Goal: Task Accomplishment & Management: Manage account settings

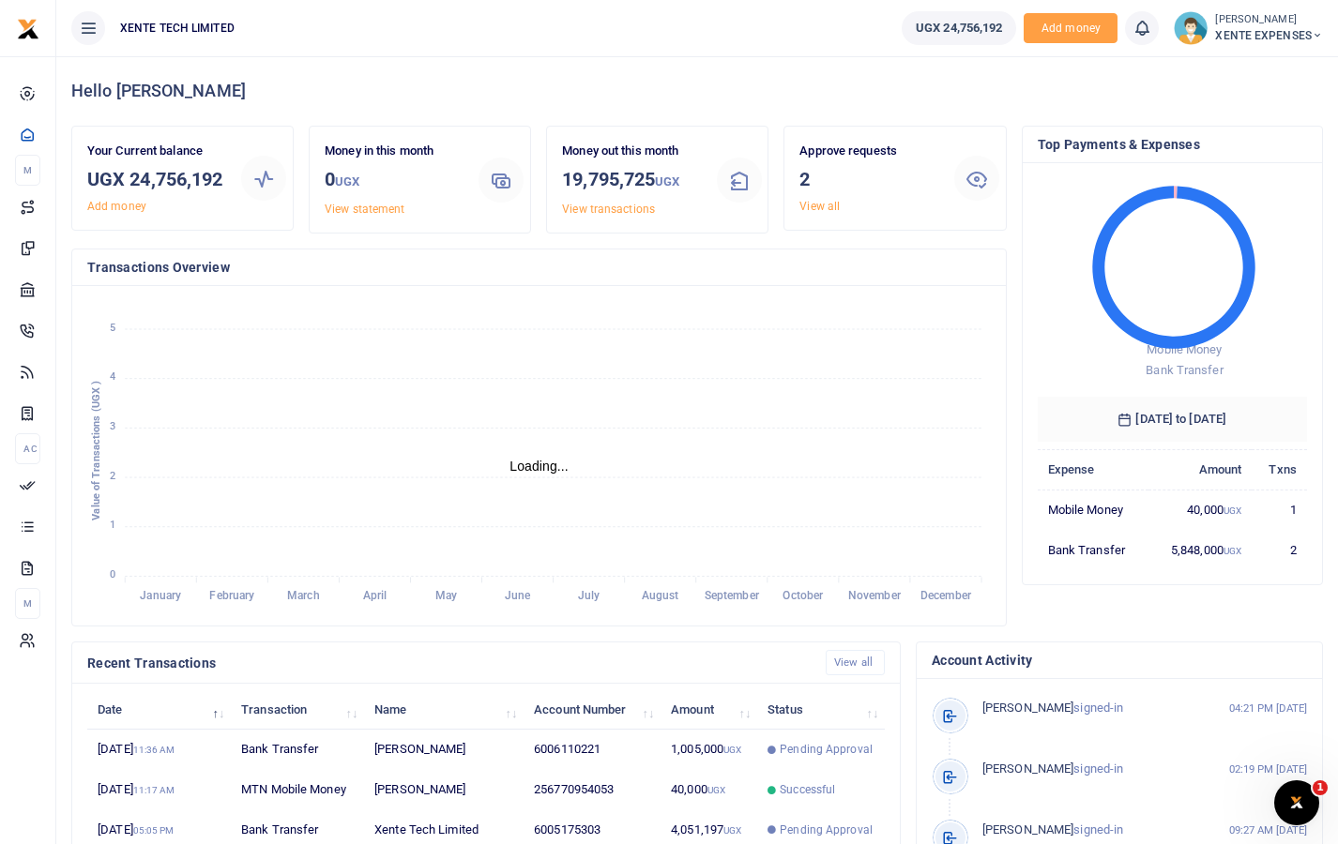
scroll to position [15, 15]
click at [98, 20] on button at bounding box center [88, 28] width 34 height 34
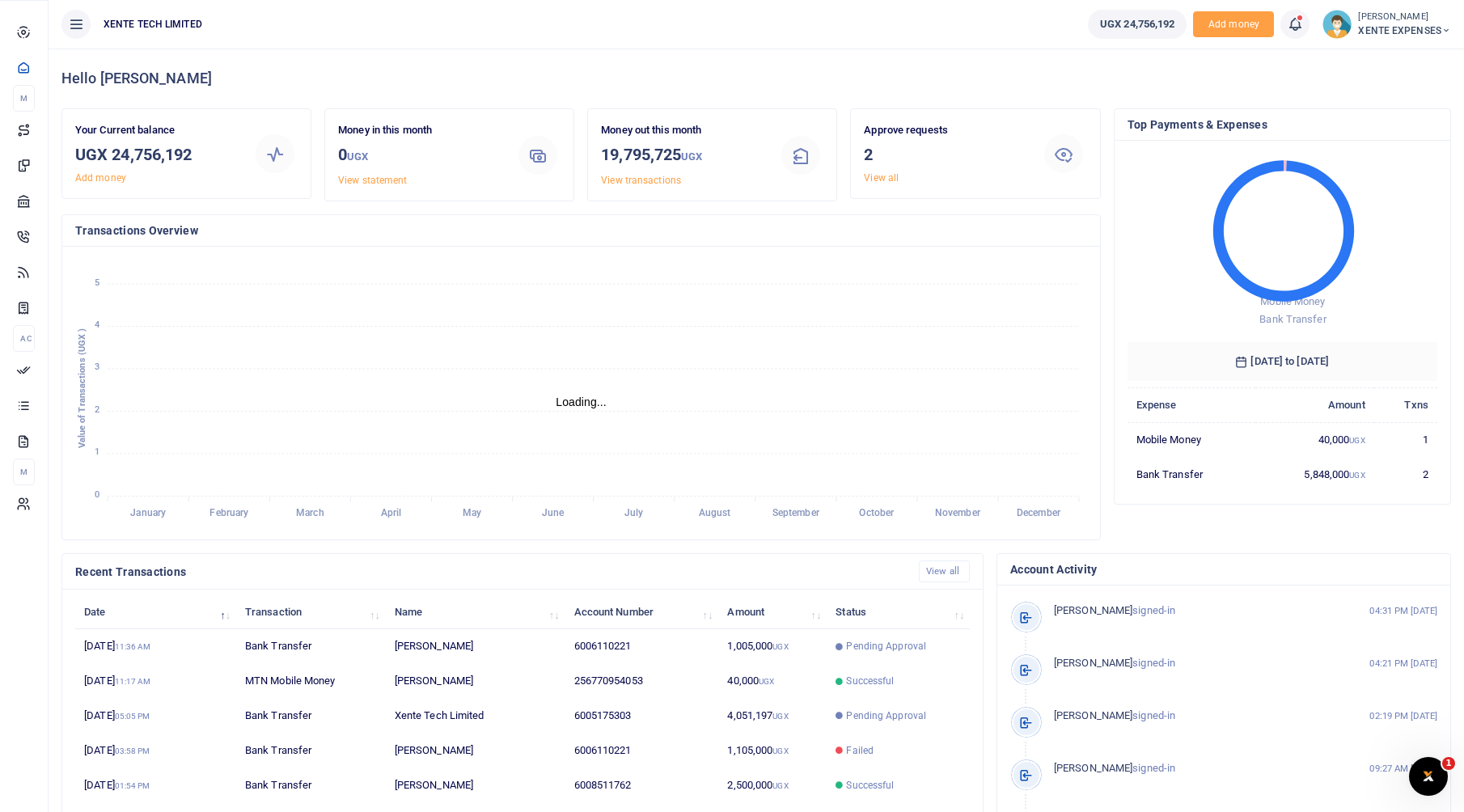
scroll to position [13, 13]
click at [1424, 29] on span "XENTE EXPENSES" at bounding box center [1405, 30] width 93 height 15
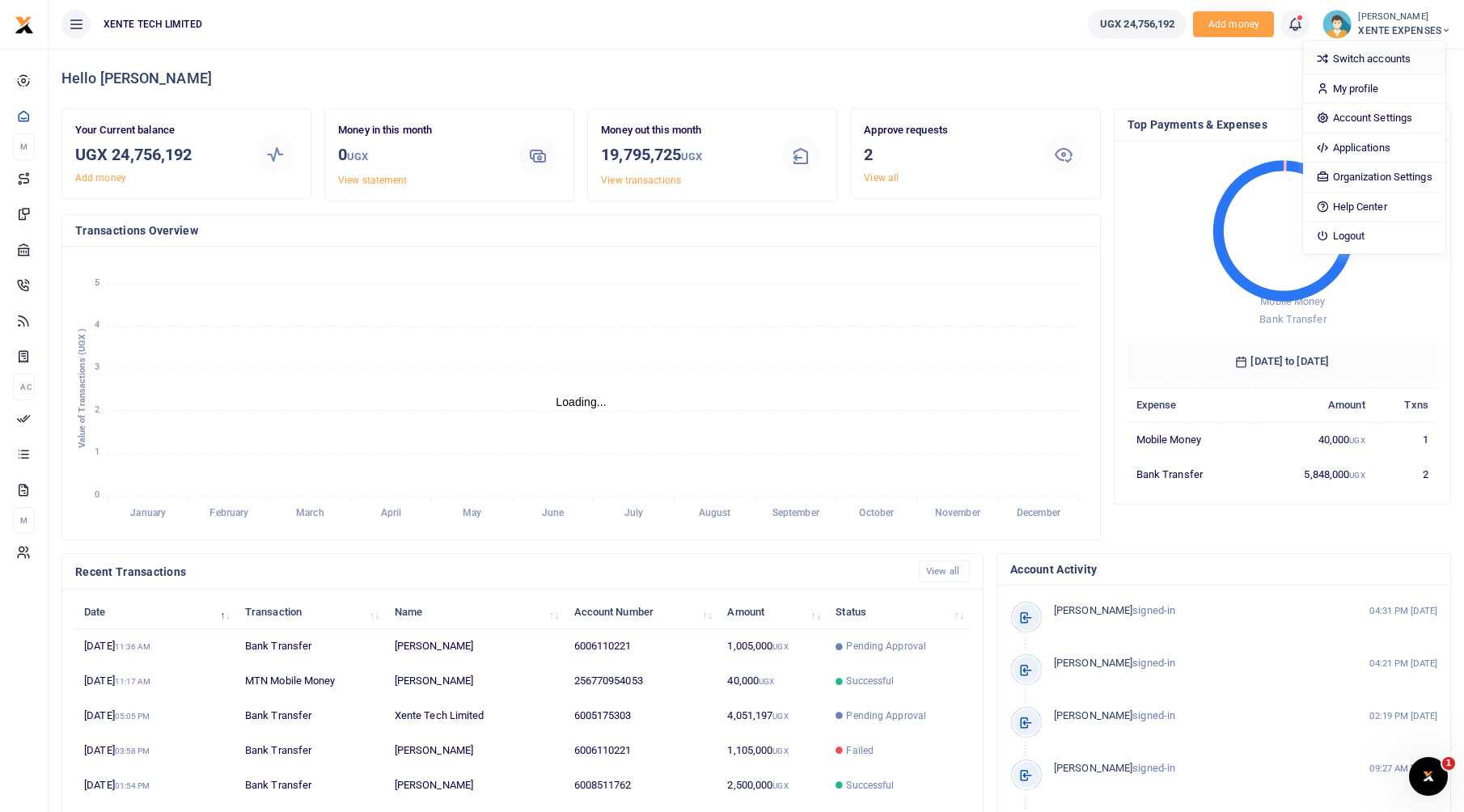
click at [1374, 61] on link "Switch accounts" at bounding box center [1373, 59] width 141 height 22
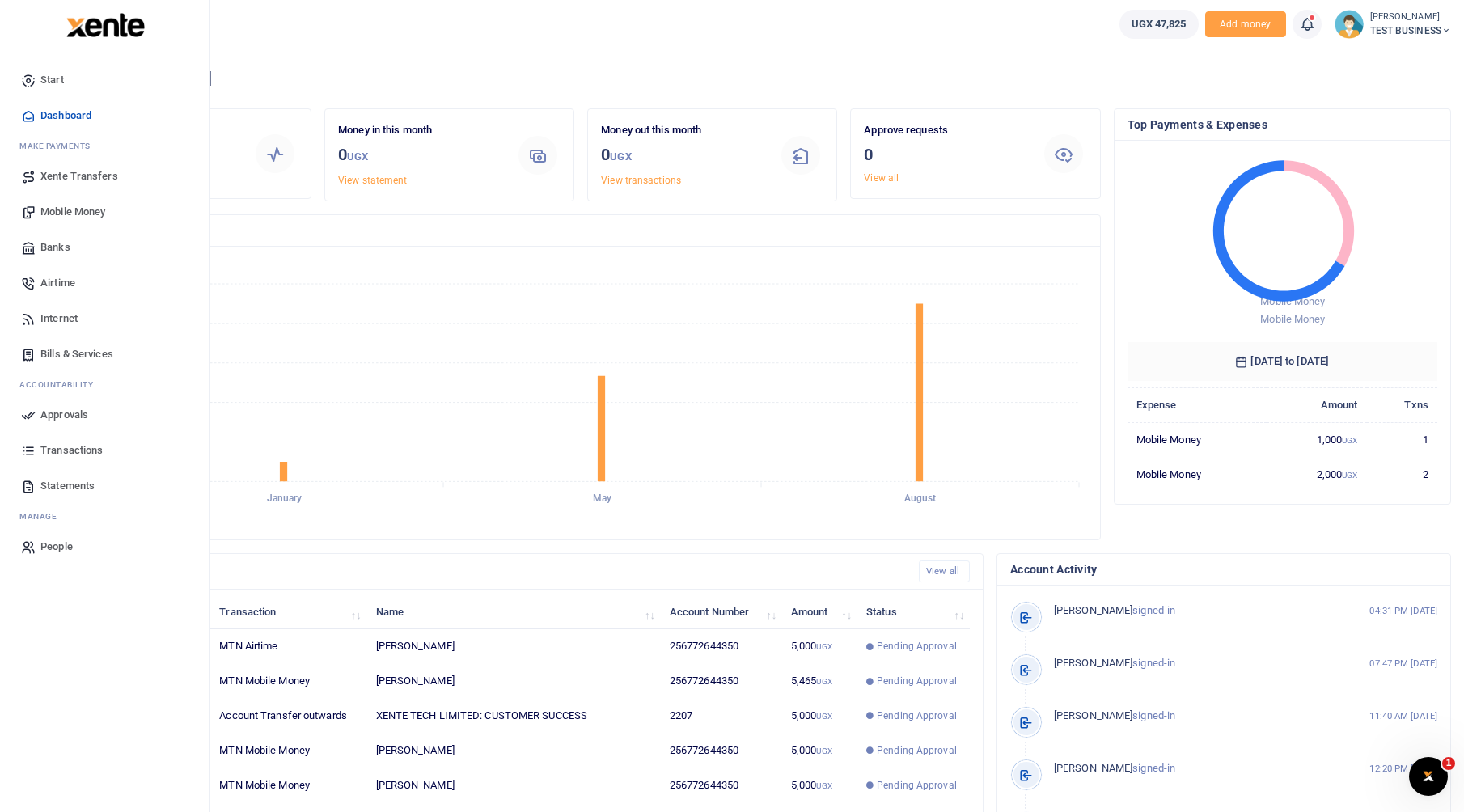
scroll to position [13, 13]
click at [47, 458] on span "Transactions" at bounding box center [72, 450] width 62 height 16
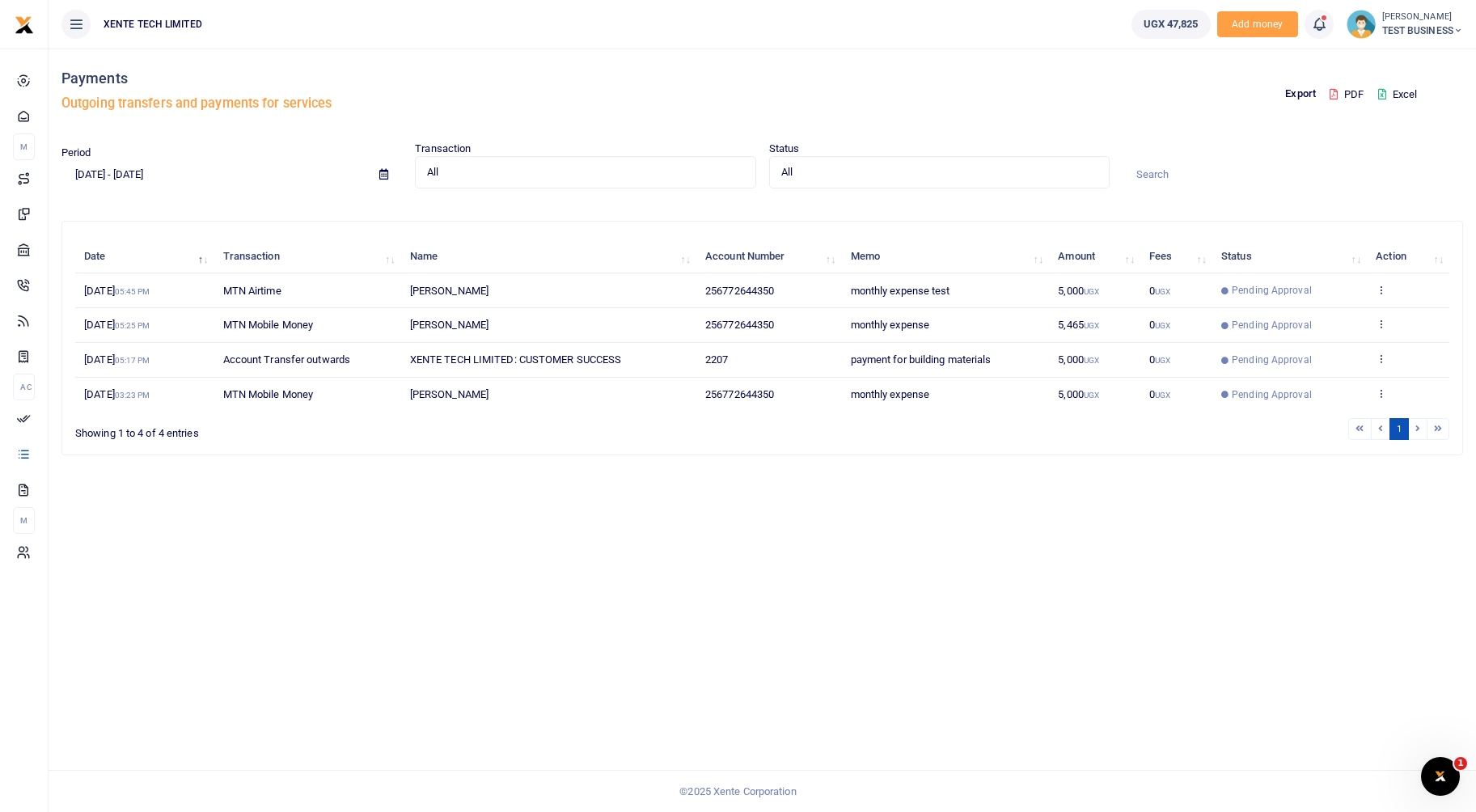
click at [655, 179] on span "All" at bounding box center [579, 172] width 305 height 16
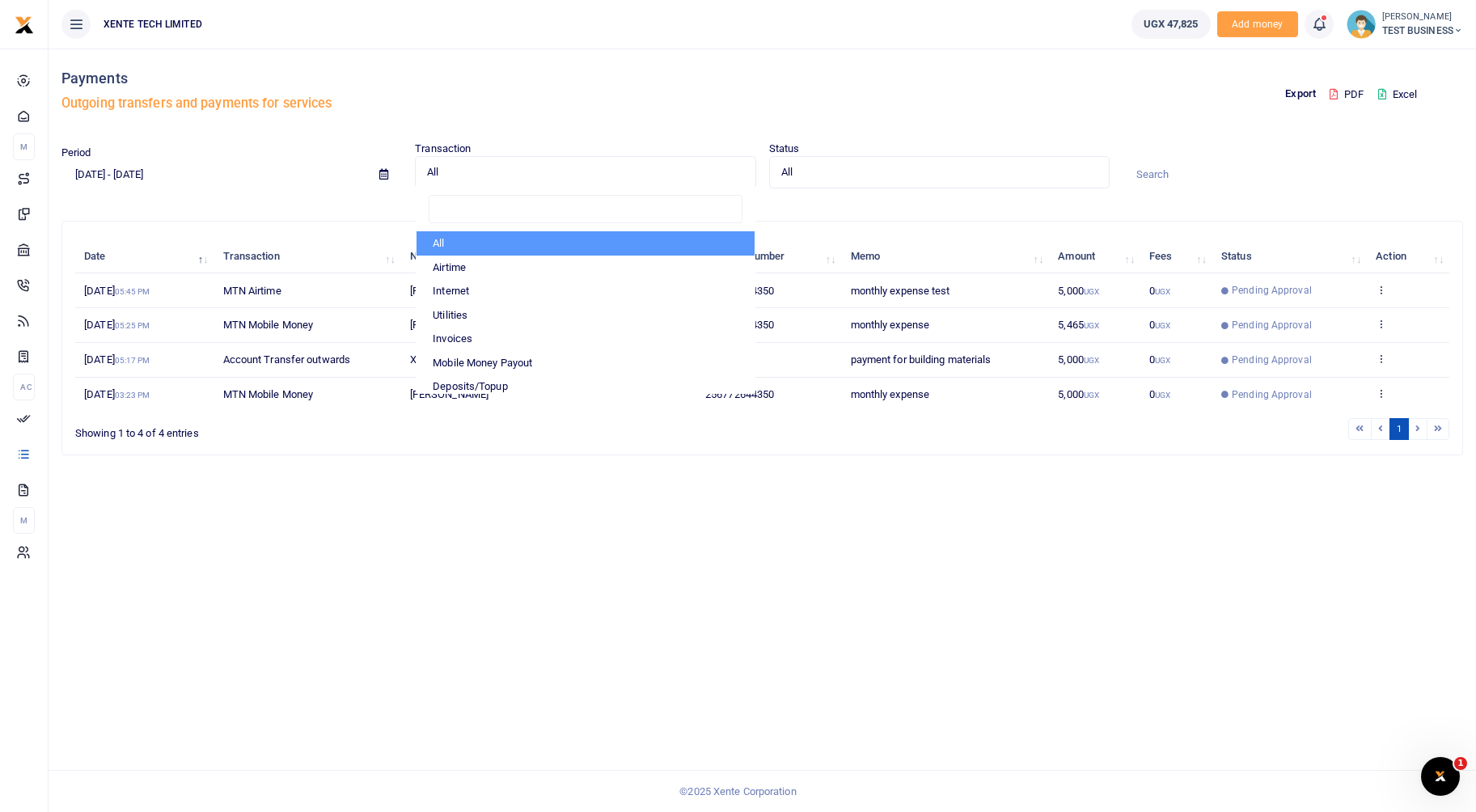
click at [957, 72] on div "Export PDF Excel" at bounding box center [1116, 94] width 708 height 92
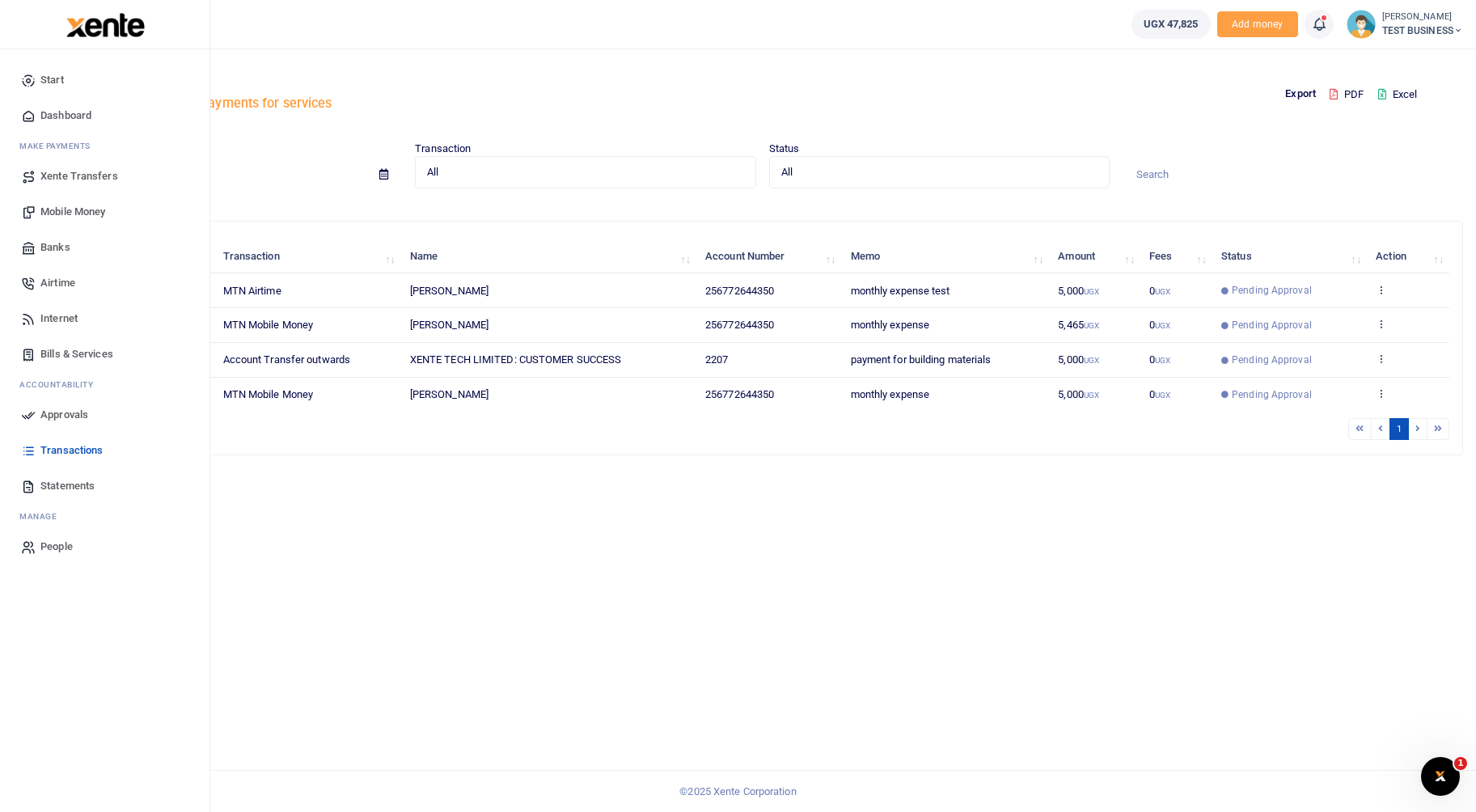
click at [54, 485] on span "Statements" at bounding box center [67, 485] width 54 height 16
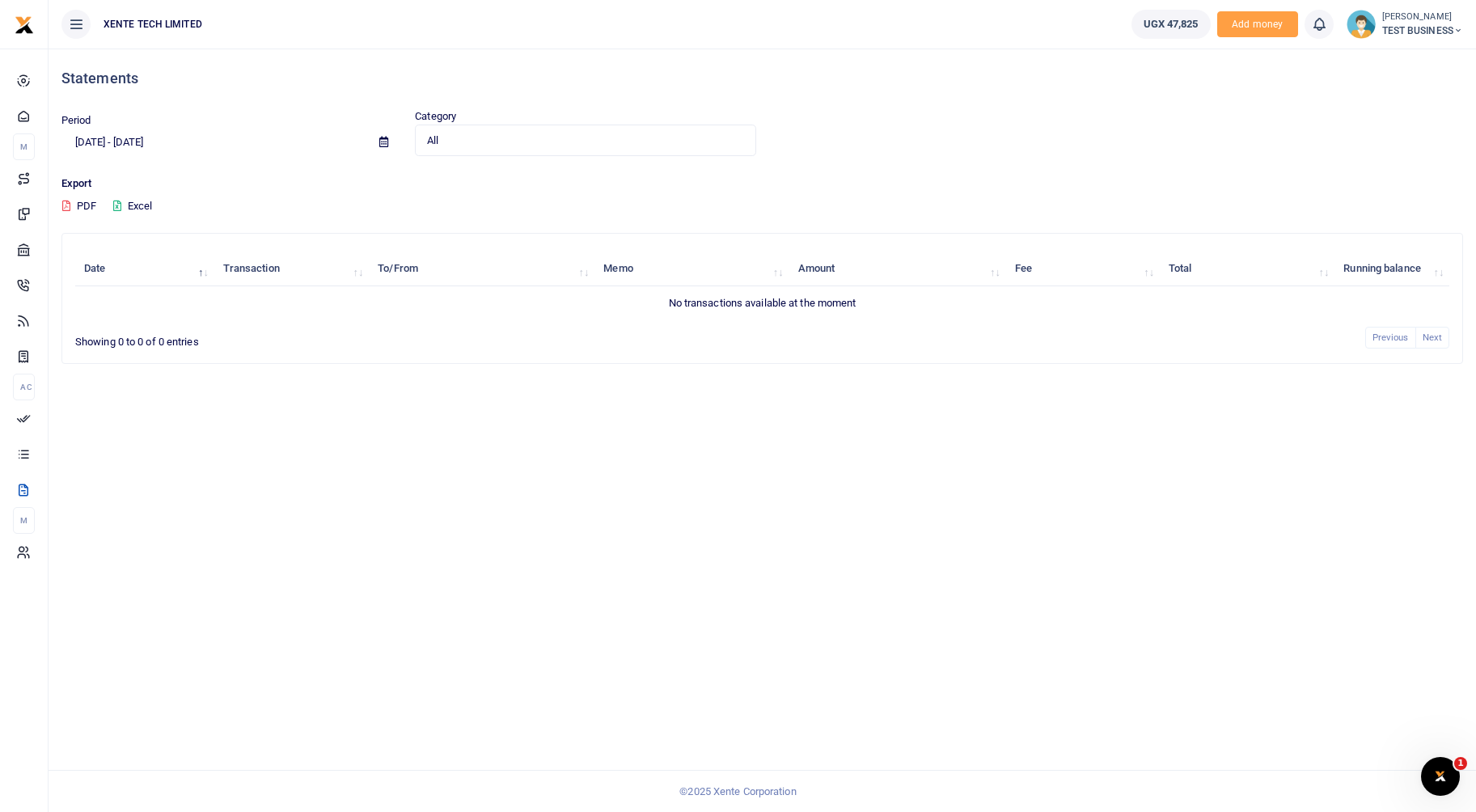
click at [380, 142] on icon at bounding box center [384, 142] width 9 height 10
click at [128, 326] on li "Last 6 Month" at bounding box center [118, 325] width 113 height 25
type input "04/02/2025 - 10/02/2025"
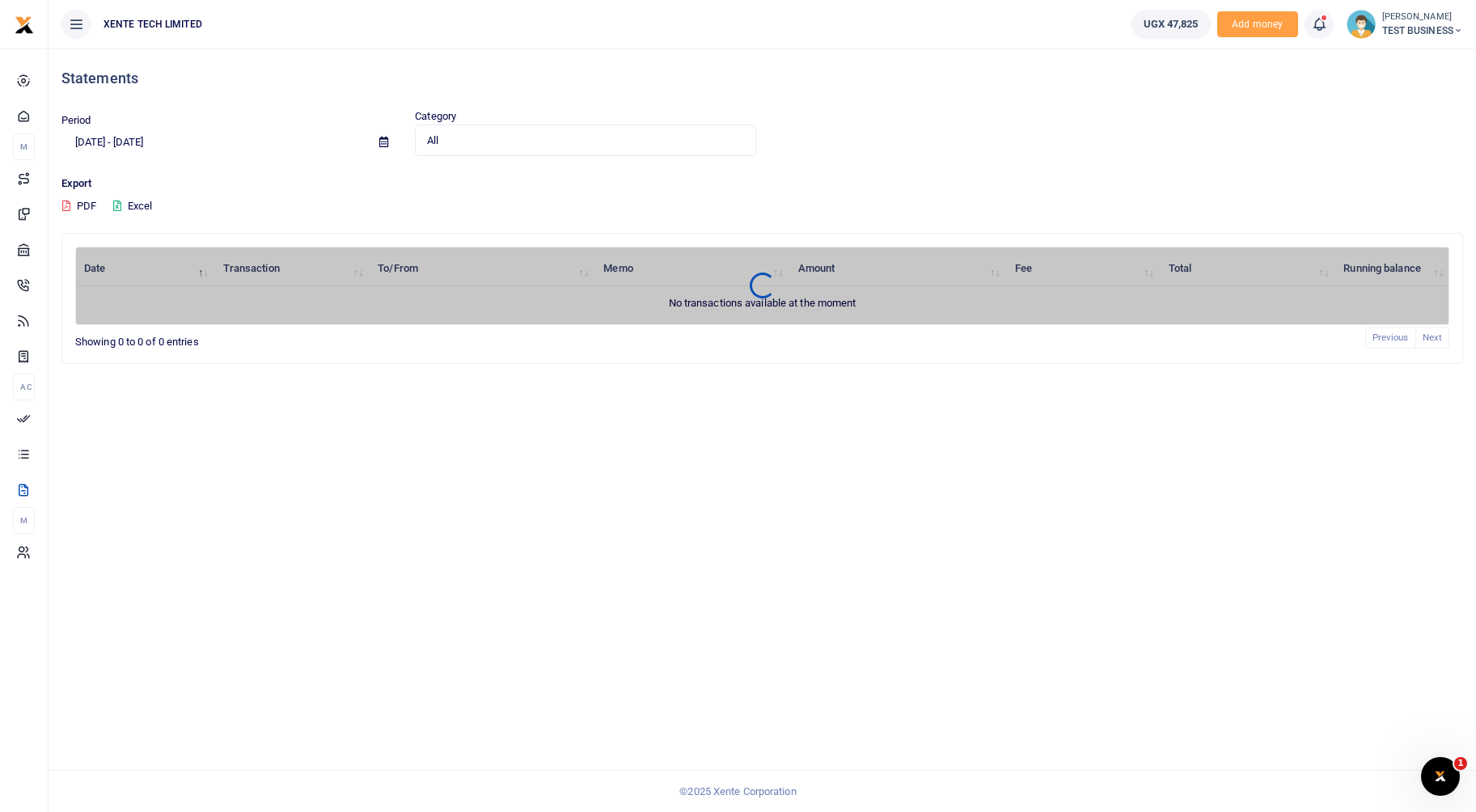
click at [546, 157] on div "Period 04/02/2025 - 10/02/2025 Category All Select an option... All Credit Debi…" at bounding box center [762, 142] width 1414 height 67
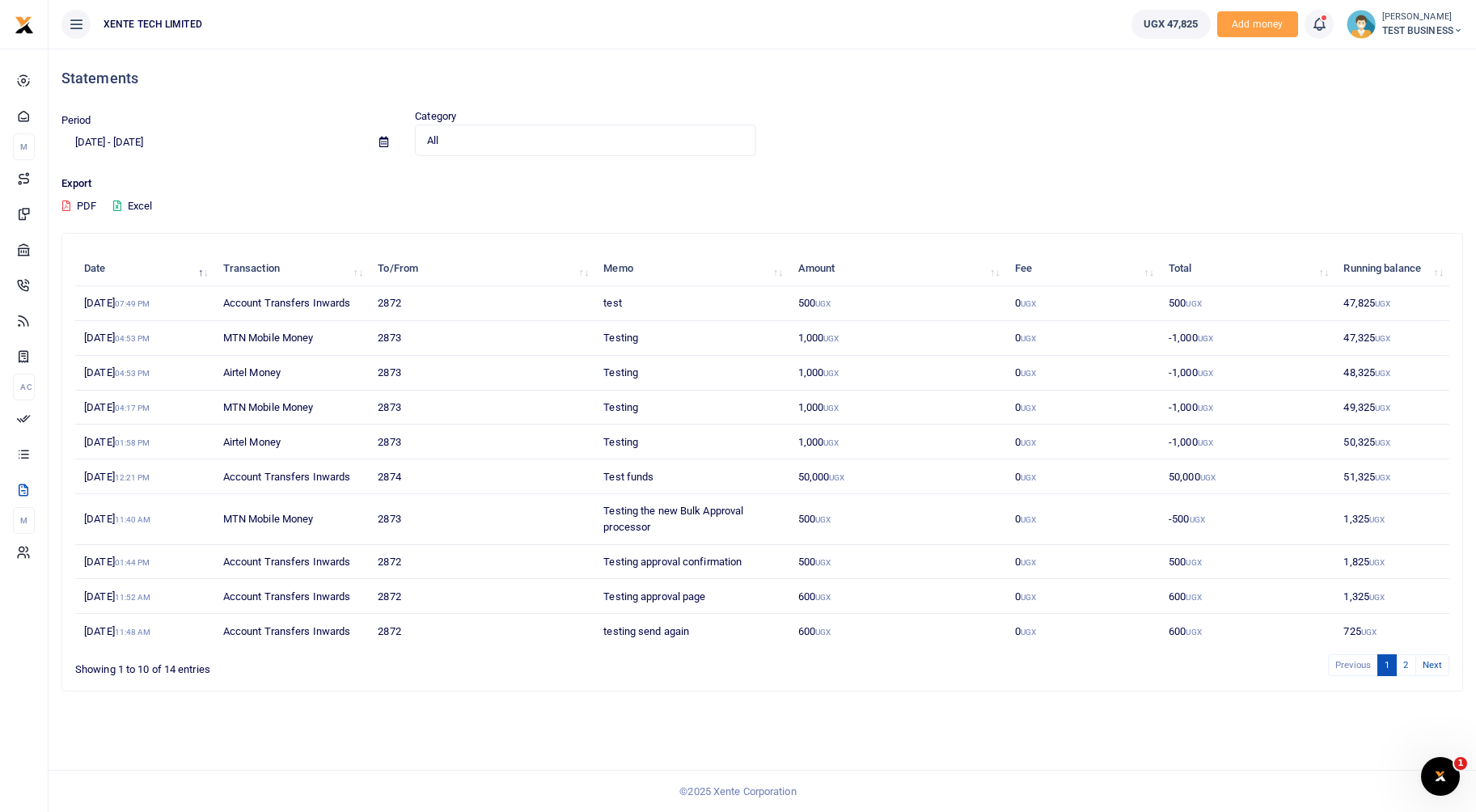
click at [547, 138] on span "All" at bounding box center [579, 141] width 305 height 16
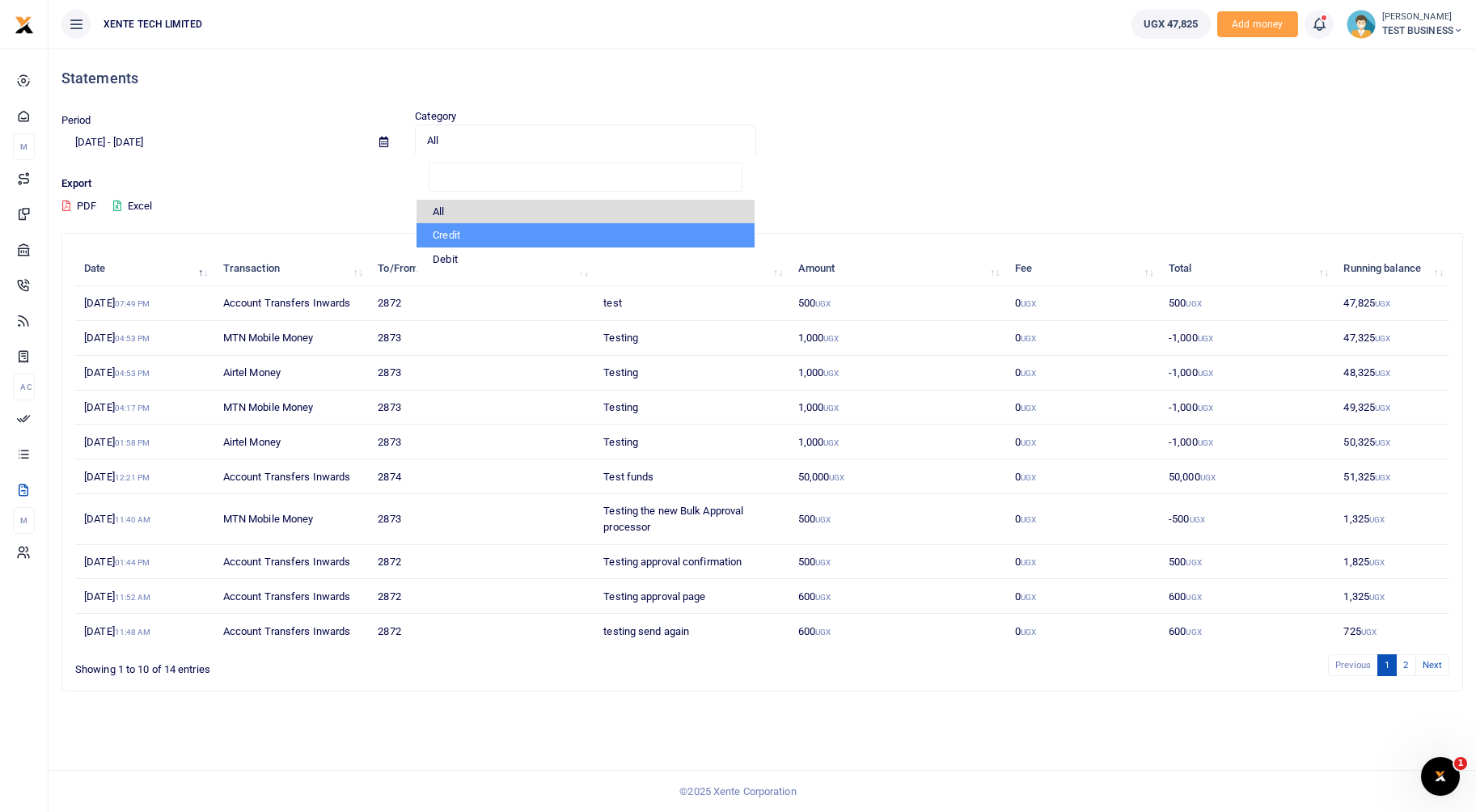
click at [460, 234] on li "Credit" at bounding box center [585, 235] width 337 height 24
select select "credit"
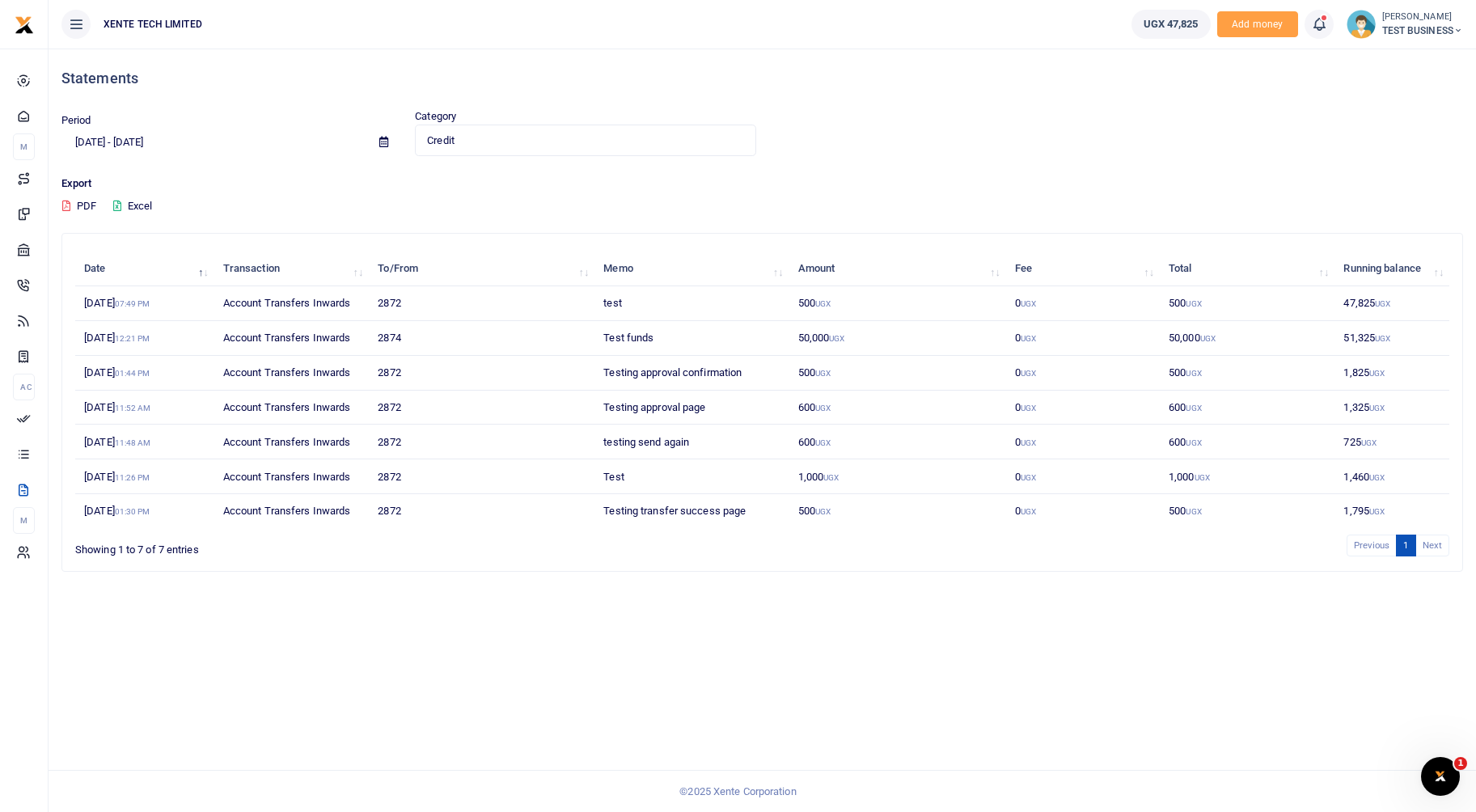
click at [167, 134] on input "04/02/2025 - 10/02/2025" at bounding box center [214, 142] width 305 height 28
click at [128, 347] on li "Custom Range" at bounding box center [118, 350] width 113 height 25
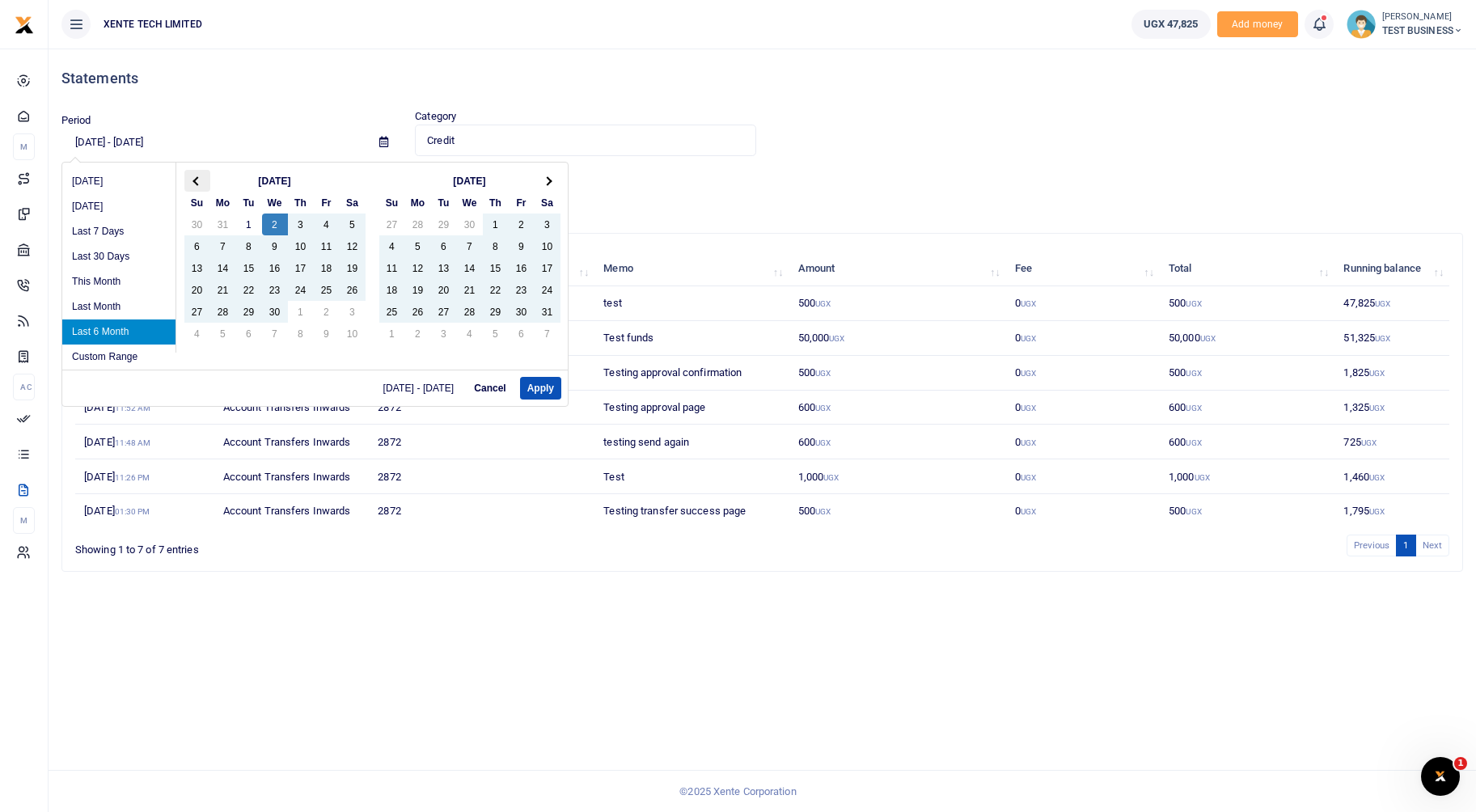
click at [191, 176] on th at bounding box center [197, 180] width 26 height 22
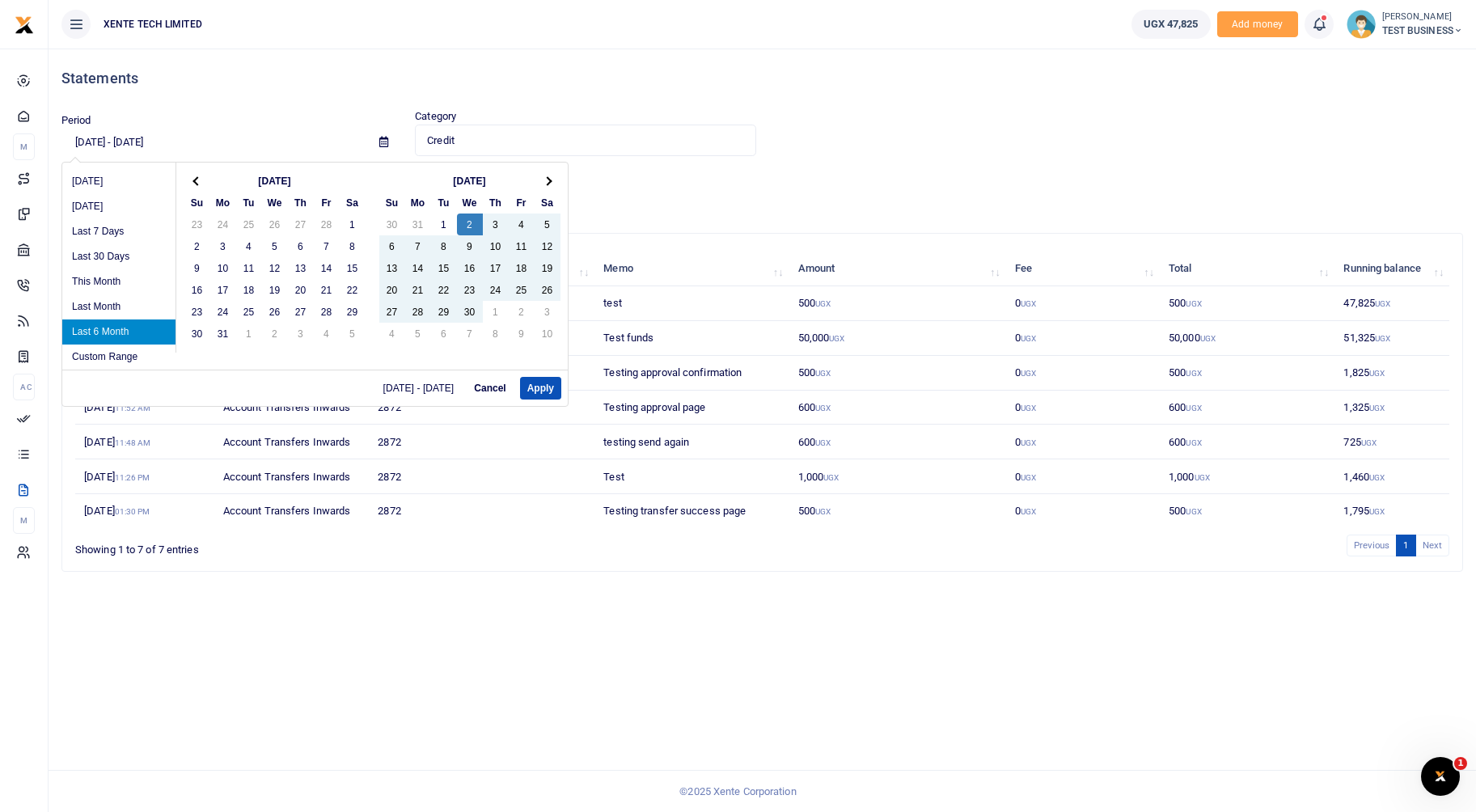
click at [191, 176] on th at bounding box center [197, 180] width 26 height 22
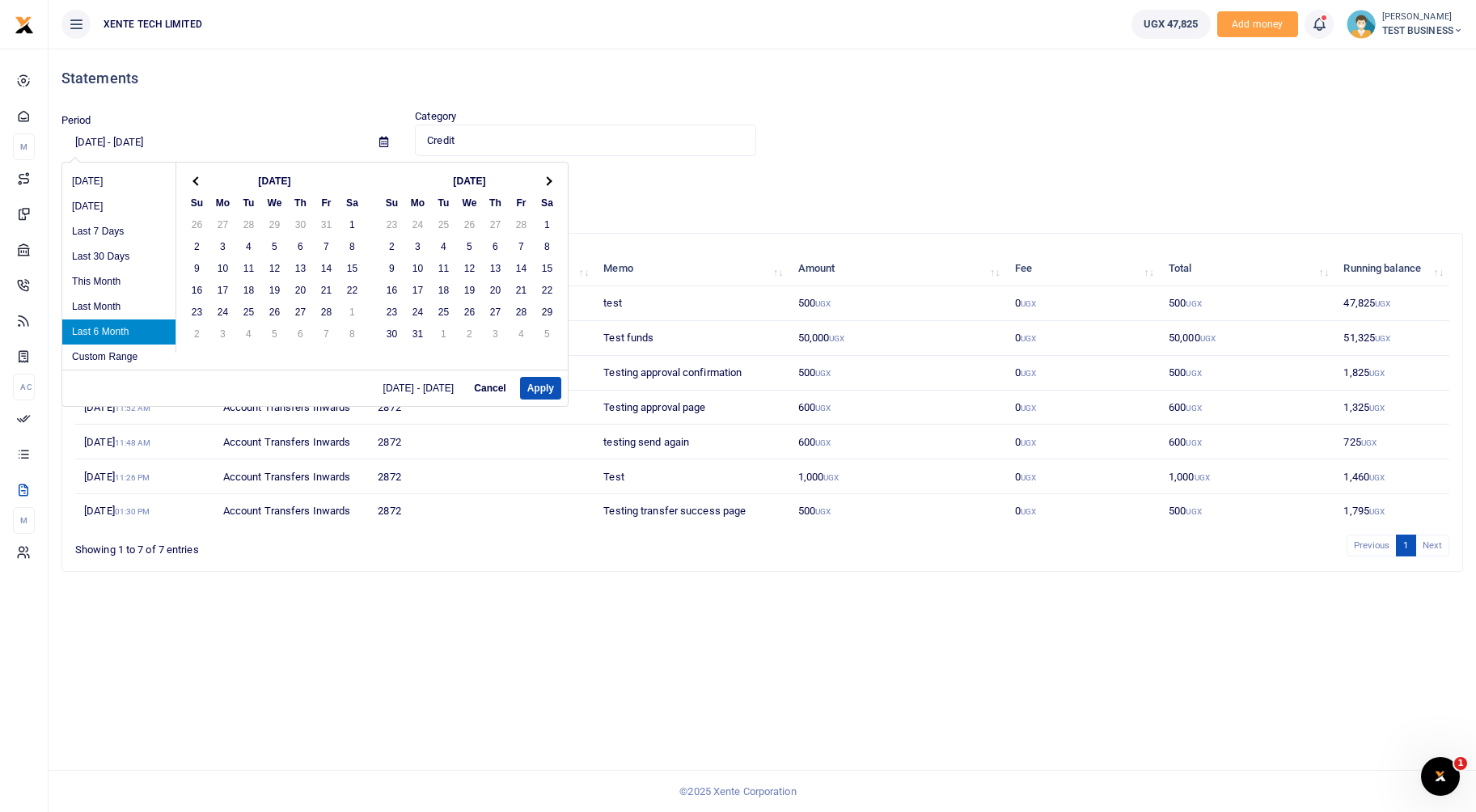
click at [191, 176] on th at bounding box center [197, 180] width 26 height 22
click at [541, 179] on th at bounding box center [547, 180] width 26 height 22
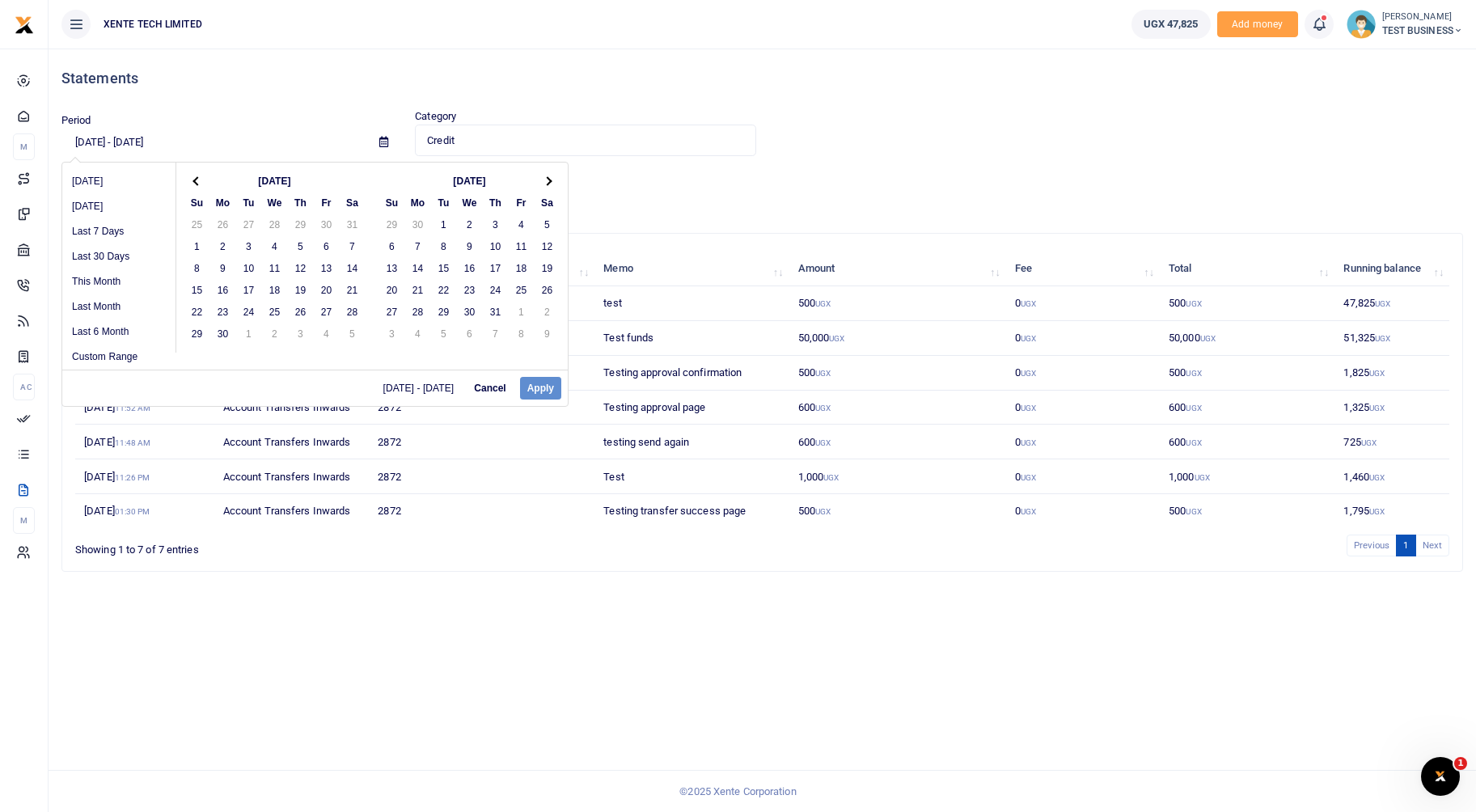
click at [541, 179] on th at bounding box center [547, 180] width 26 height 22
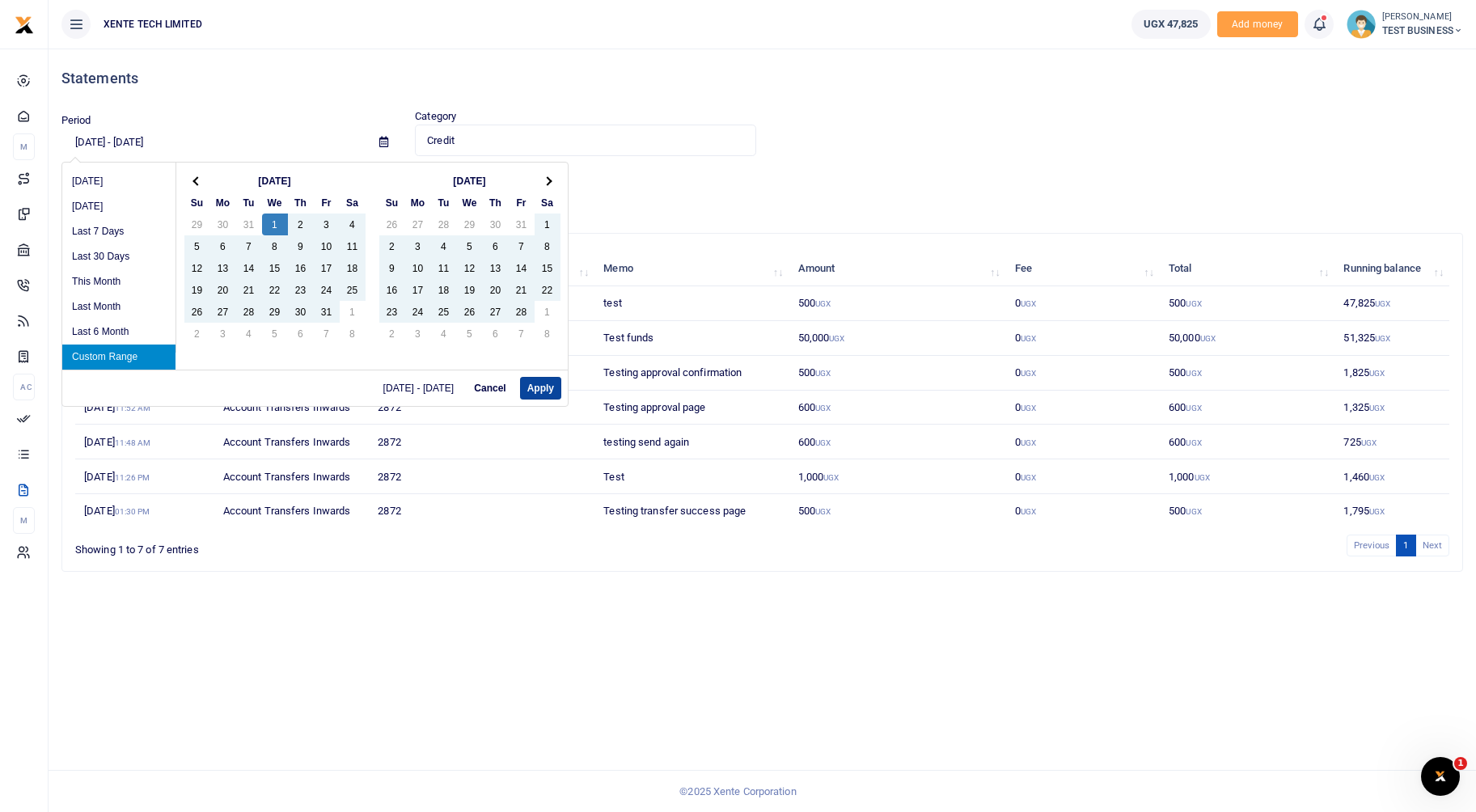
click at [542, 389] on button "Apply" at bounding box center [541, 388] width 41 height 22
type input "01/01/2025 - 08/15/2025"
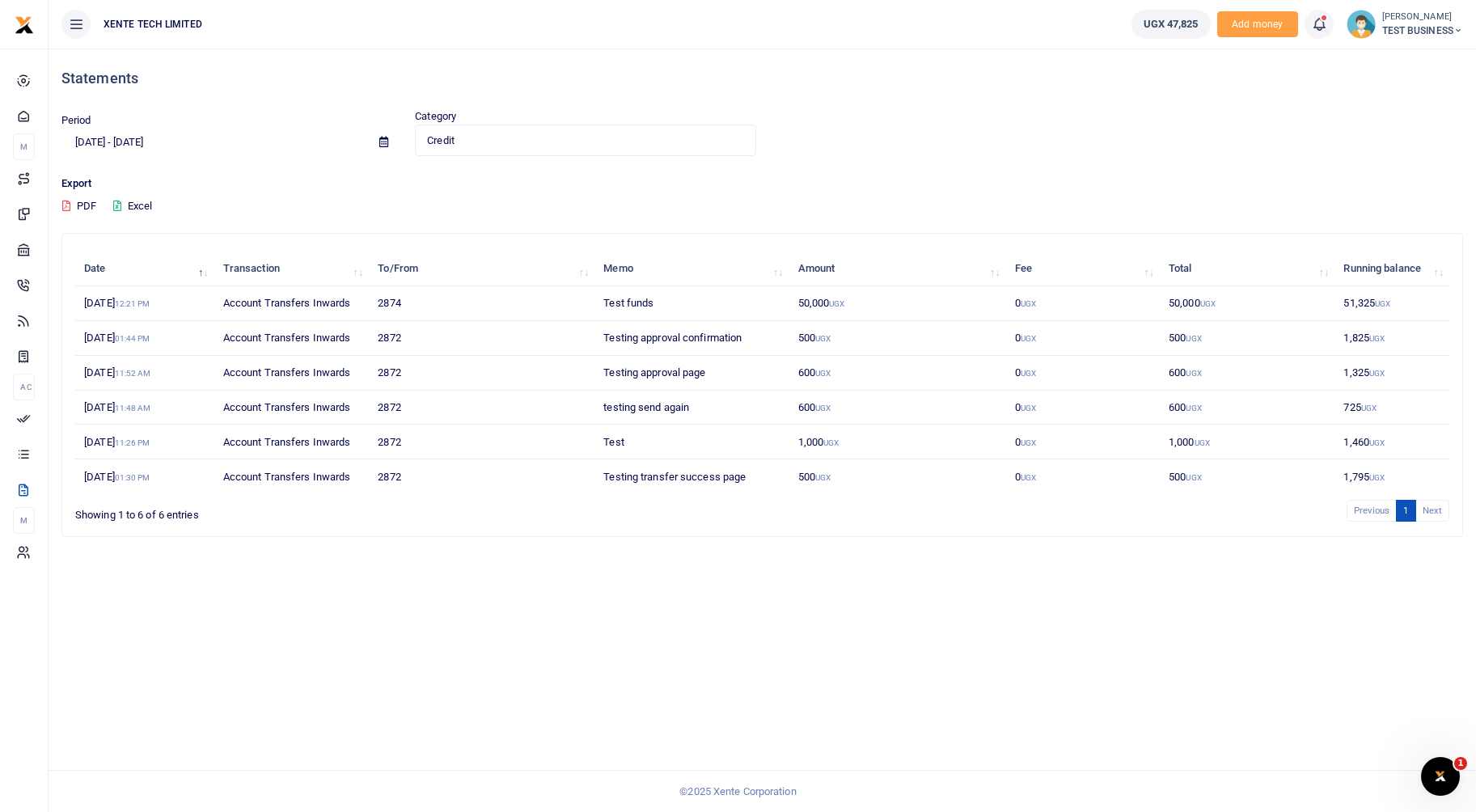
click at [1423, 29] on span "TEST BUSINESS" at bounding box center [1423, 30] width 81 height 15
click at [1372, 62] on link "Switch accounts" at bounding box center [1389, 59] width 141 height 22
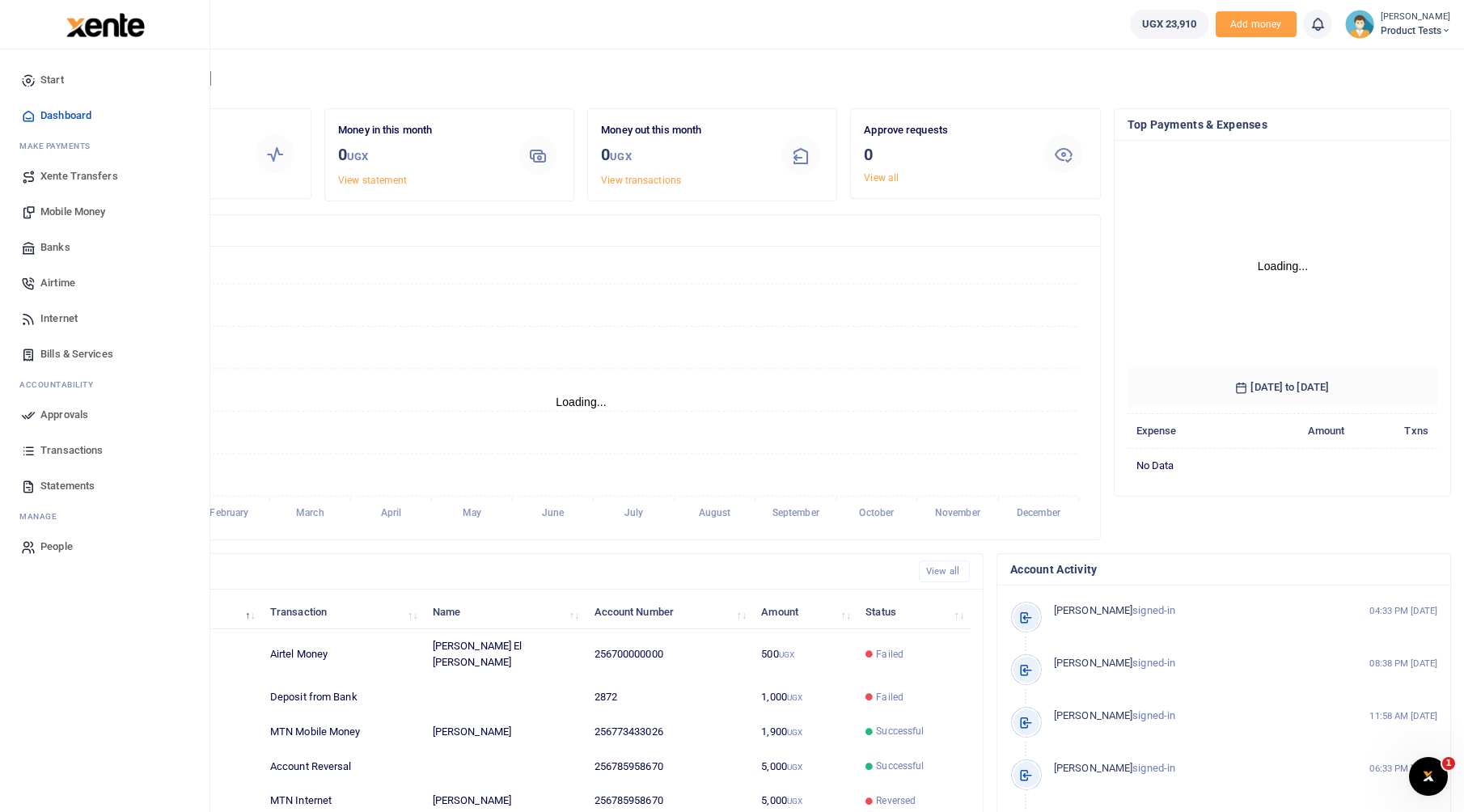
click at [35, 486] on icon at bounding box center [28, 485] width 15 height 15
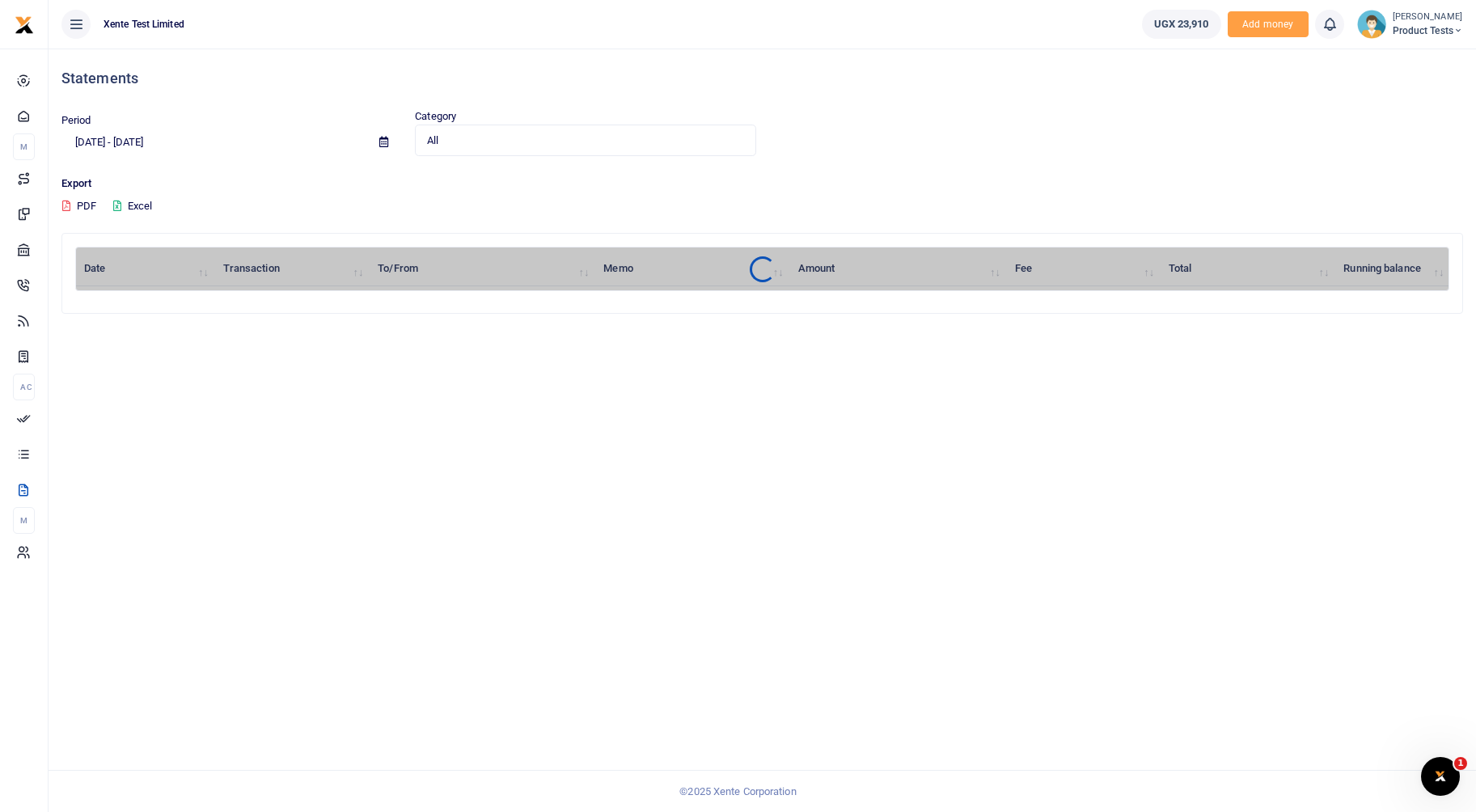
click at [175, 144] on input "[DATE] - [DATE]" at bounding box center [214, 142] width 305 height 28
click at [114, 359] on li "Custom Range" at bounding box center [118, 350] width 113 height 25
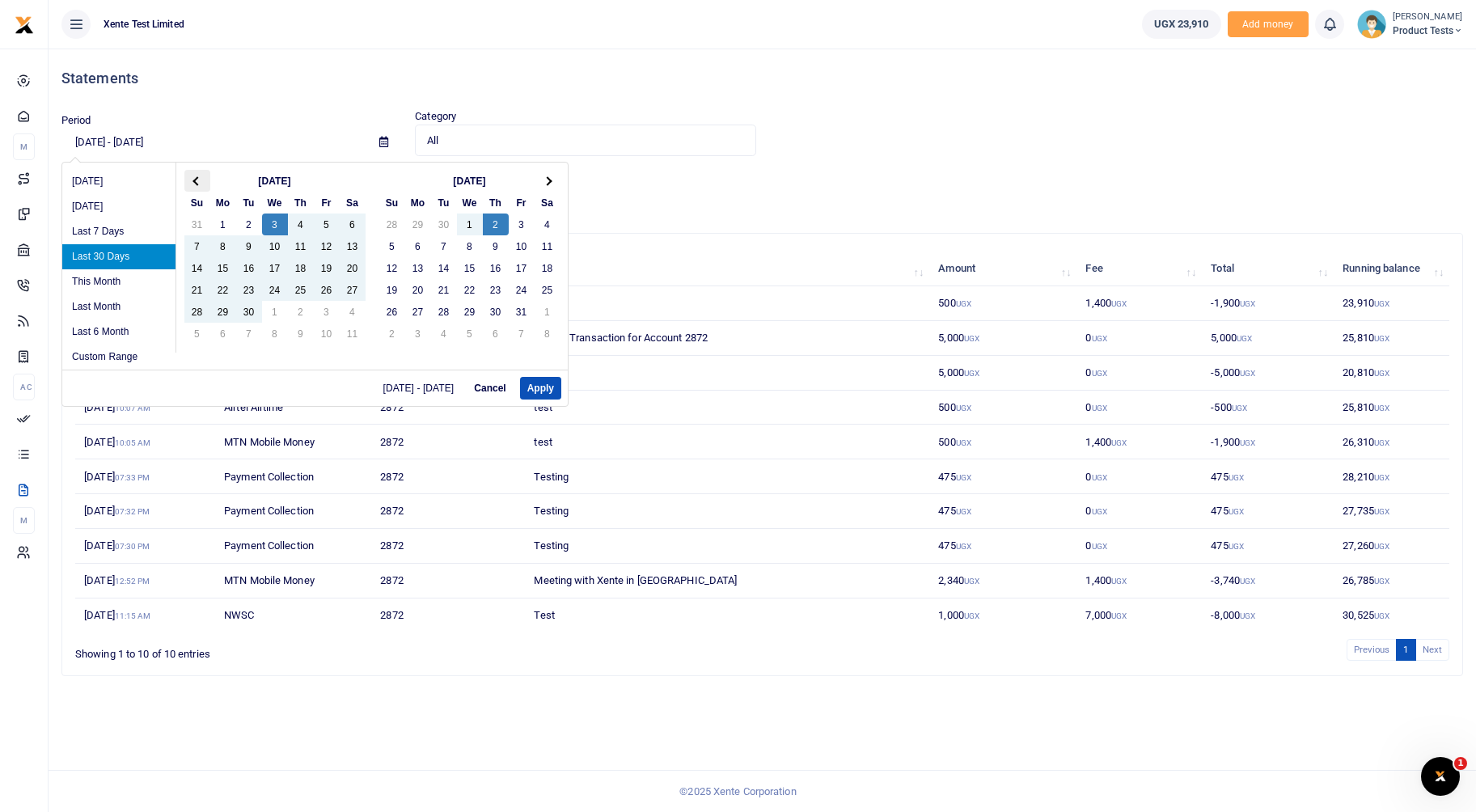
click at [192, 180] on span at bounding box center [197, 180] width 9 height 9
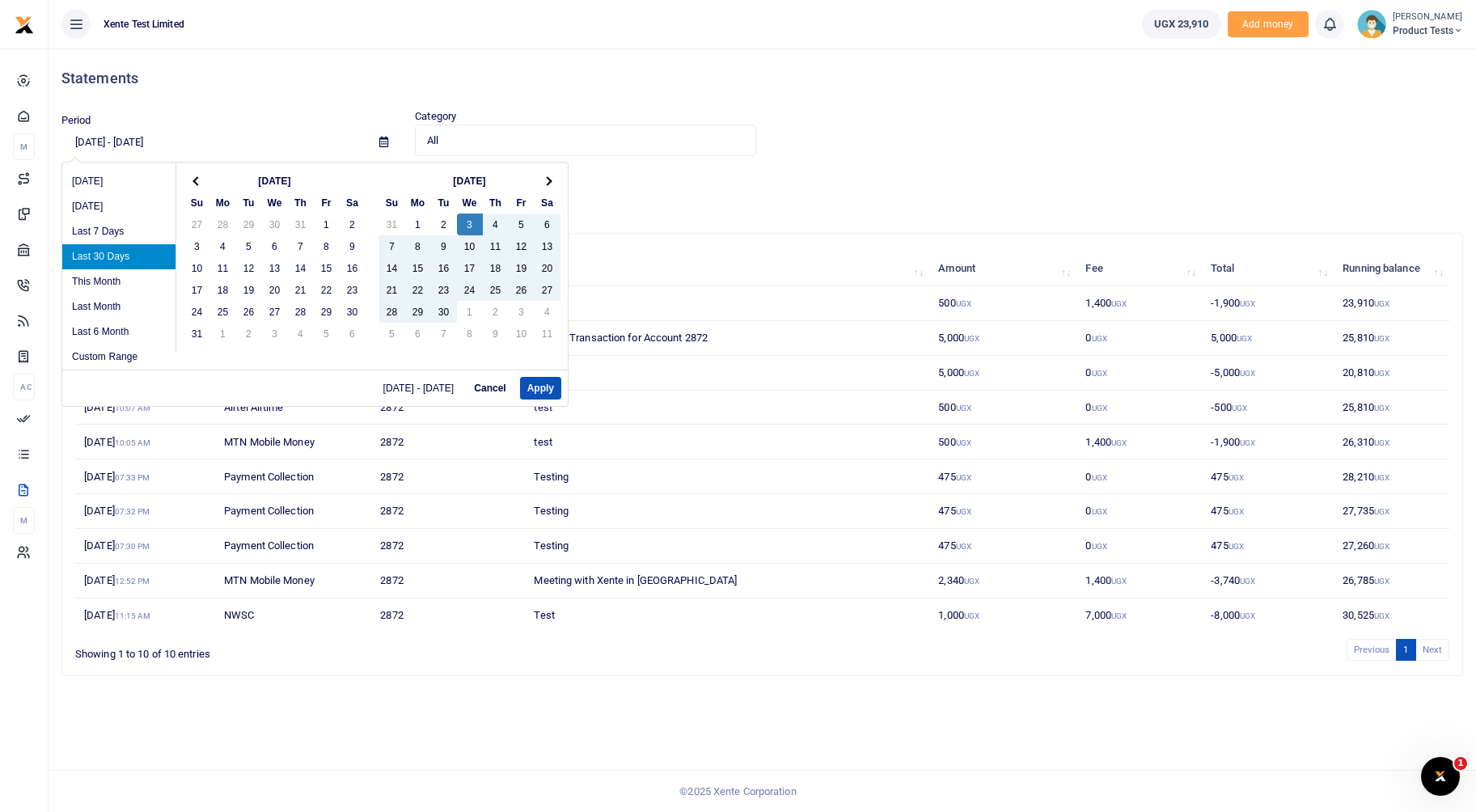
click at [192, 180] on span at bounding box center [197, 180] width 9 height 9
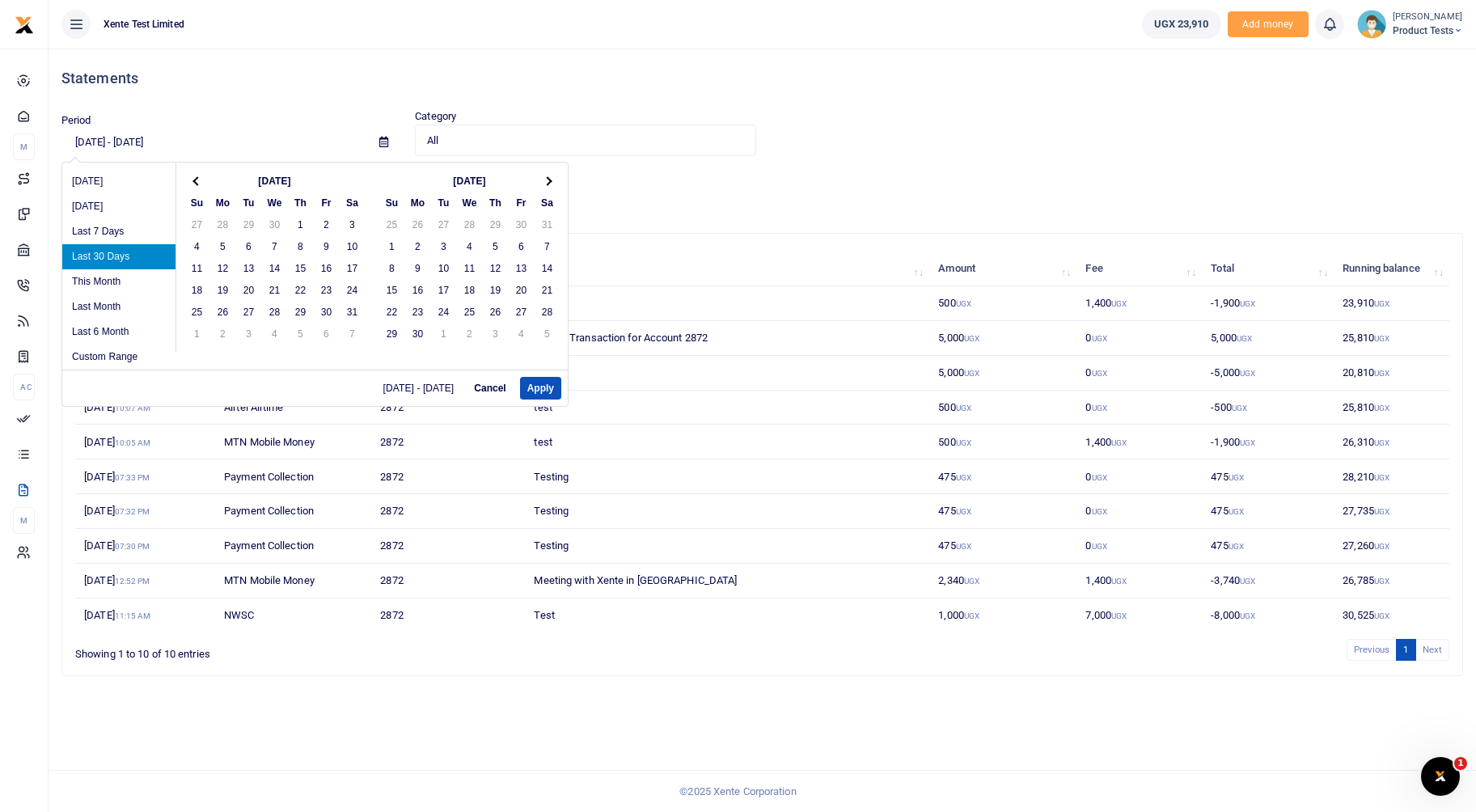
click at [192, 180] on span at bounding box center [197, 180] width 9 height 9
click at [543, 176] on th at bounding box center [547, 180] width 26 height 22
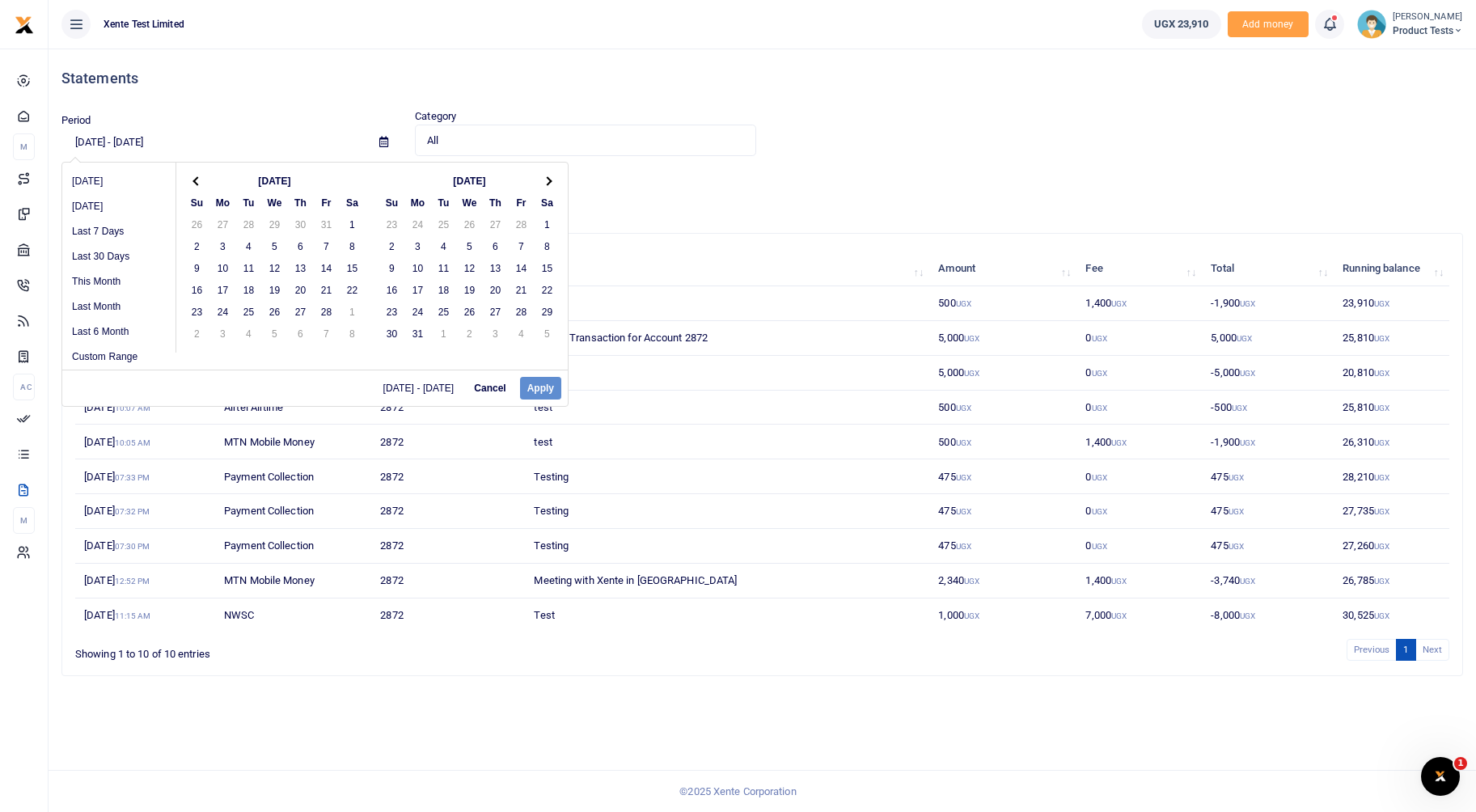
click at [543, 176] on th at bounding box center [547, 180] width 26 height 22
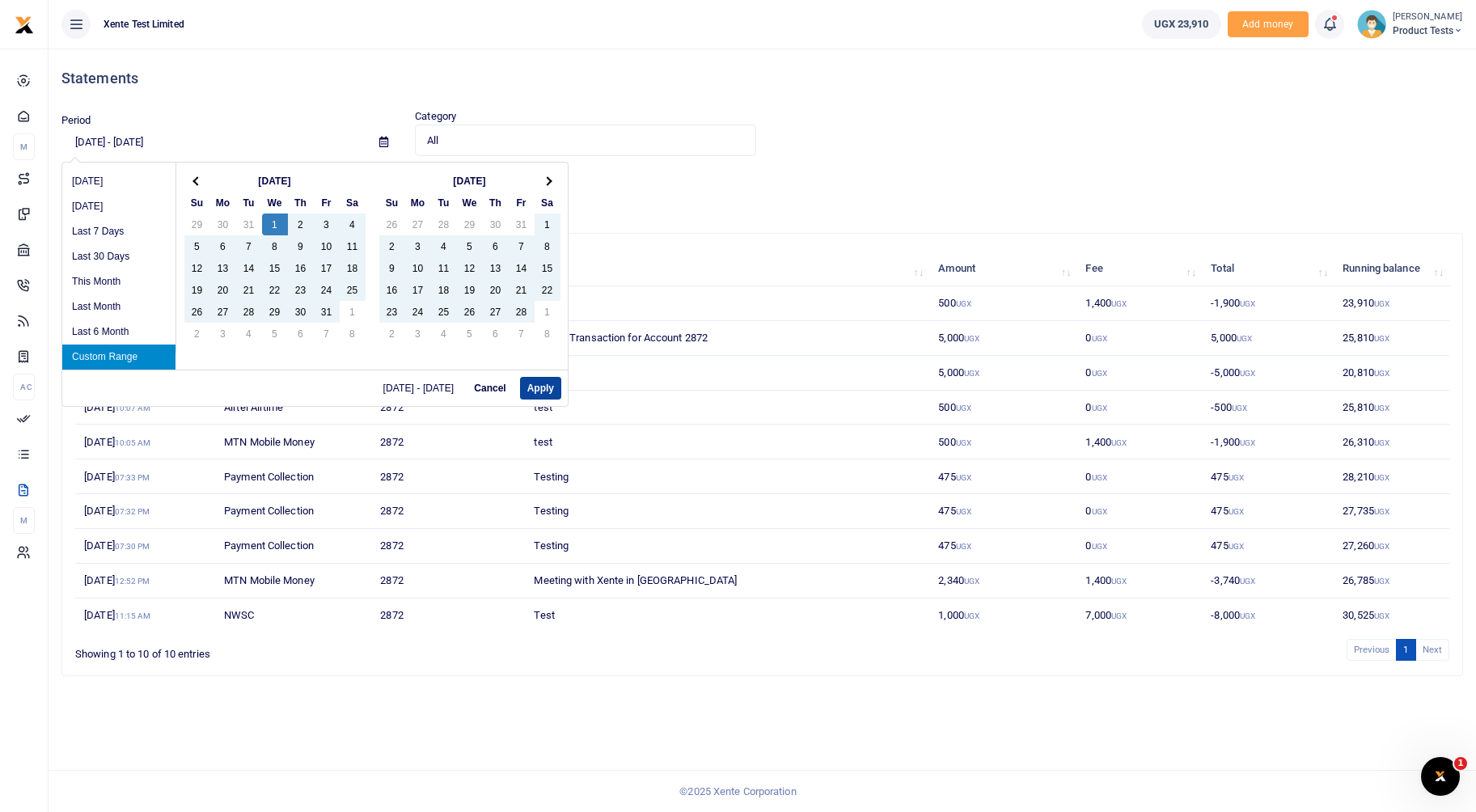
click at [541, 383] on button "Apply" at bounding box center [541, 388] width 41 height 22
type input "01/01/2025 - 08/25/2025"
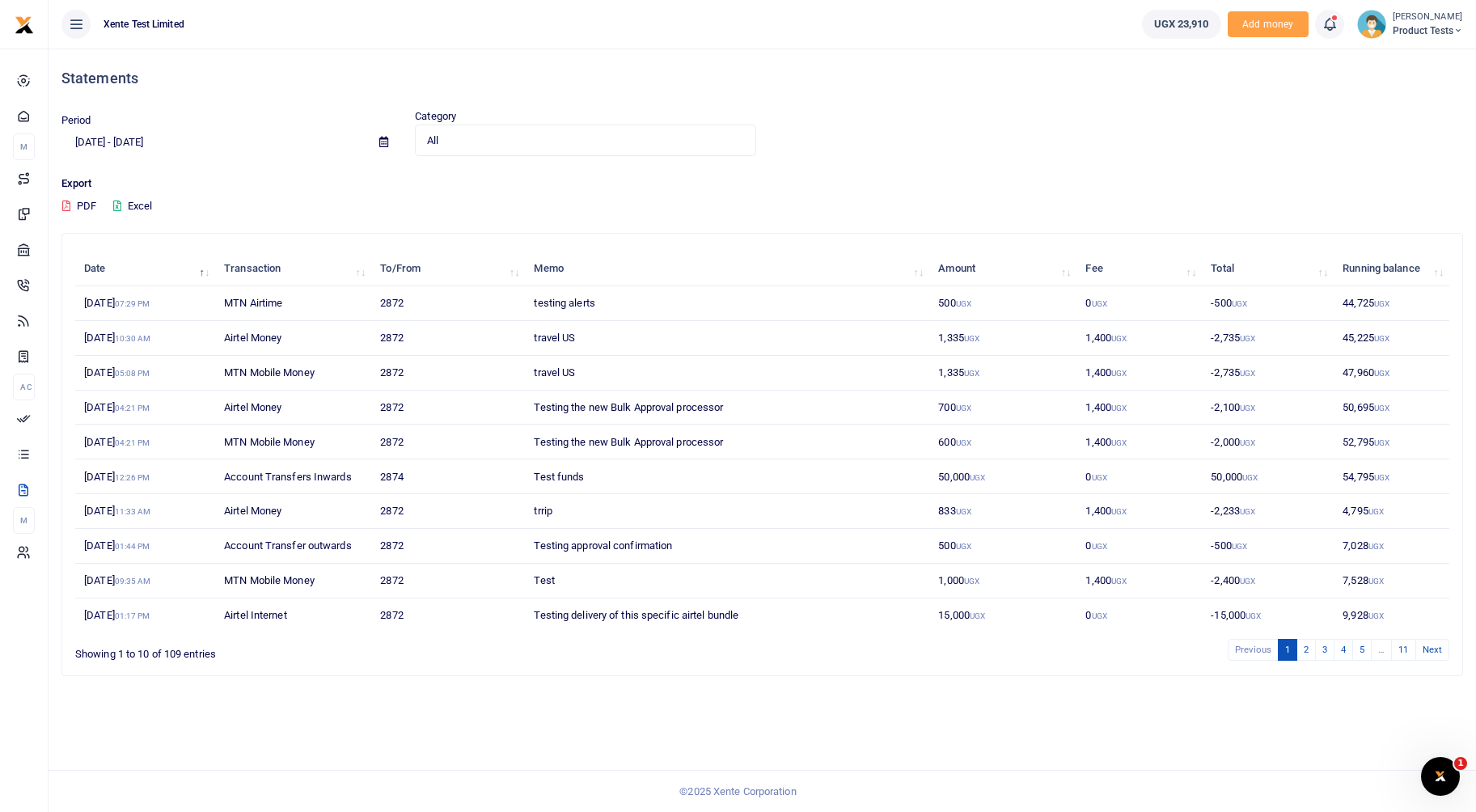
click at [549, 135] on span "All" at bounding box center [579, 141] width 305 height 16
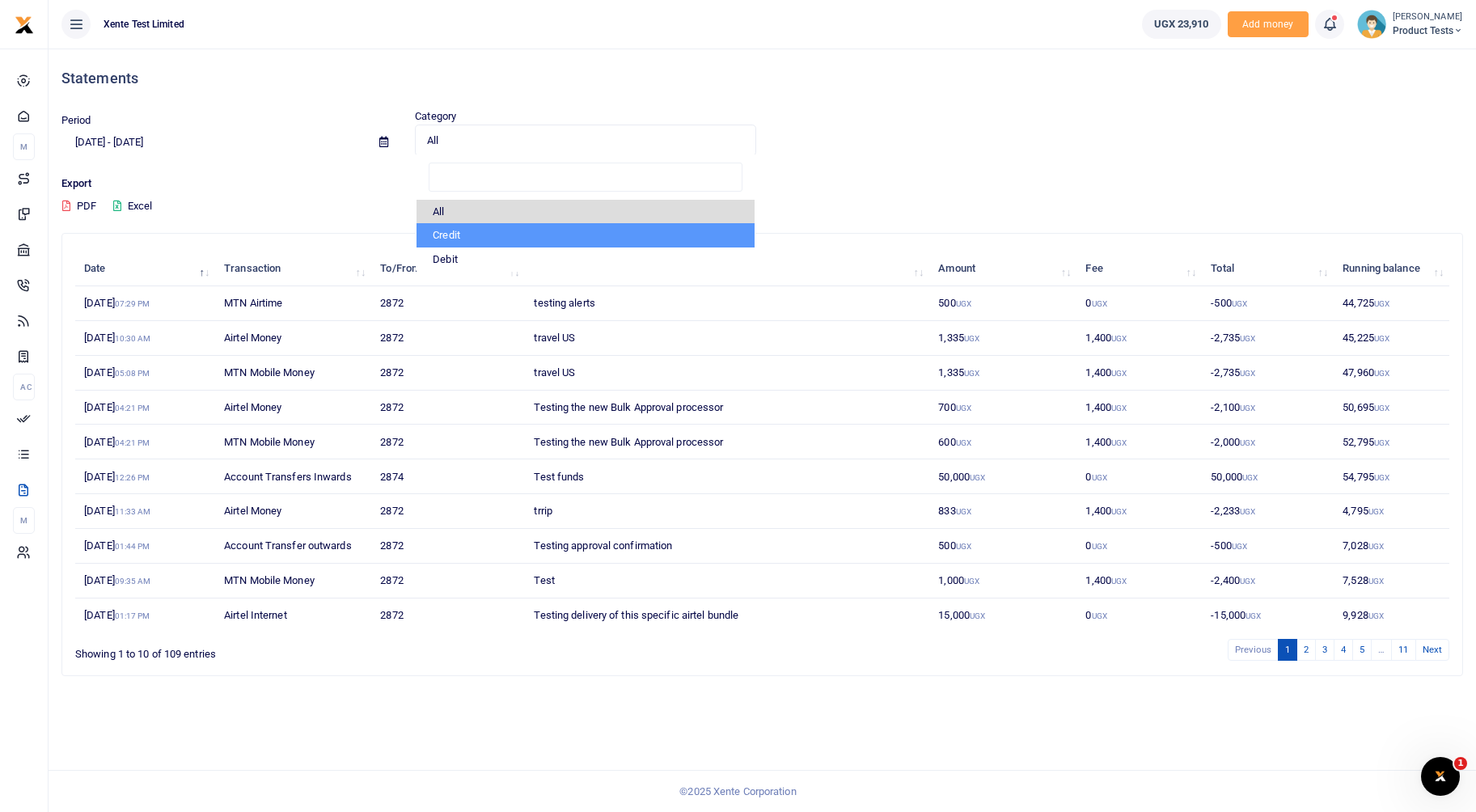
click at [485, 223] on li "Credit" at bounding box center [585, 235] width 337 height 24
select select "credit"
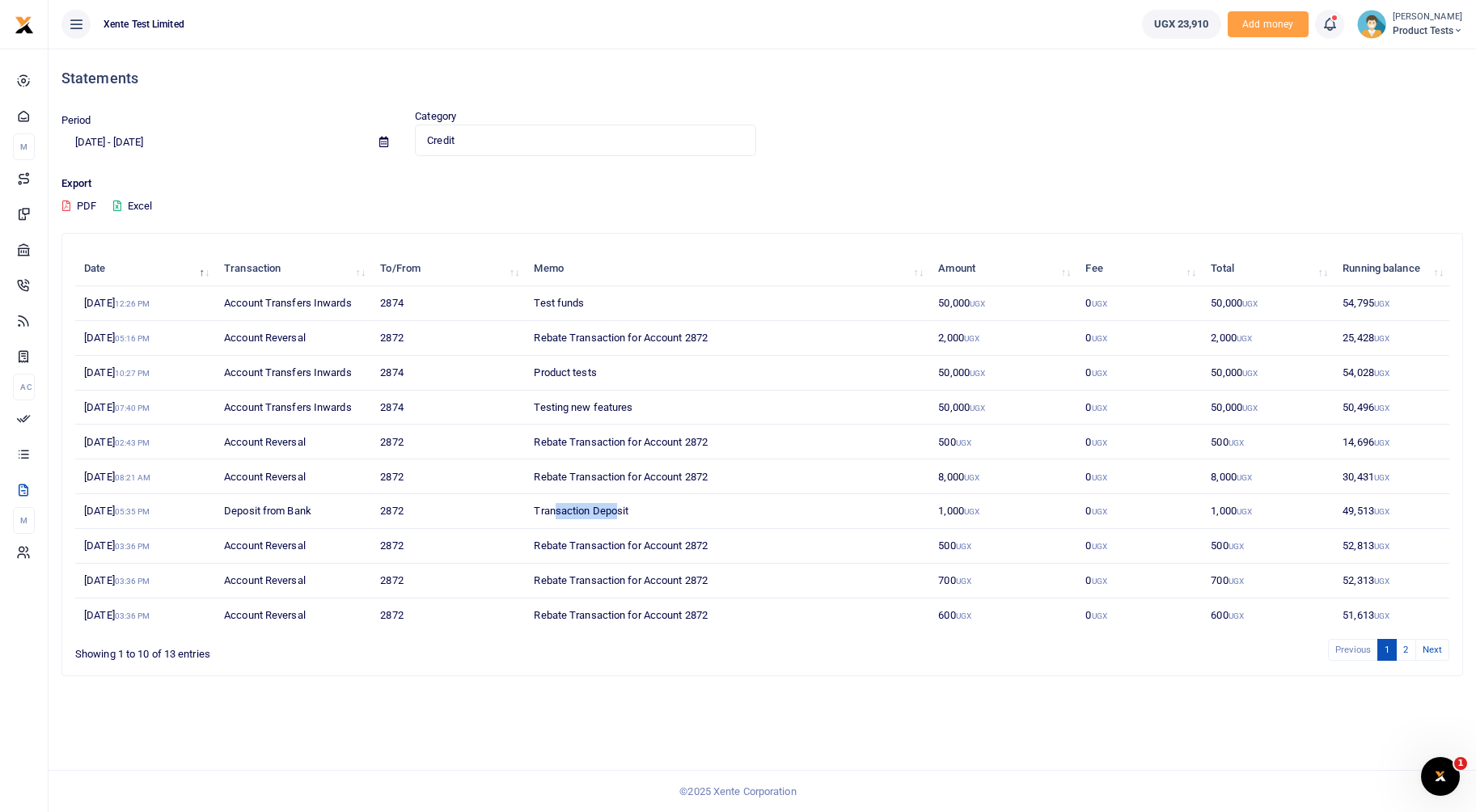
drag, startPoint x: 554, startPoint y: 513, endPoint x: 669, endPoint y: 523, distance: 115.4
click at [669, 523] on td "Transaction Deposit" at bounding box center [727, 511] width 404 height 34
click at [1403, 651] on link "2" at bounding box center [1405, 649] width 20 height 22
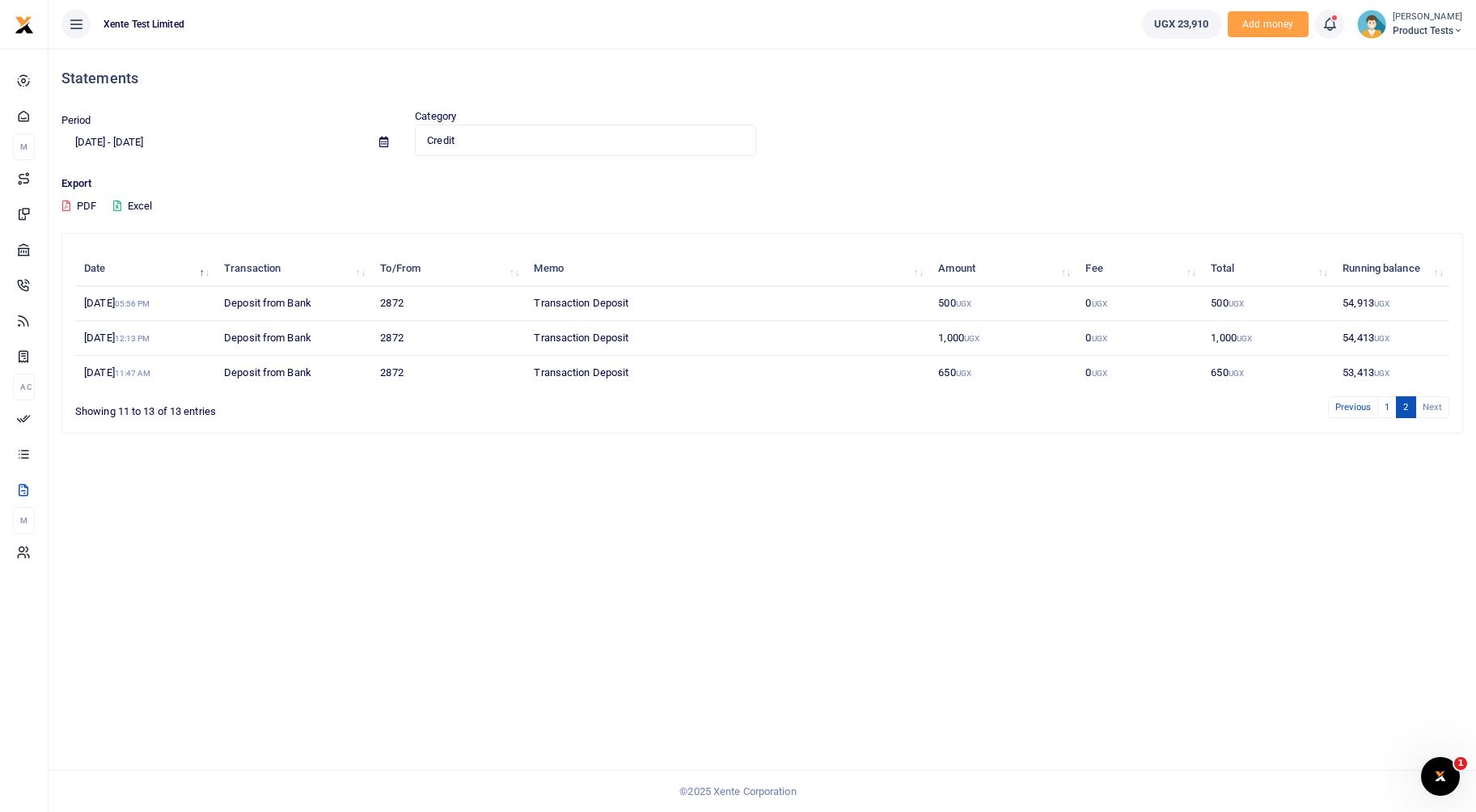
click at [1423, 31] on span "Product Tests" at bounding box center [1428, 30] width 71 height 15
click at [1416, 65] on link "Switch accounts" at bounding box center [1395, 59] width 141 height 22
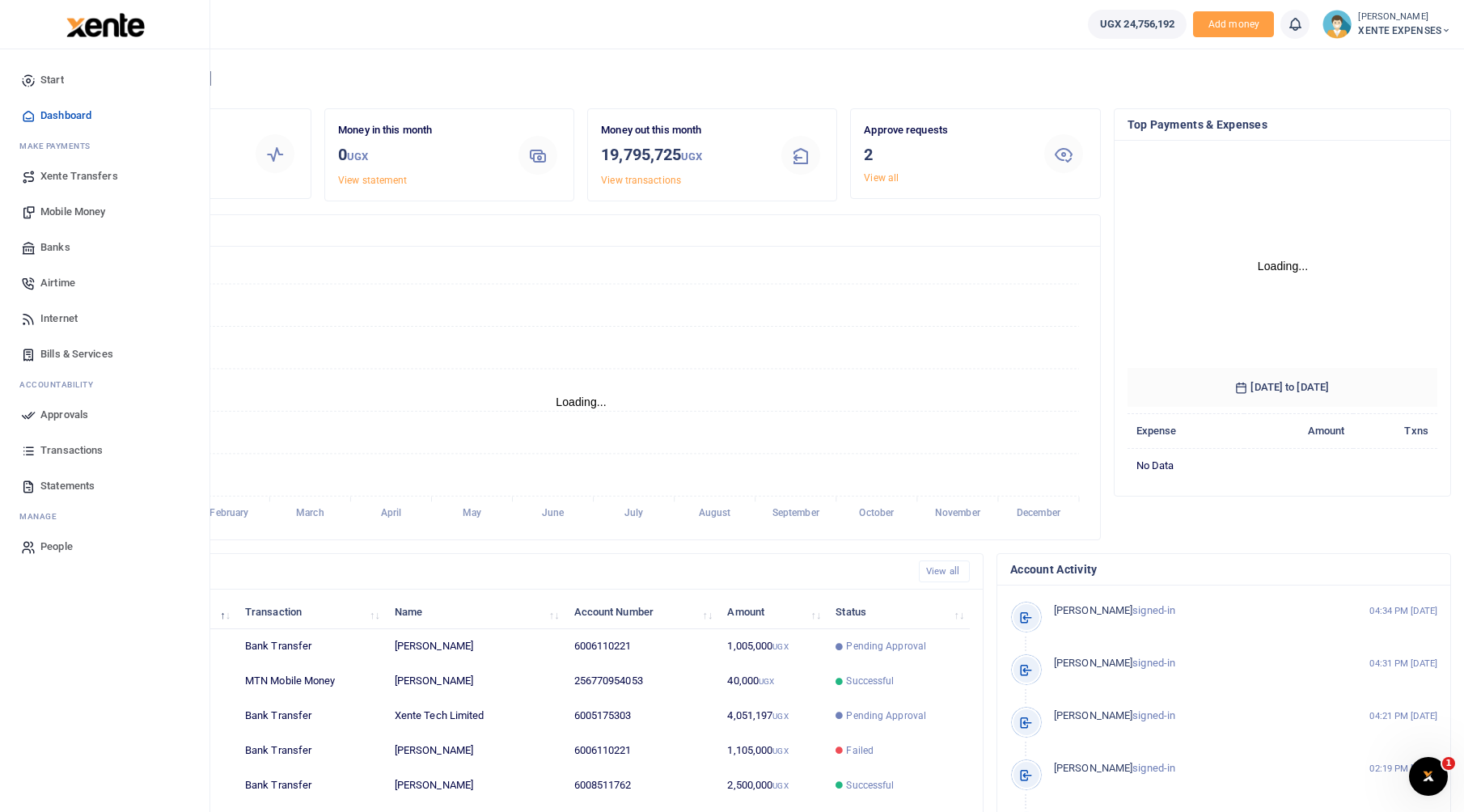
click at [47, 491] on span "Statements" at bounding box center [67, 485] width 54 height 16
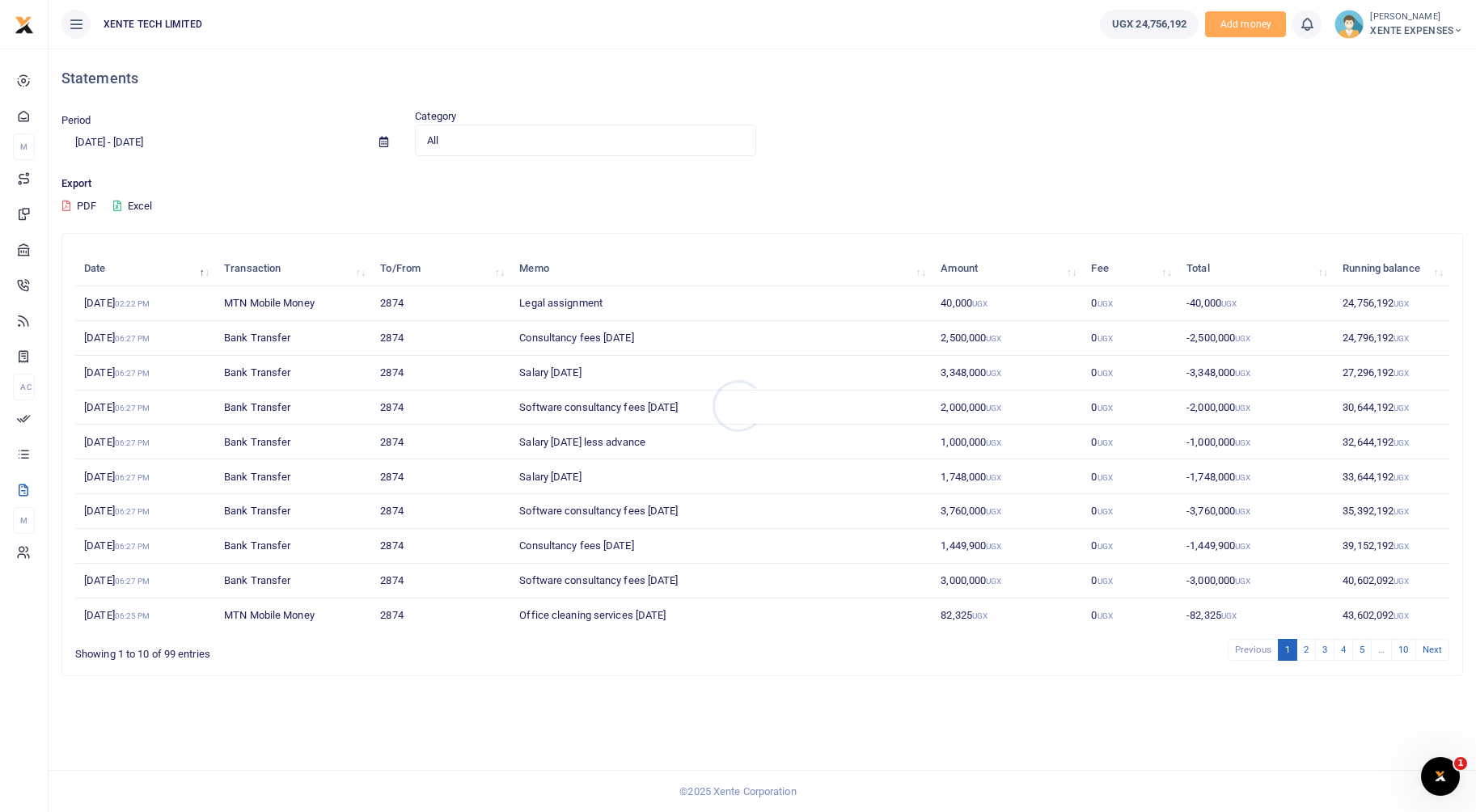
click at [463, 136] on div at bounding box center [738, 406] width 1476 height 812
click at [501, 144] on span "All" at bounding box center [579, 141] width 305 height 16
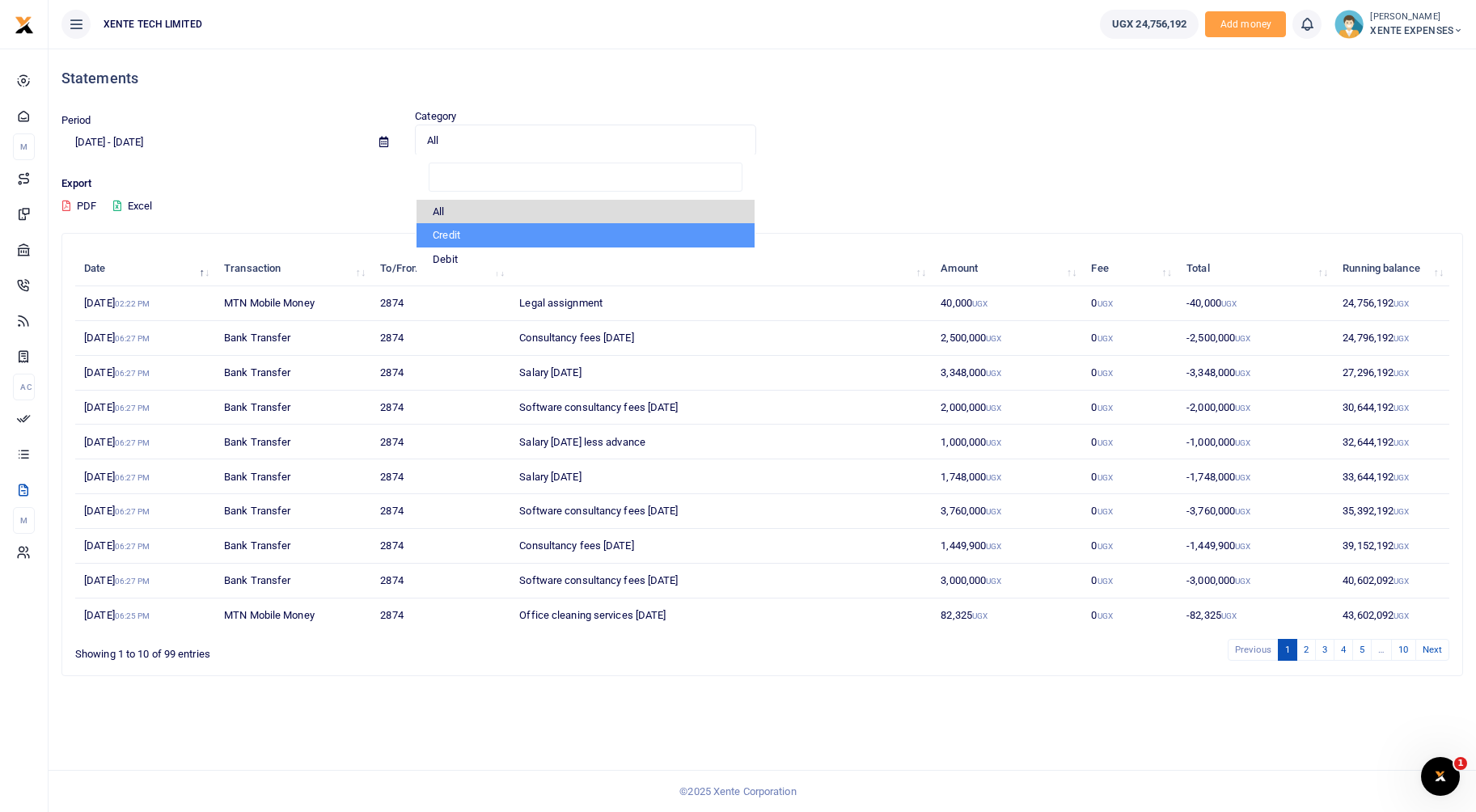
click at [476, 237] on li "Credit" at bounding box center [585, 235] width 337 height 24
select select "credit"
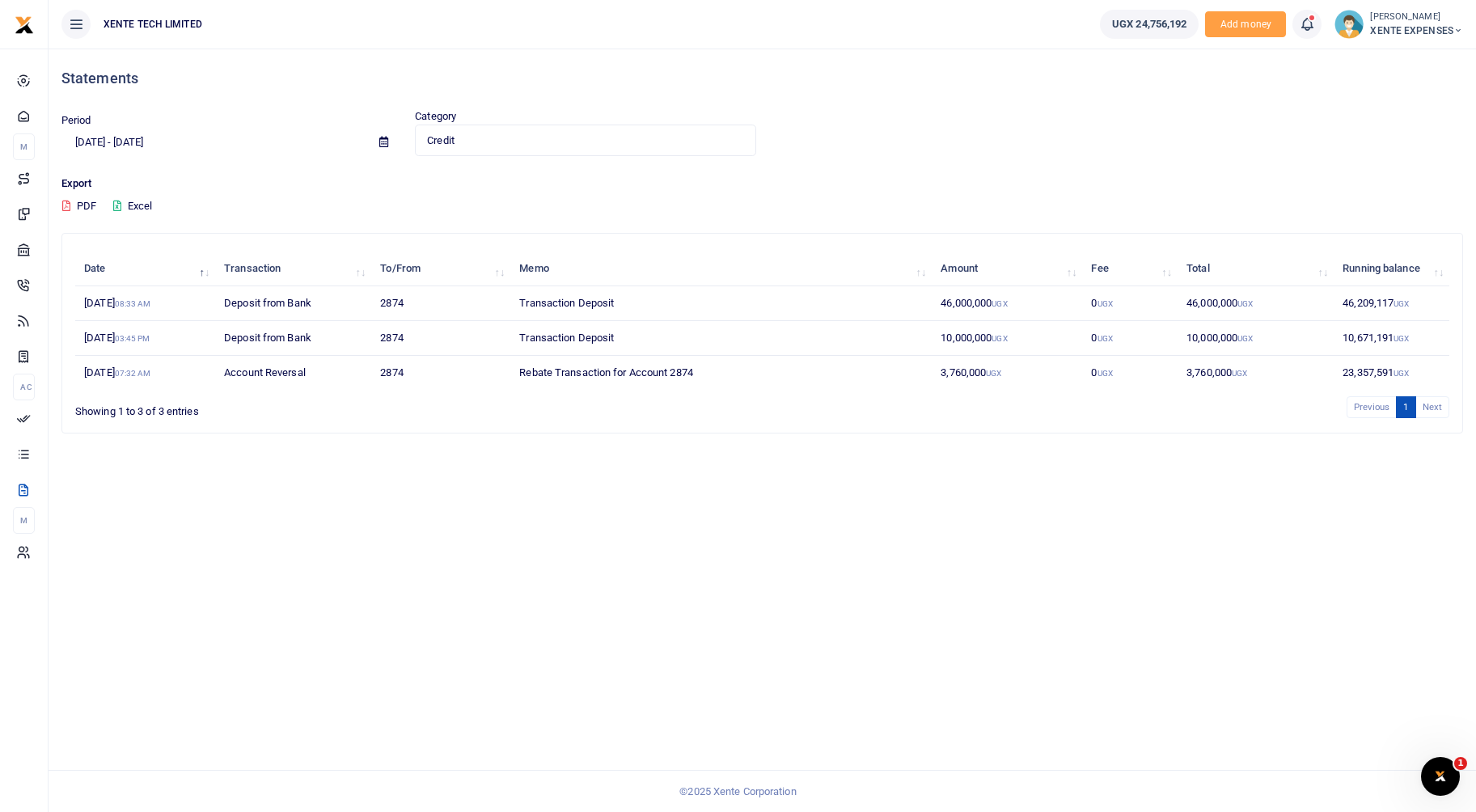
click at [156, 147] on input "[DATE] - [DATE]" at bounding box center [214, 142] width 305 height 28
click at [137, 346] on li "Custom Range" at bounding box center [118, 350] width 113 height 25
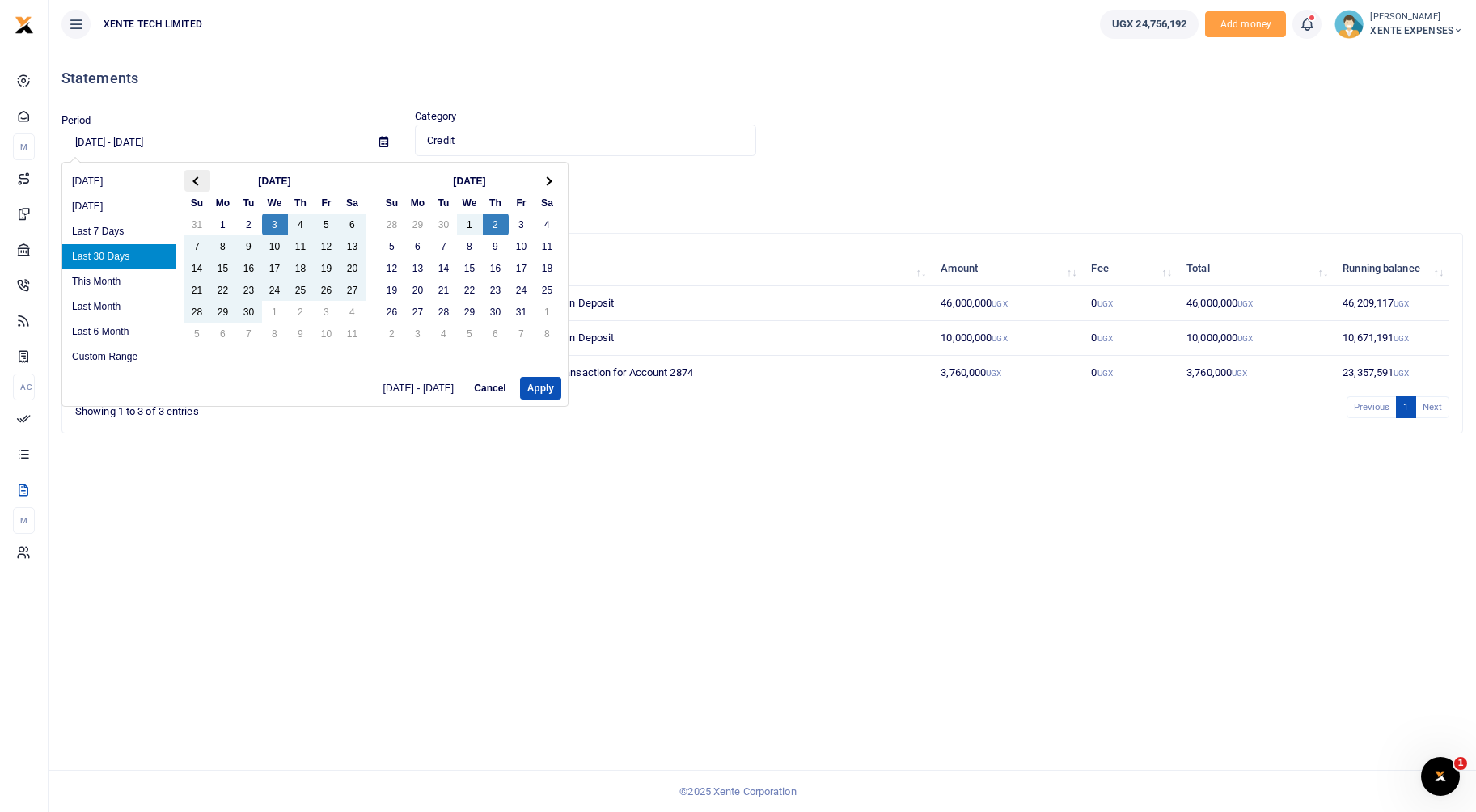
click at [201, 184] on th at bounding box center [197, 180] width 26 height 22
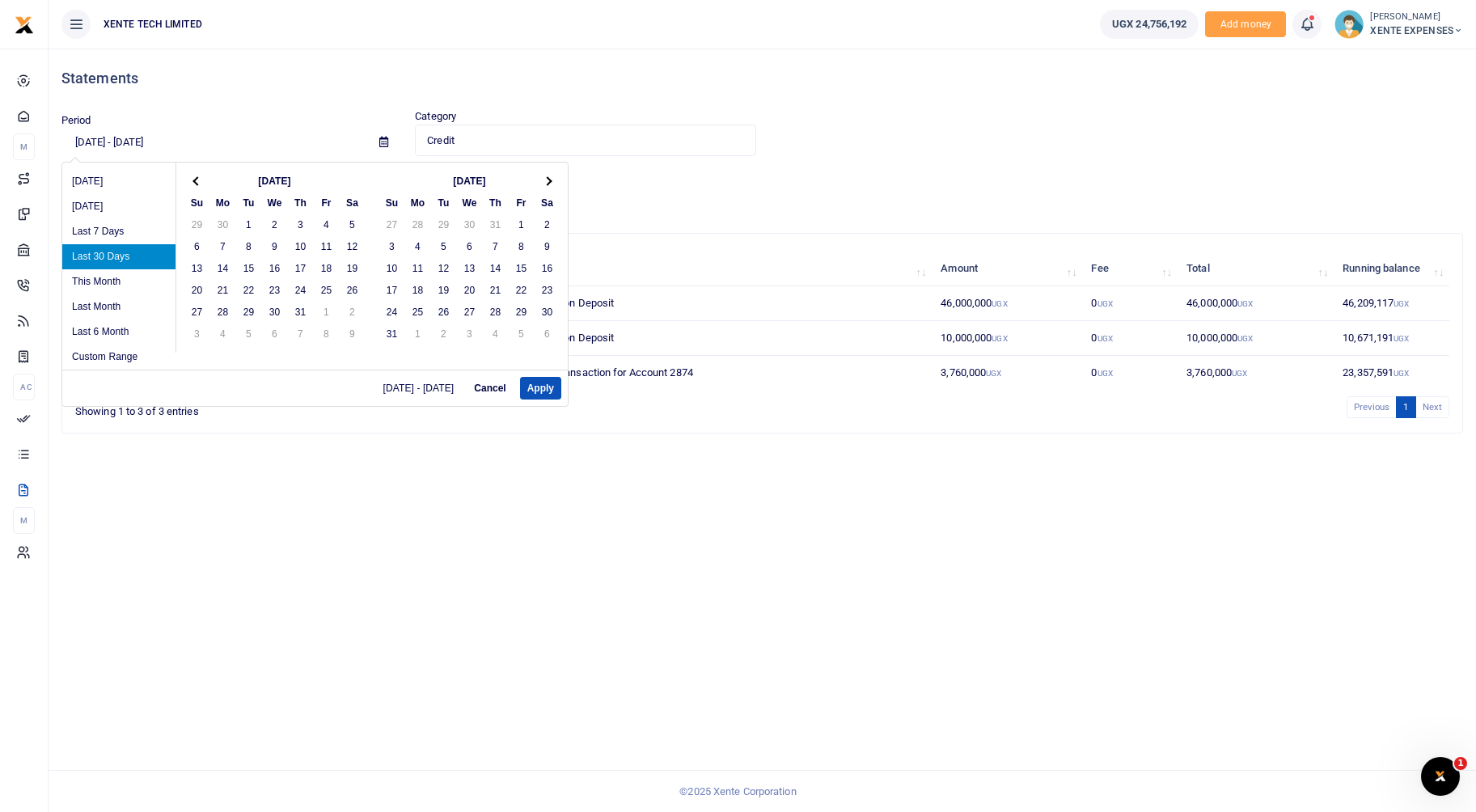
click at [201, 184] on th at bounding box center [197, 180] width 26 height 22
click at [200, 184] on th at bounding box center [197, 180] width 26 height 22
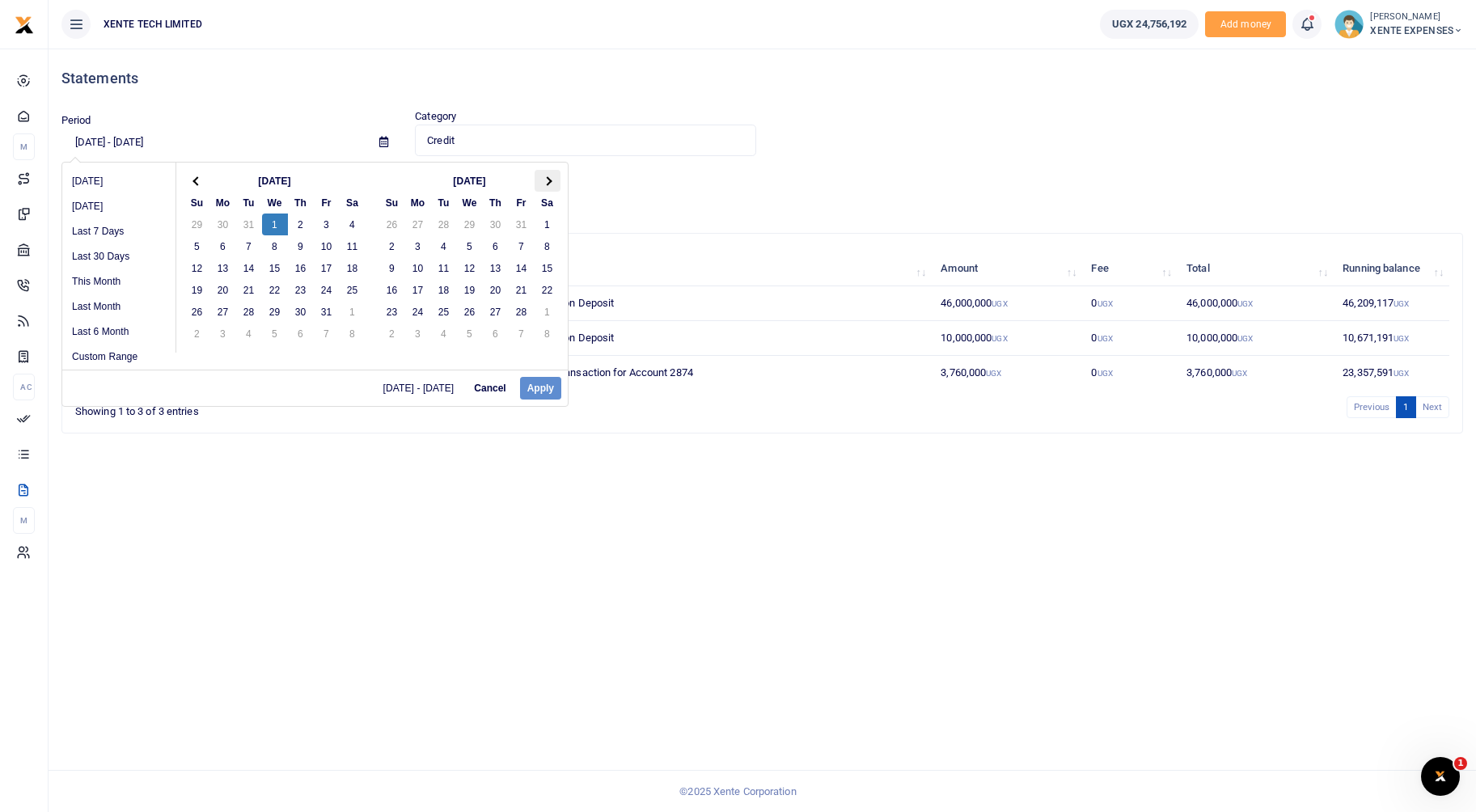
click at [541, 178] on th at bounding box center [547, 180] width 26 height 22
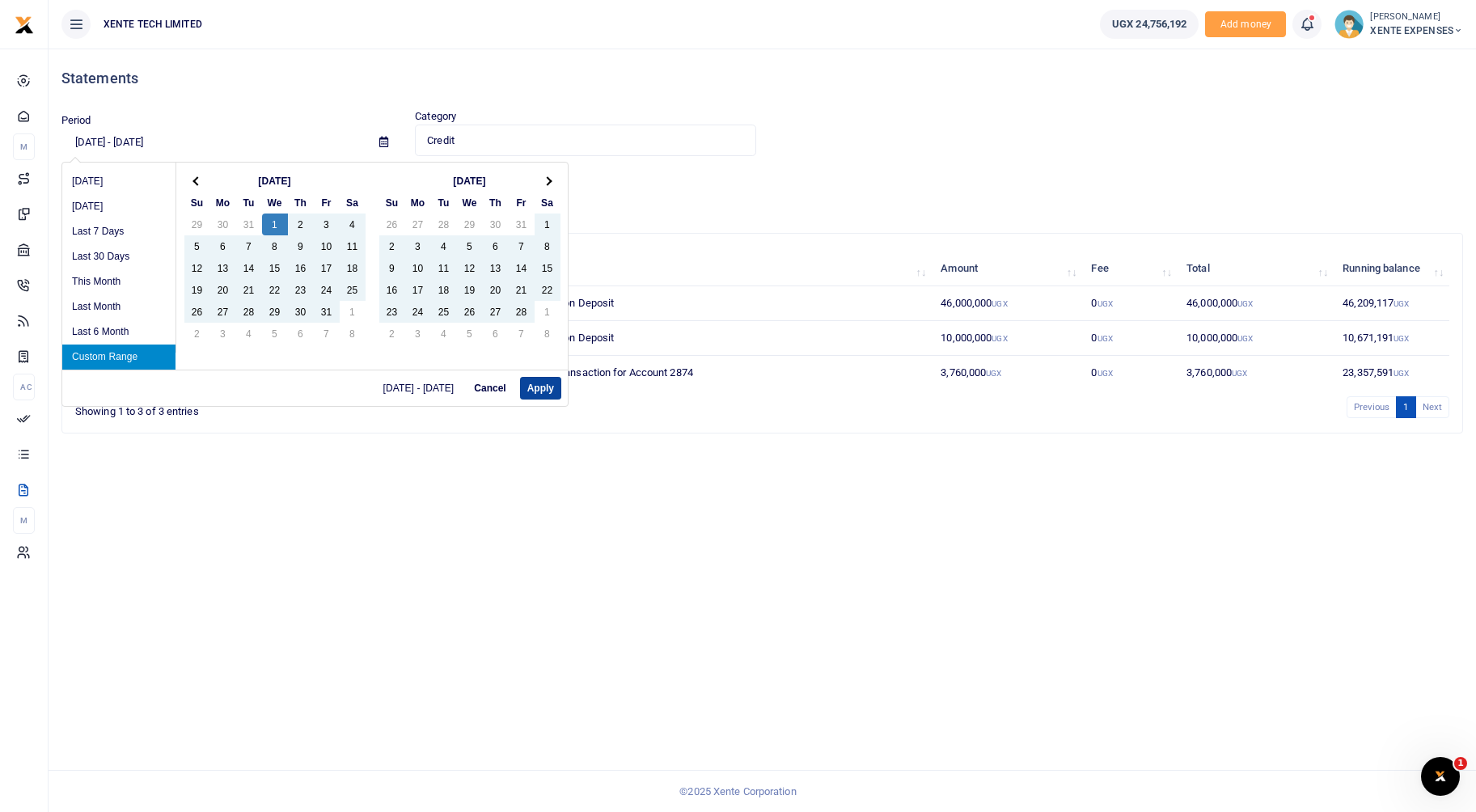
click at [543, 384] on button "Apply" at bounding box center [541, 388] width 41 height 22
type input "01/01/2025 - 08/30/2025"
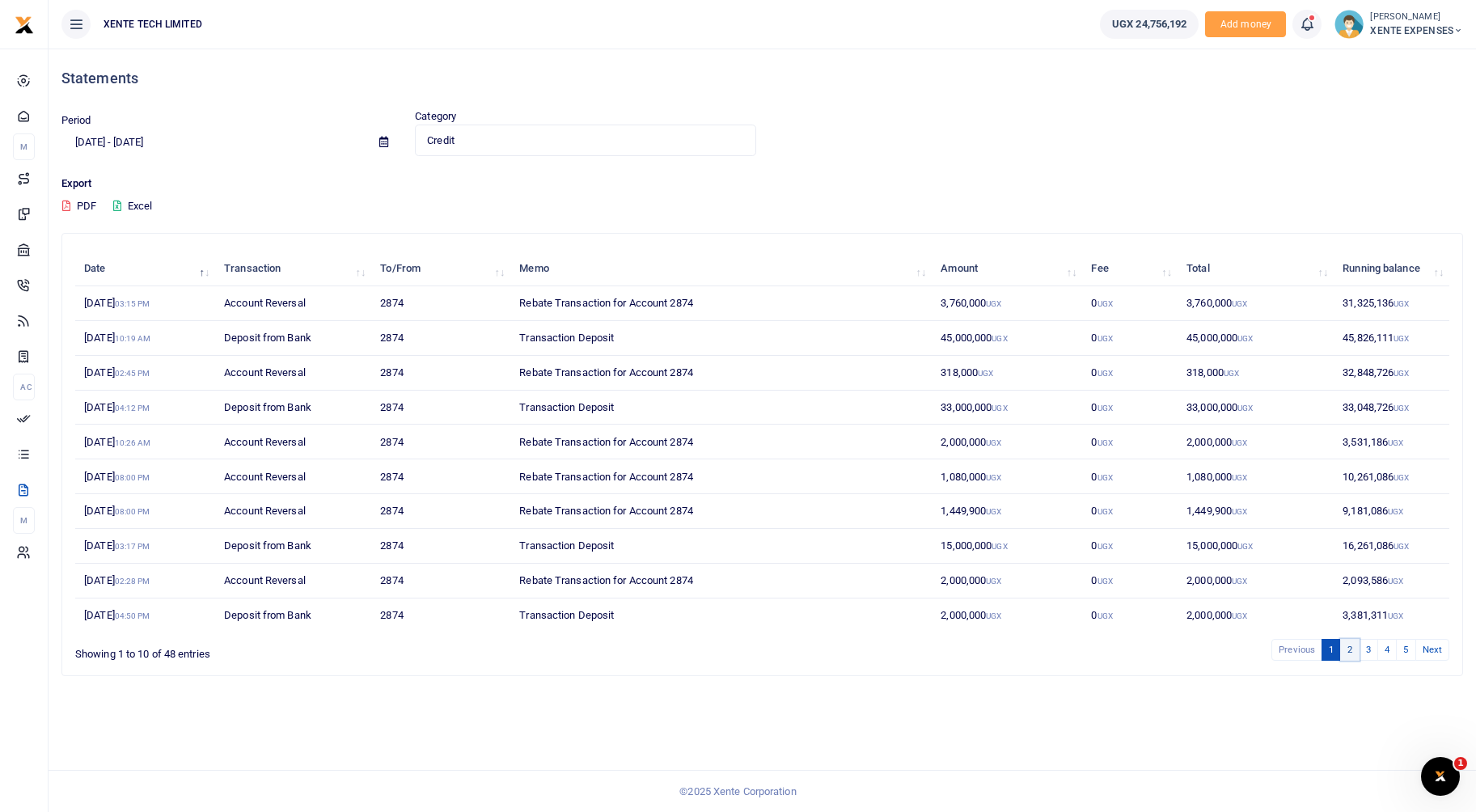
click at [1353, 648] on link "2" at bounding box center [1349, 649] width 20 height 22
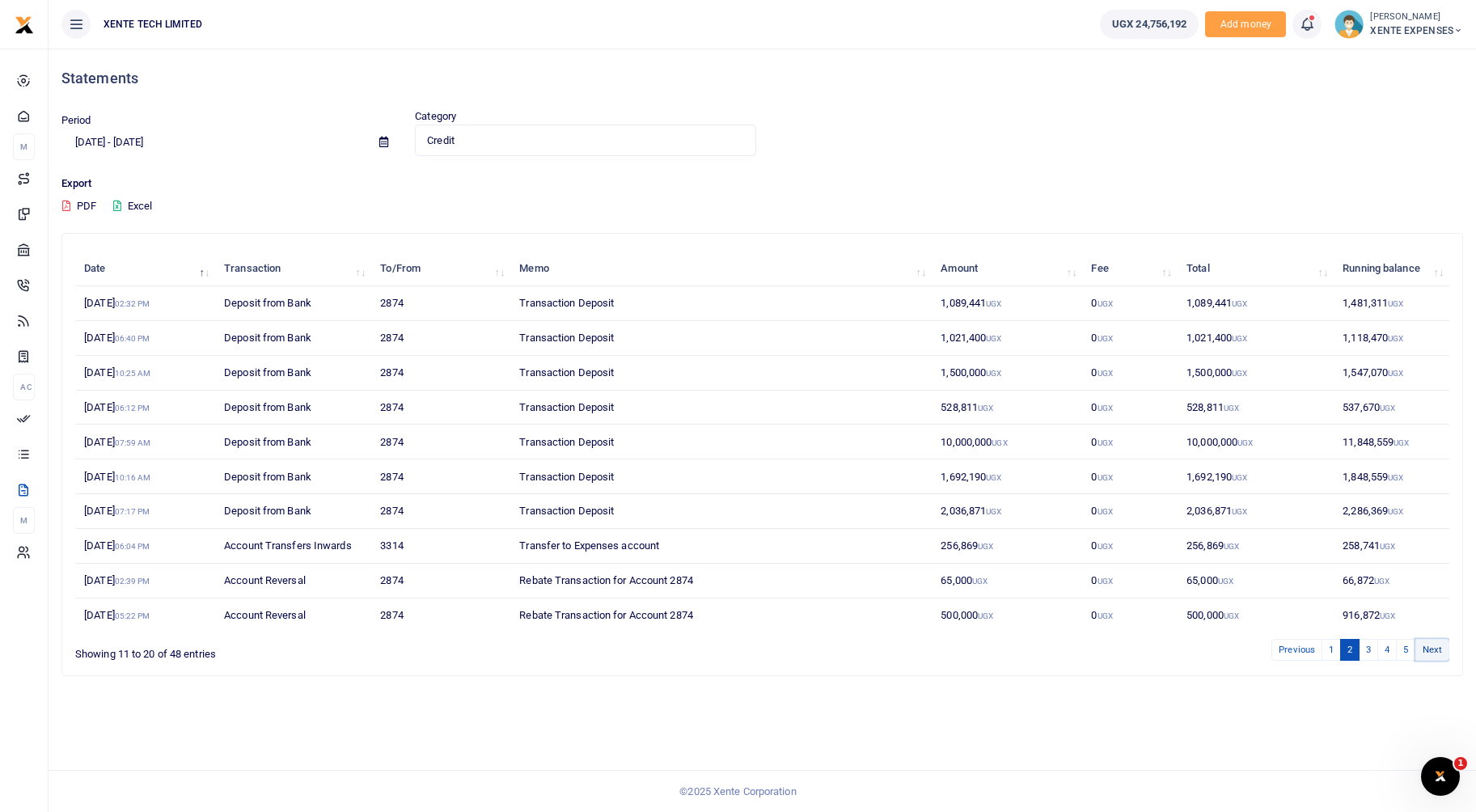
click at [1426, 654] on link "Next" at bounding box center [1431, 649] width 34 height 22
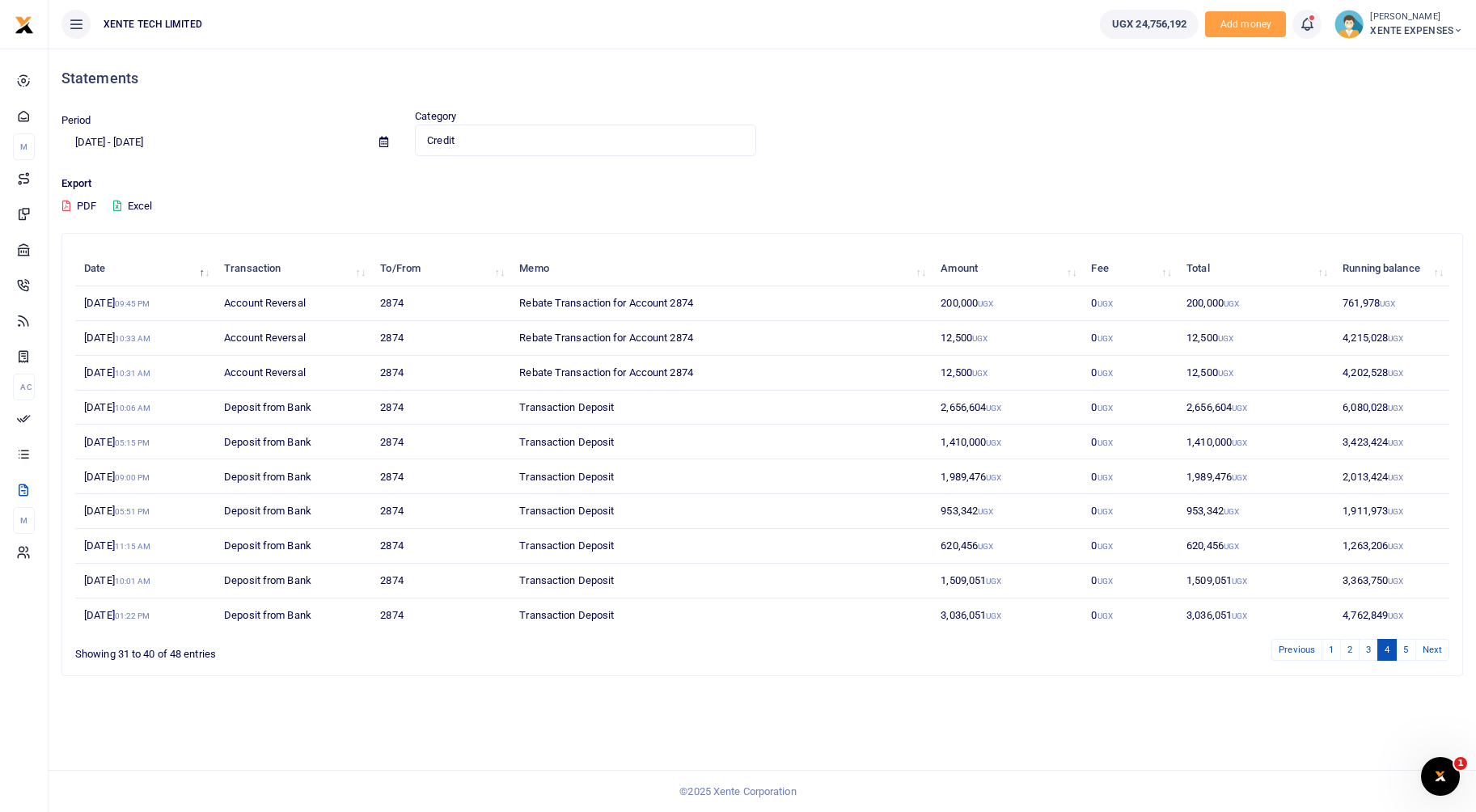
click at [1426, 654] on link "Next" at bounding box center [1431, 649] width 34 height 22
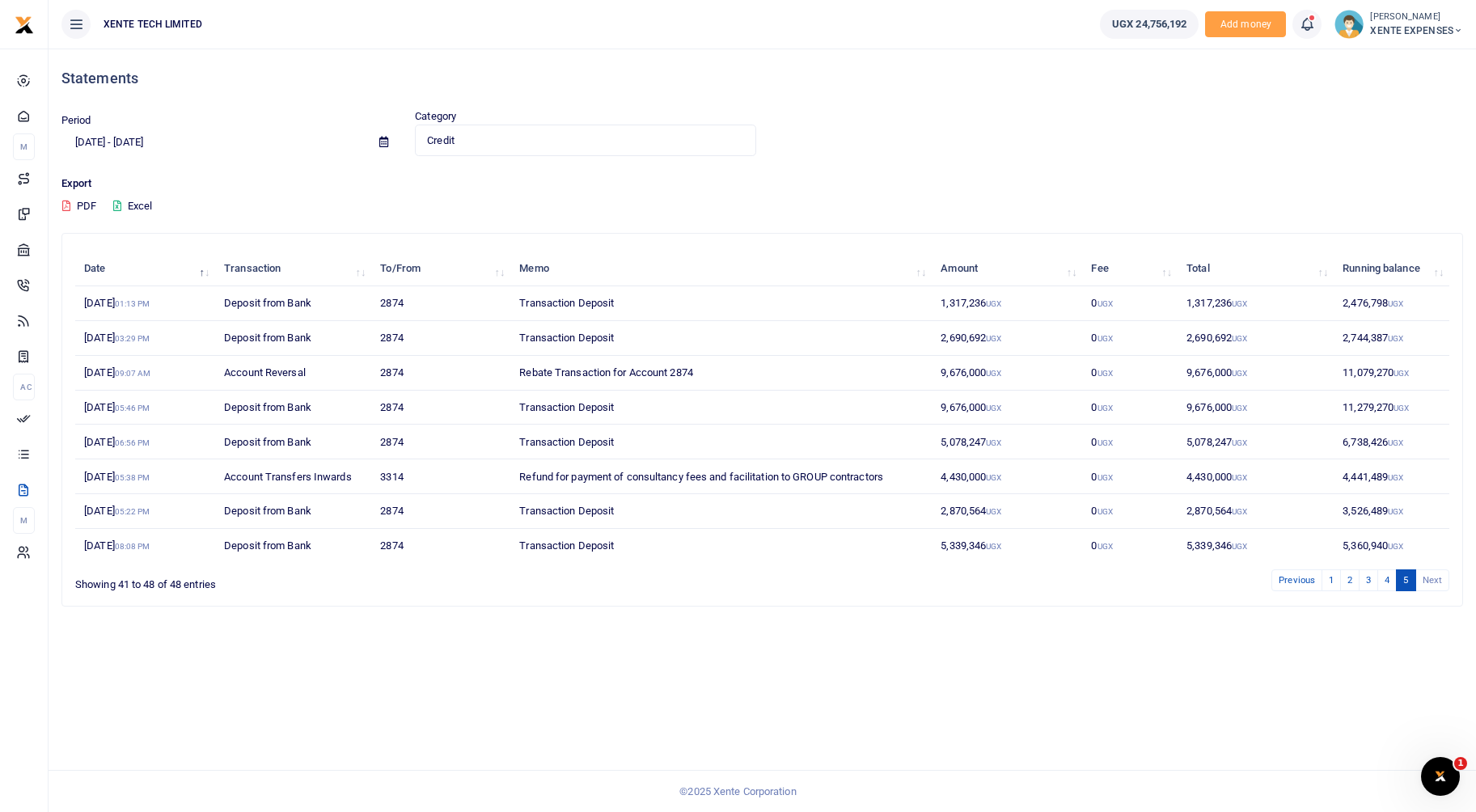
click at [1438, 587] on li "Next" at bounding box center [1432, 579] width 33 height 22
click at [1400, 21] on small "[PERSON_NAME]" at bounding box center [1417, 17] width 93 height 14
click at [1412, 59] on link "Switch accounts" at bounding box center [1385, 59] width 141 height 22
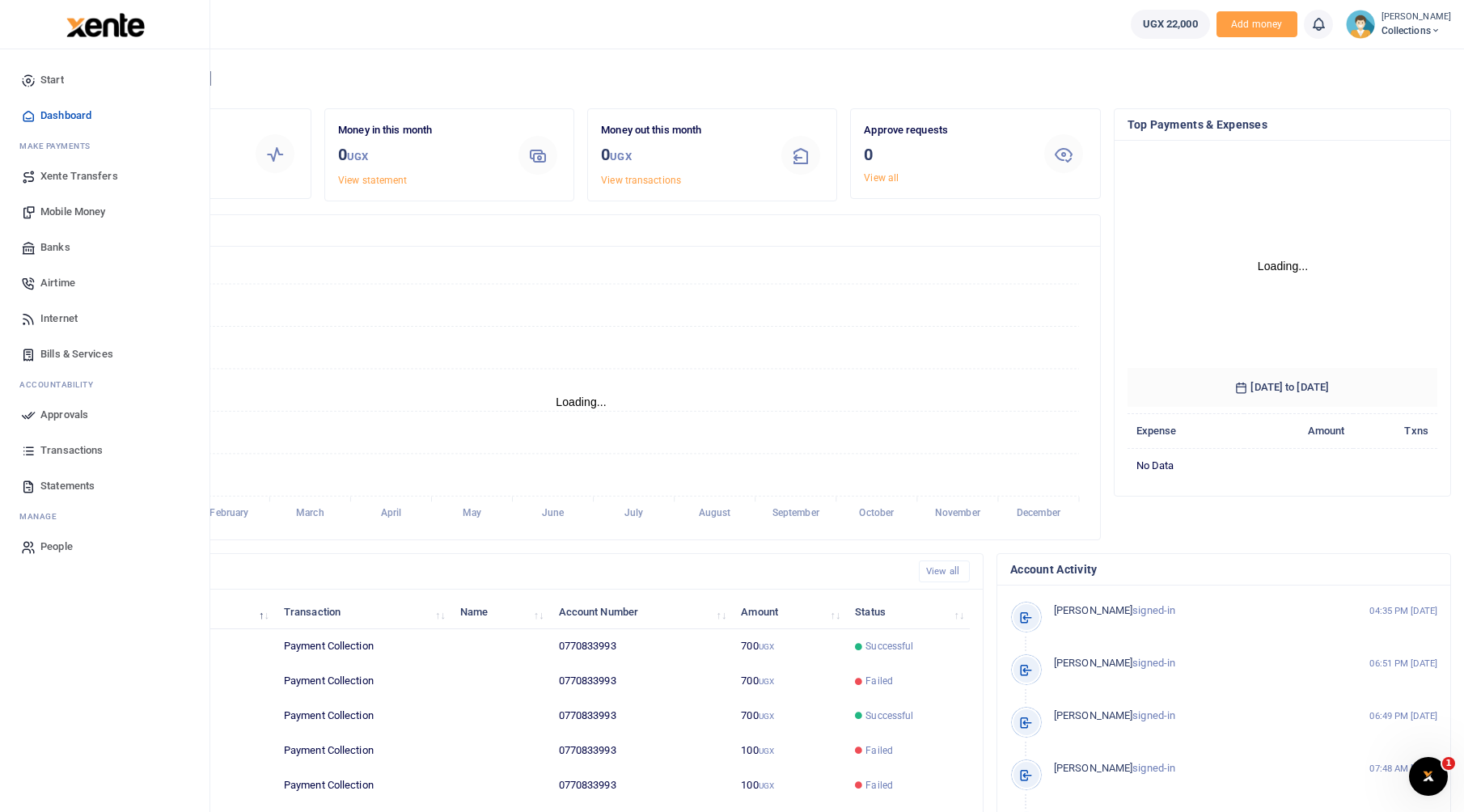
click at [40, 484] on link "Statements" at bounding box center [104, 485] width 184 height 35
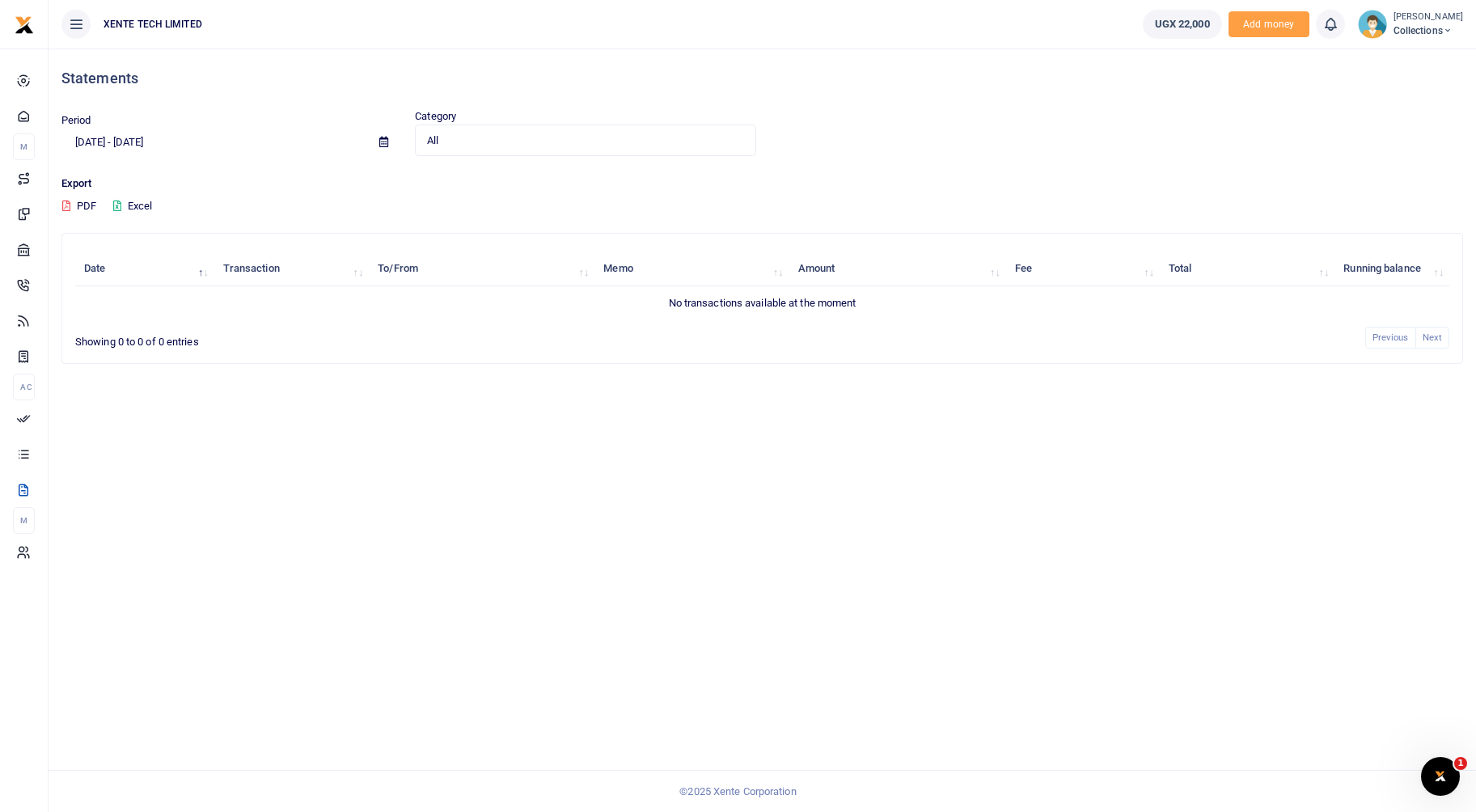
click at [520, 143] on span "All" at bounding box center [579, 141] width 305 height 16
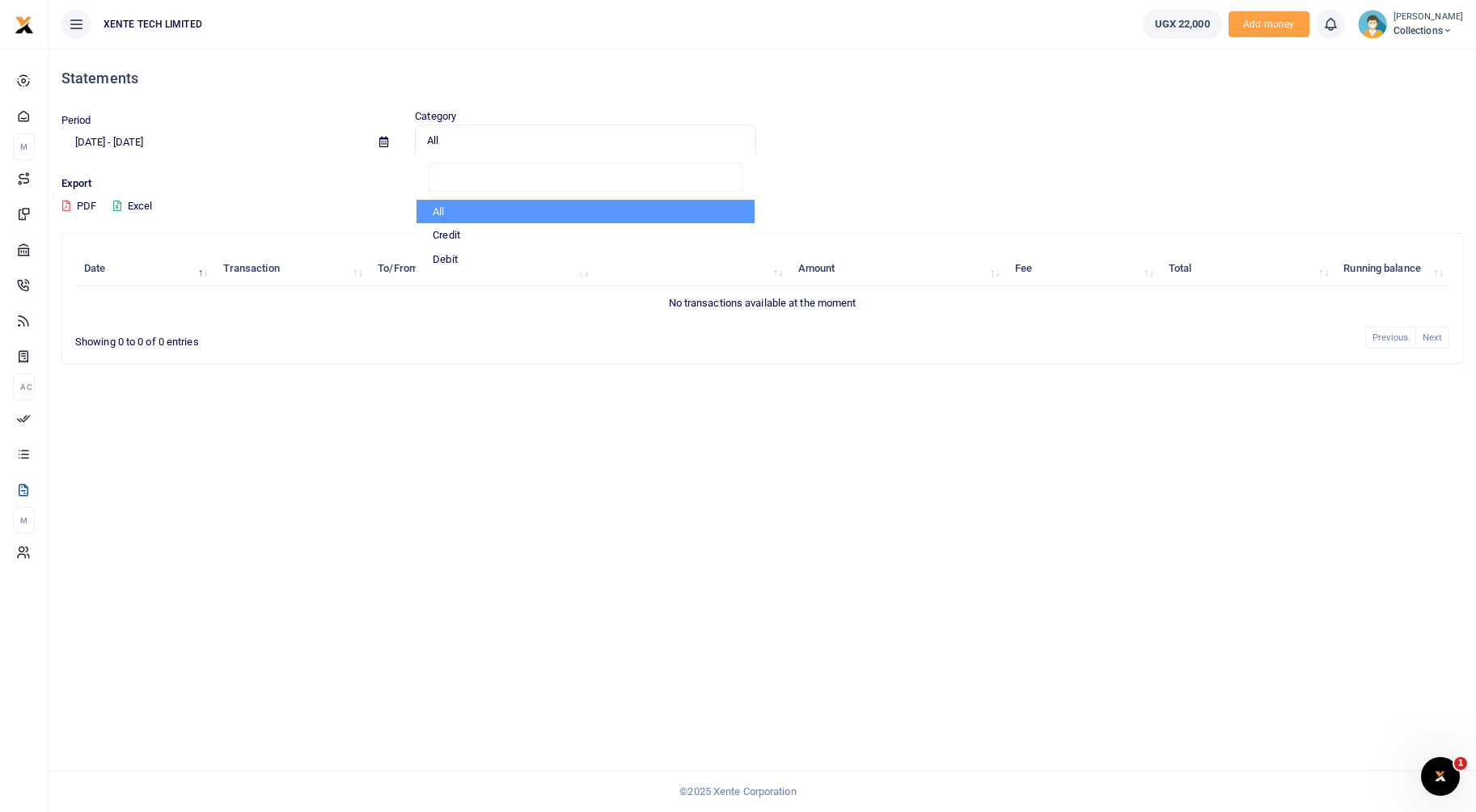
click at [260, 123] on div "Period 09/03/2025 - 10/02/2025" at bounding box center [232, 134] width 353 height 44
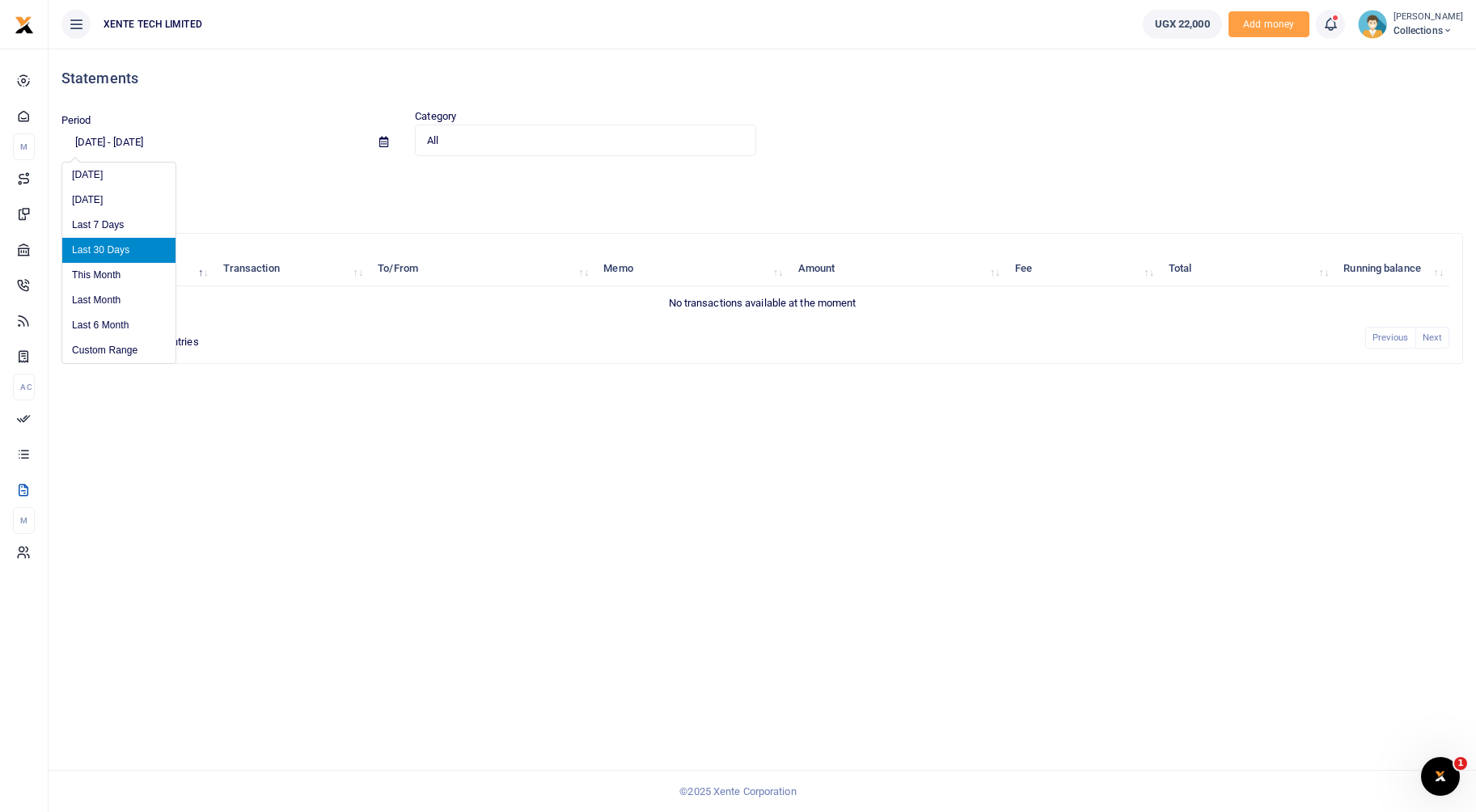
click at [164, 130] on input "09/03/2025 - 10/02/2025" at bounding box center [214, 142] width 305 height 28
click at [99, 332] on li "Last 6 Month" at bounding box center [118, 325] width 113 height 25
click at [122, 152] on input "04/02/2025 - 10/02/2025" at bounding box center [214, 142] width 305 height 28
click at [115, 348] on li "Custom Range" at bounding box center [118, 350] width 113 height 25
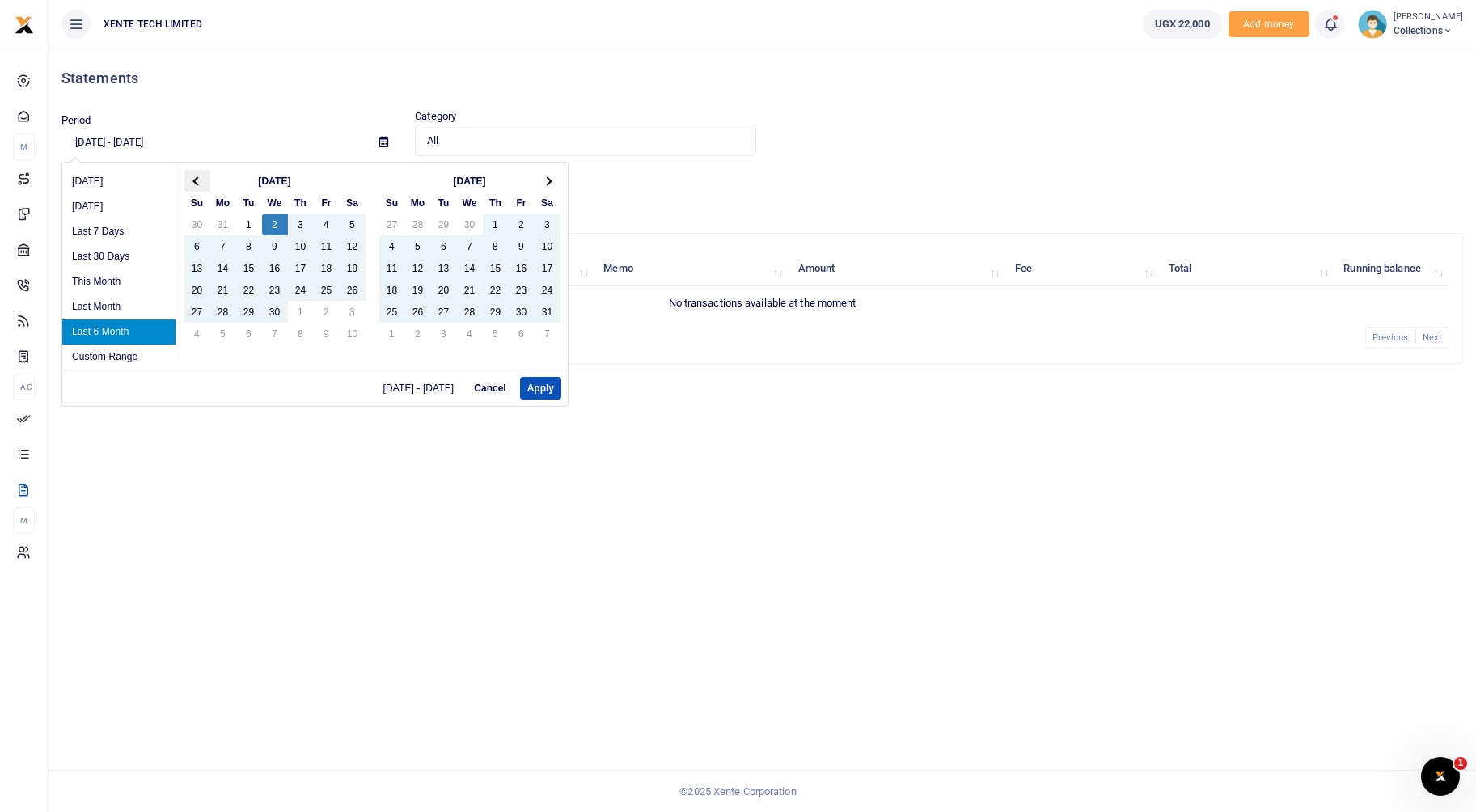
click at [186, 173] on th at bounding box center [197, 180] width 26 height 22
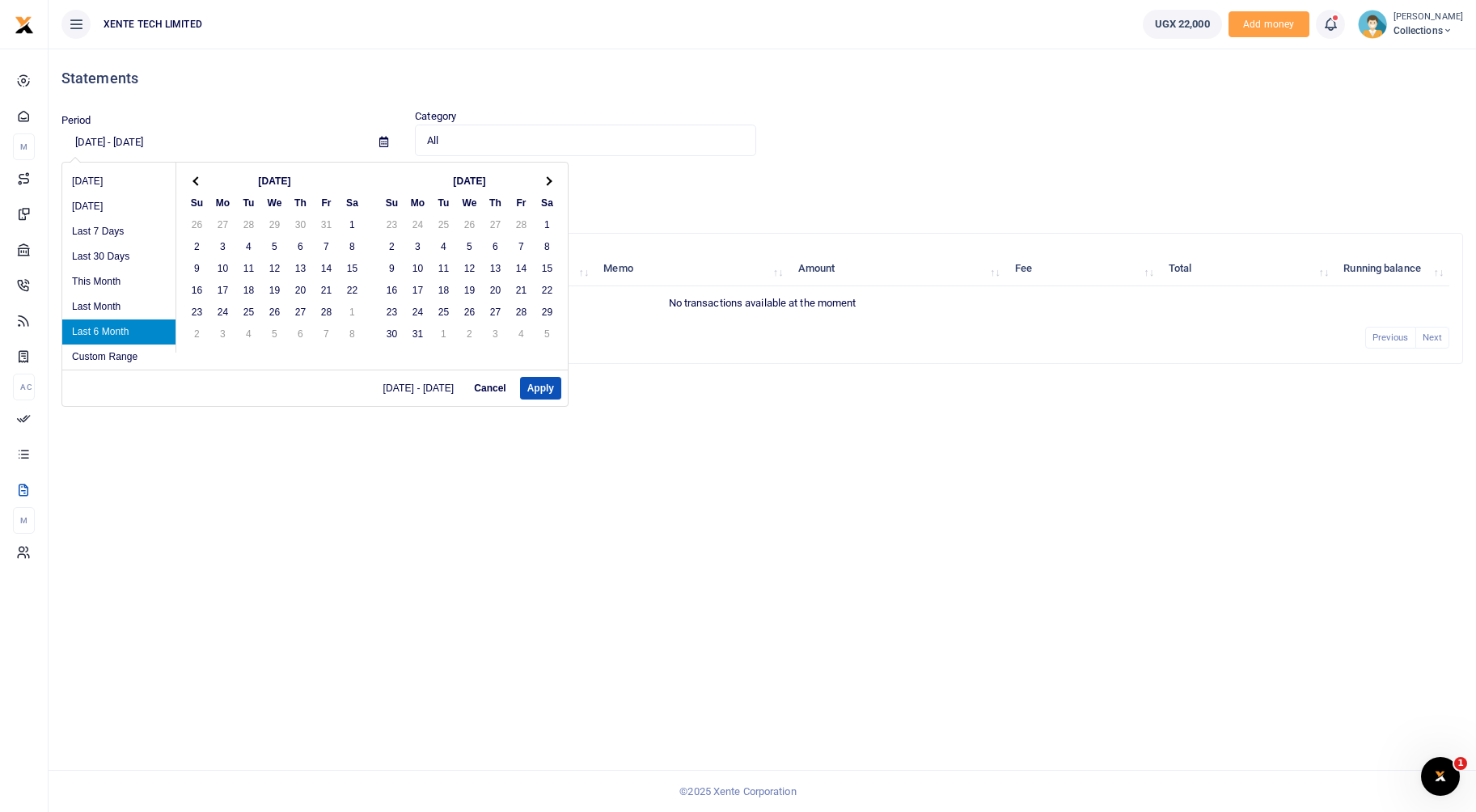
click at [186, 173] on th at bounding box center [197, 180] width 26 height 22
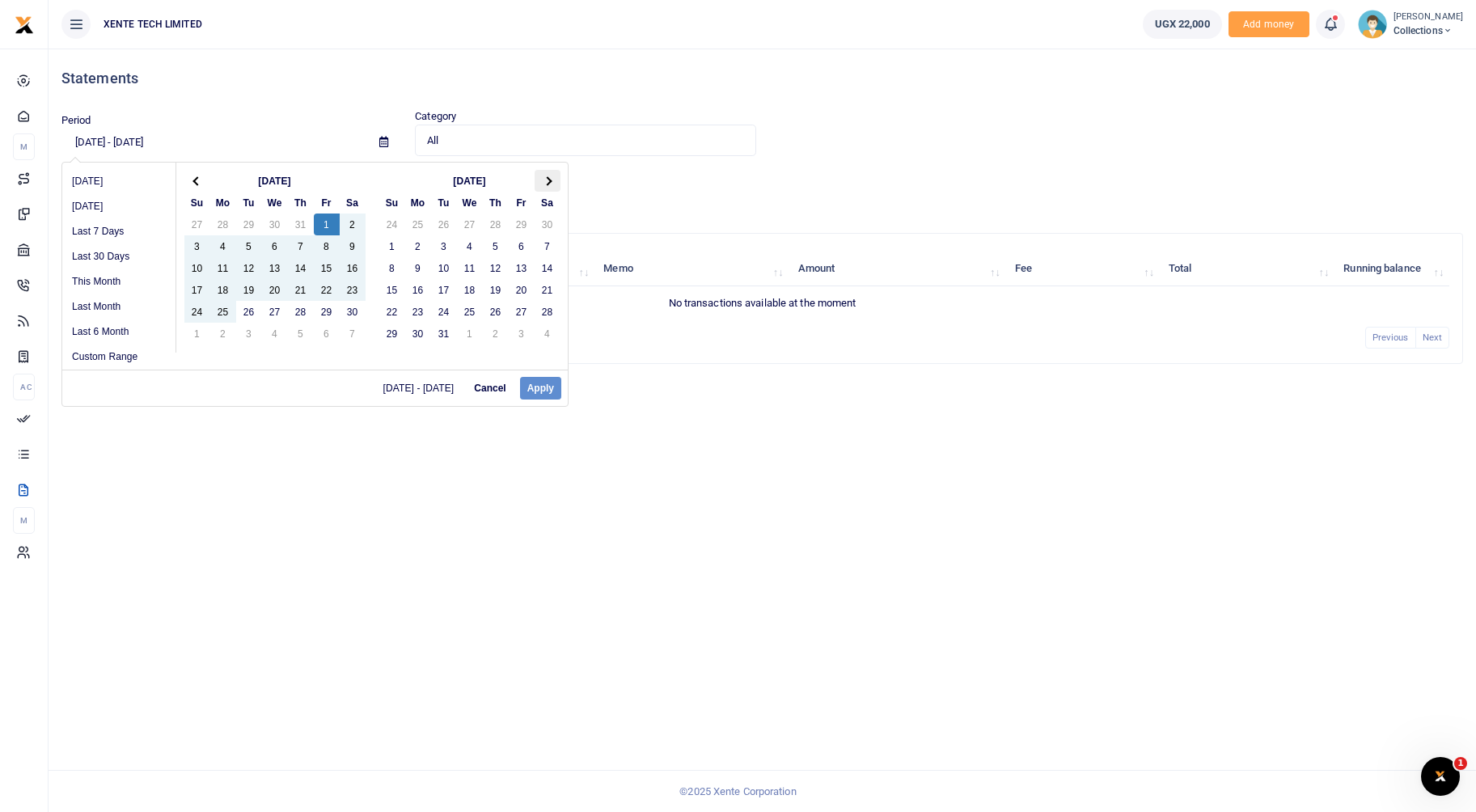
click at [545, 181] on span at bounding box center [547, 180] width 9 height 9
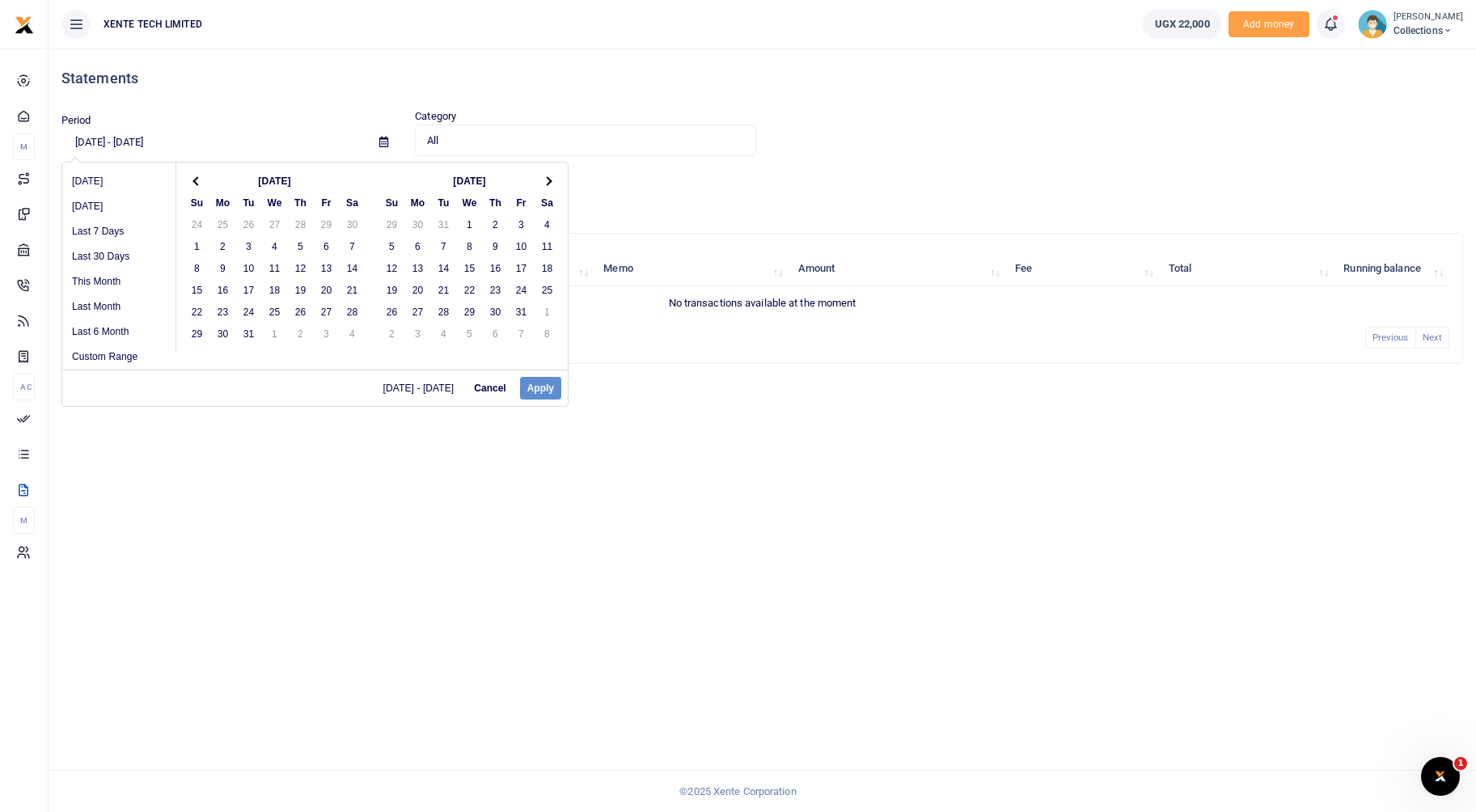
click at [545, 181] on span at bounding box center [547, 180] width 9 height 9
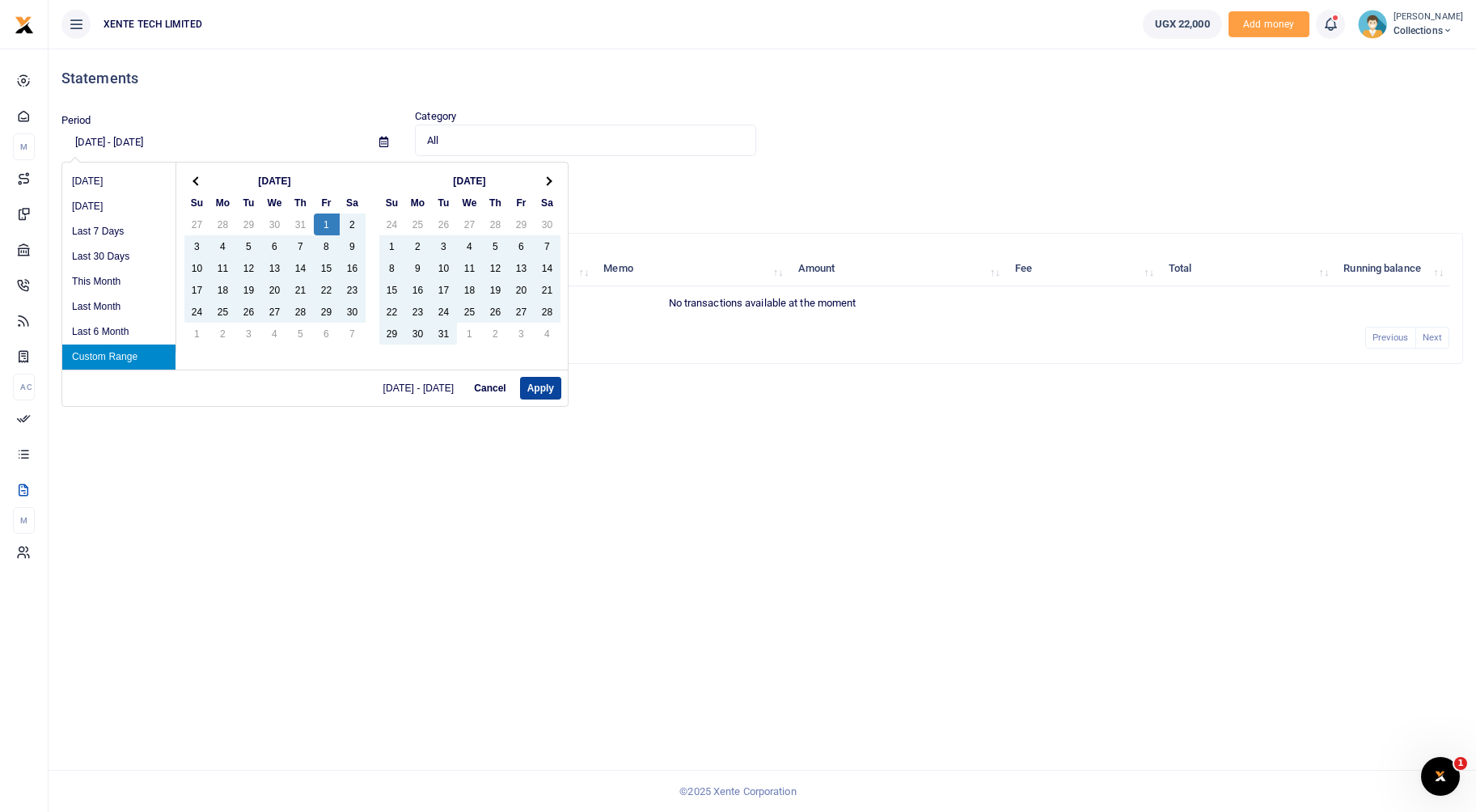
click at [532, 389] on button "Apply" at bounding box center [541, 388] width 41 height 22
type input "11/01/2024 - 06/18/2025"
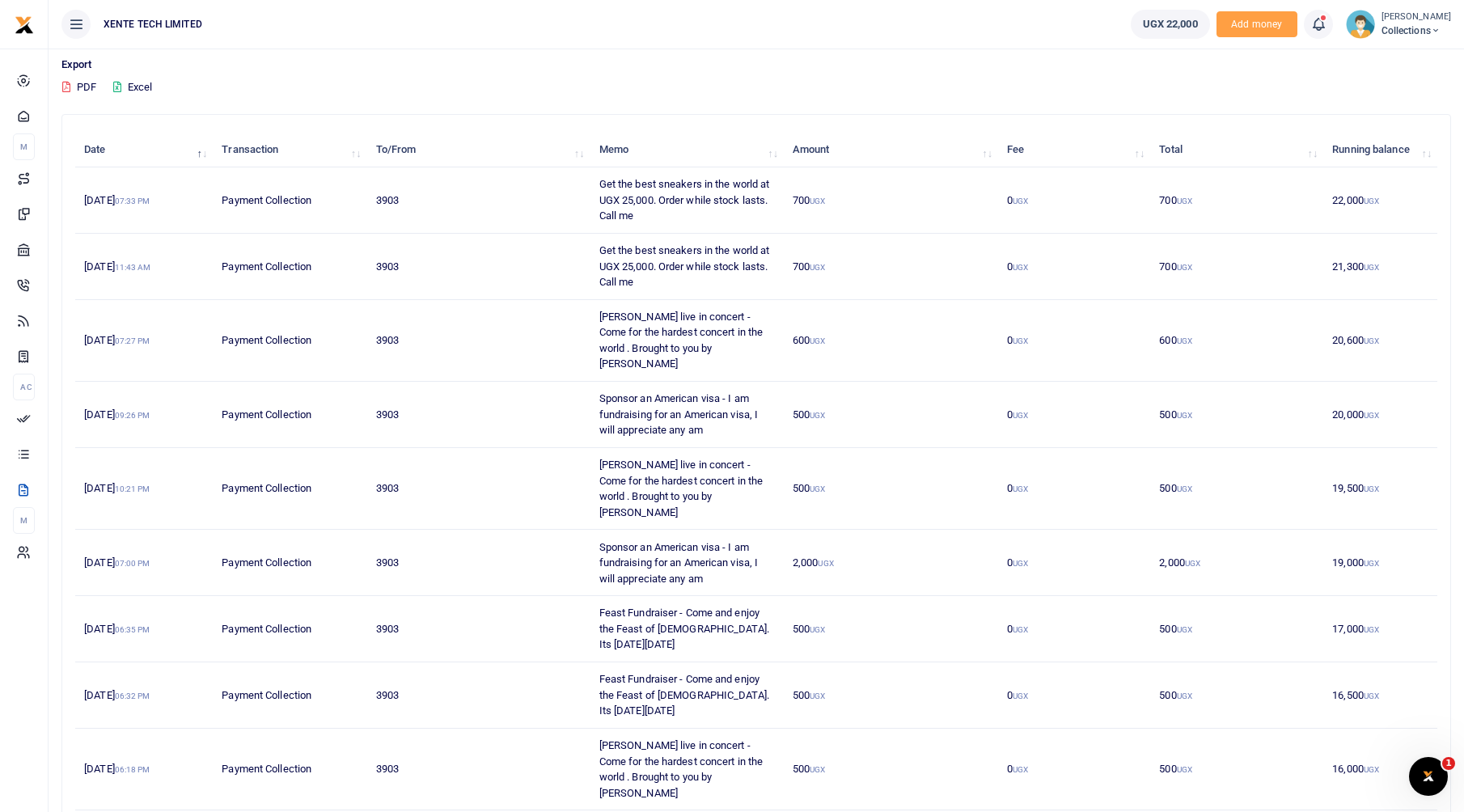
scroll to position [162, 0]
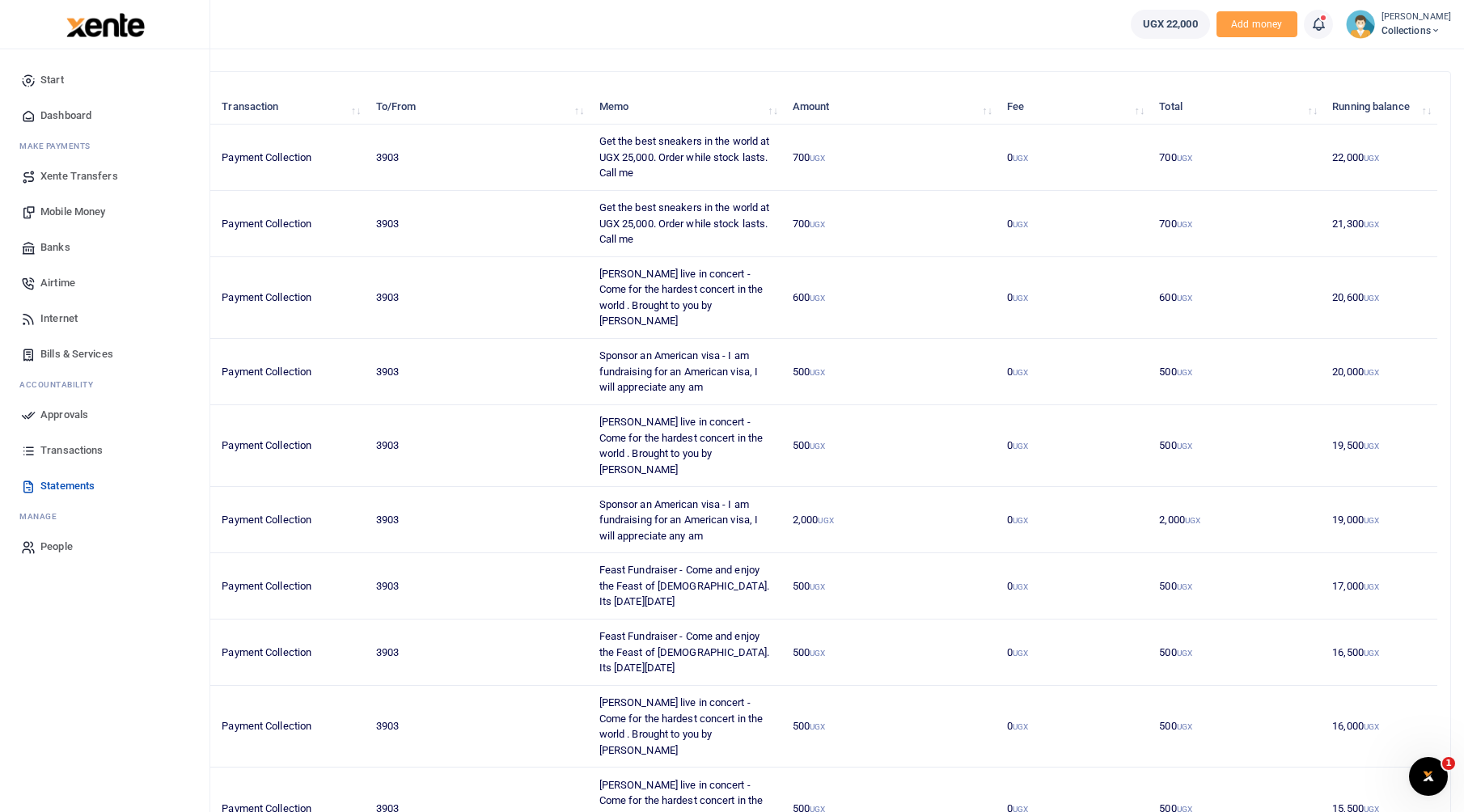
click at [28, 458] on icon at bounding box center [28, 450] width 15 height 15
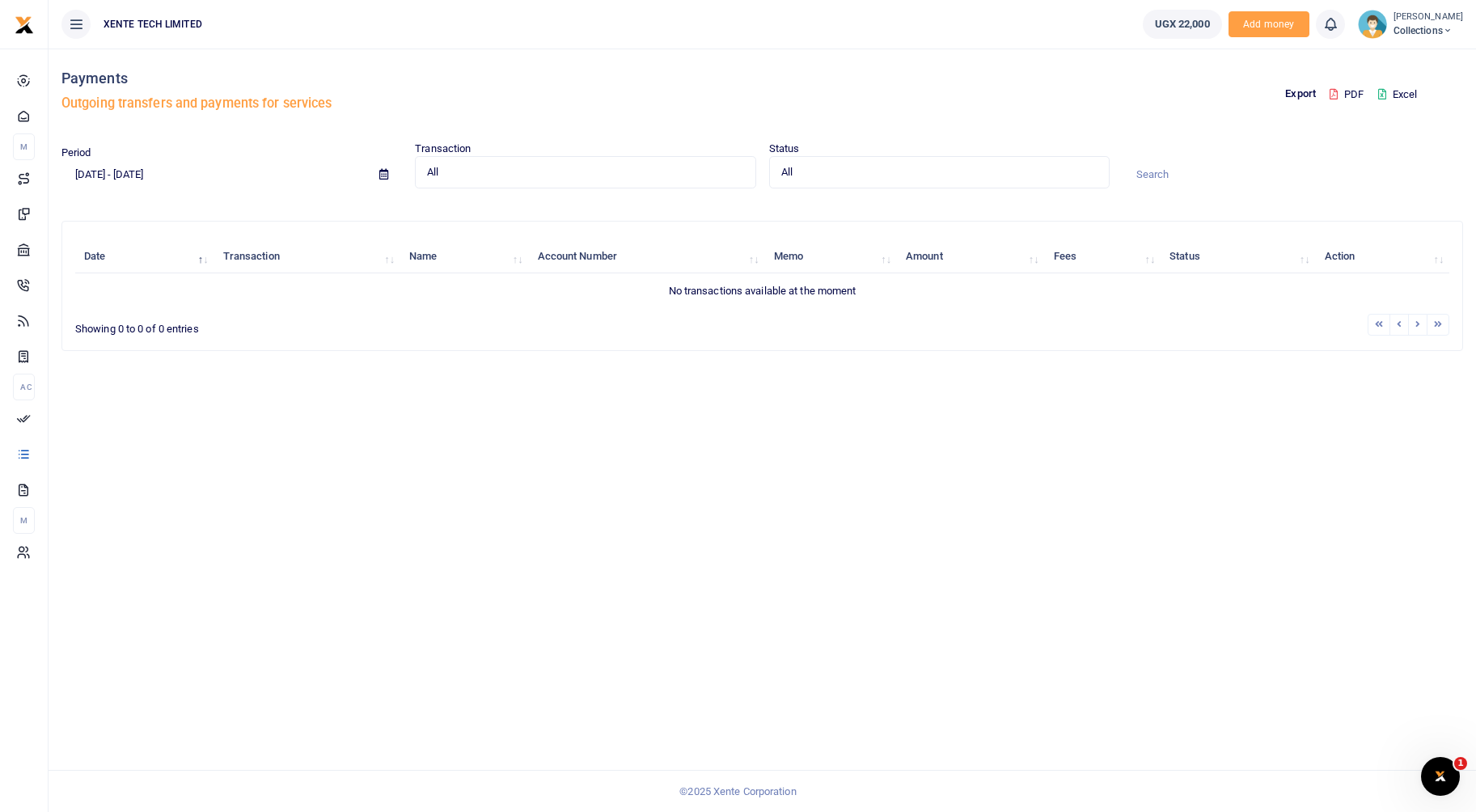
click at [159, 176] on input "09/03/2025 - 10/02/2025" at bounding box center [214, 174] width 305 height 28
click at [116, 376] on li "Custom Range" at bounding box center [118, 382] width 113 height 25
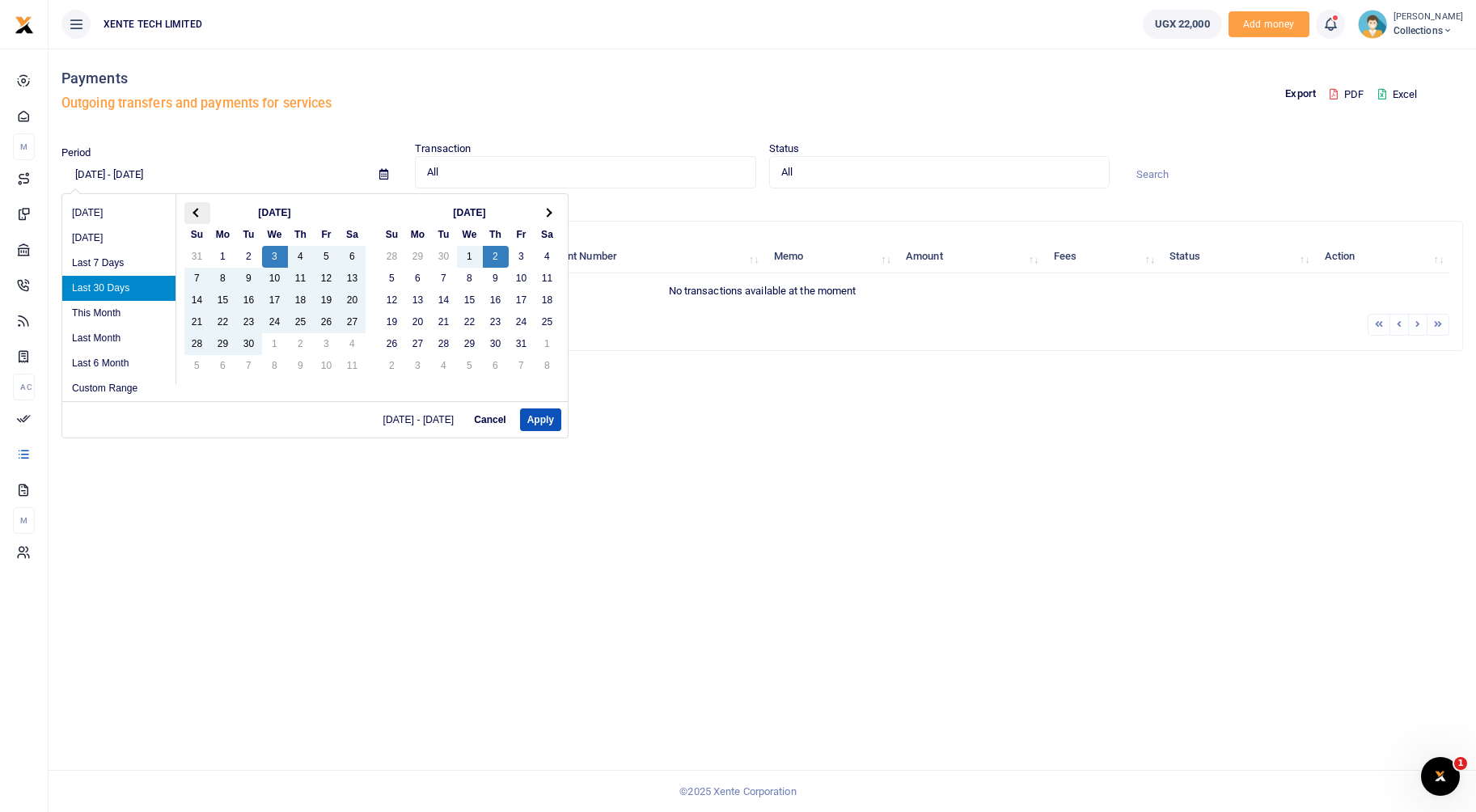
click at [194, 207] on th at bounding box center [197, 212] width 26 height 22
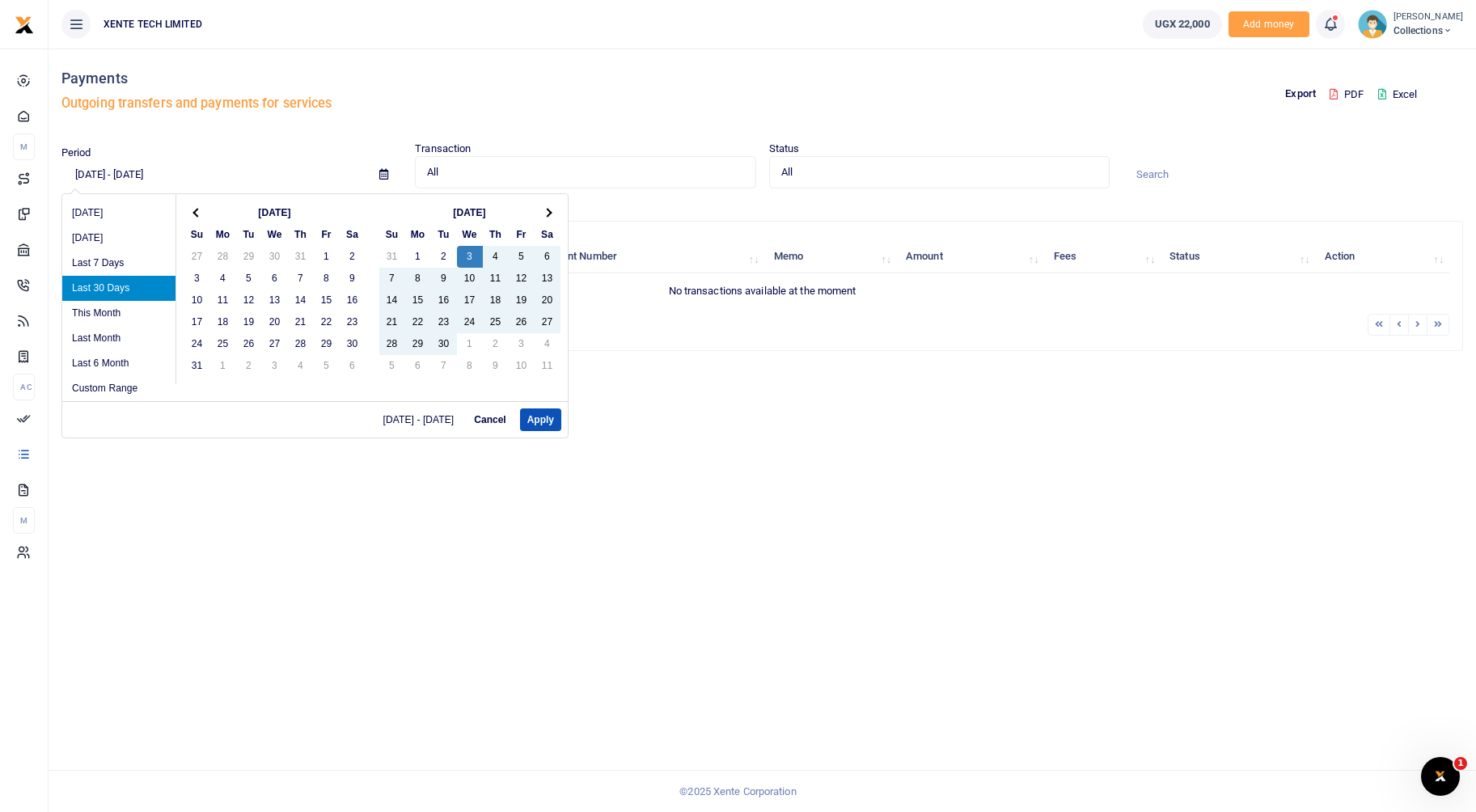
click at [194, 207] on th at bounding box center [197, 212] width 26 height 22
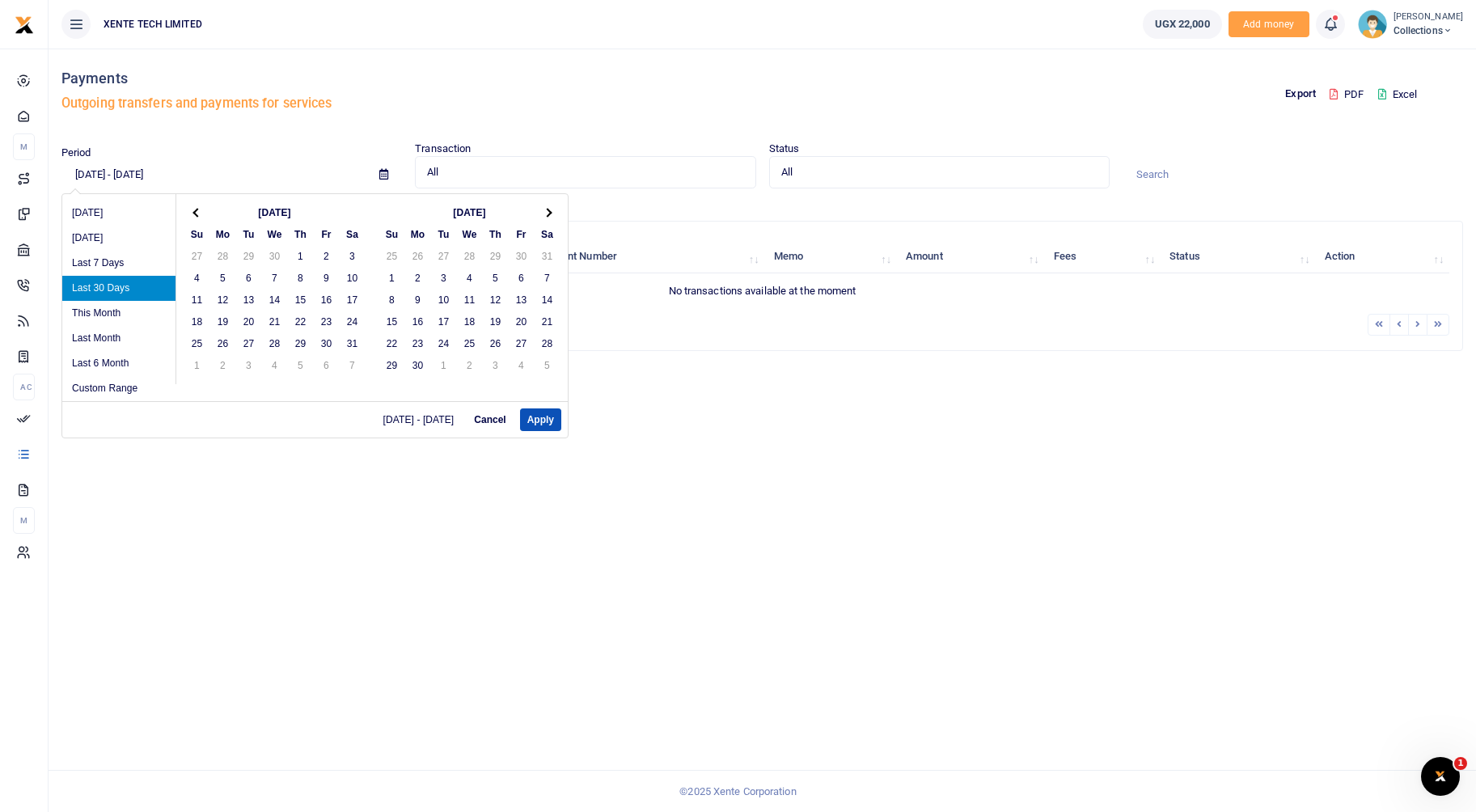
click at [194, 207] on th at bounding box center [197, 212] width 26 height 22
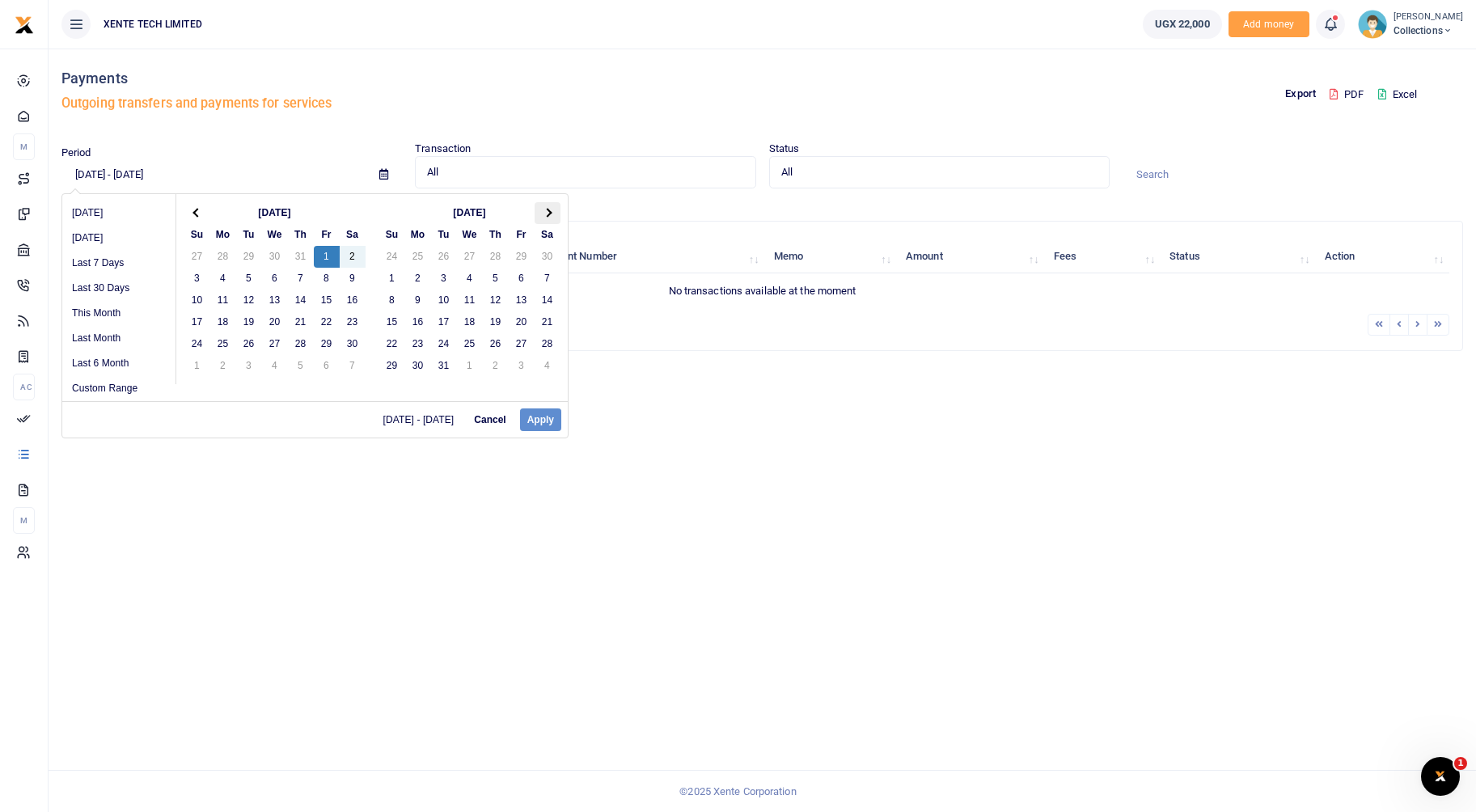
click at [547, 207] on th at bounding box center [547, 212] width 26 height 22
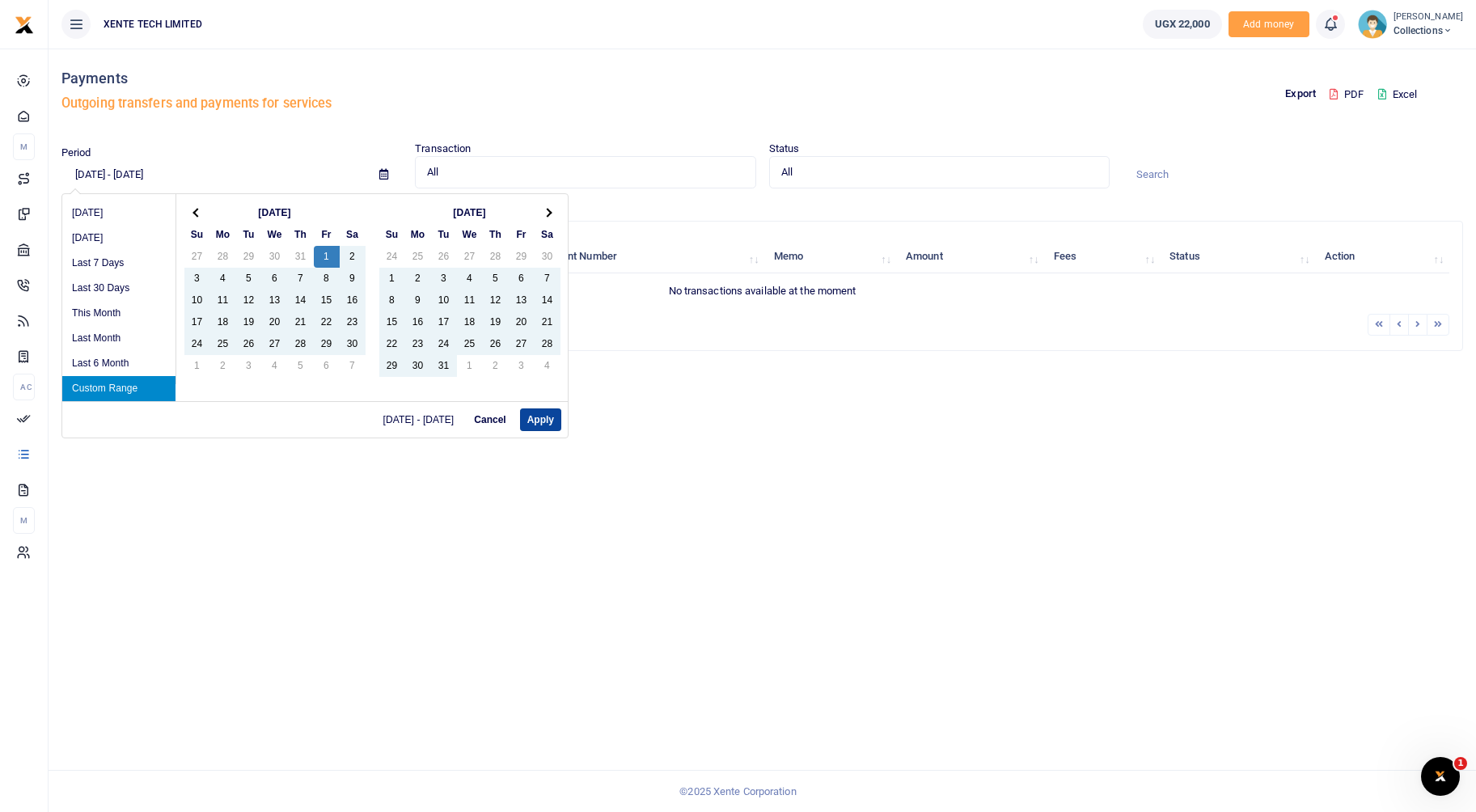
click at [545, 412] on button "Apply" at bounding box center [541, 420] width 41 height 22
type input "11/01/2024 - 06/25/2025"
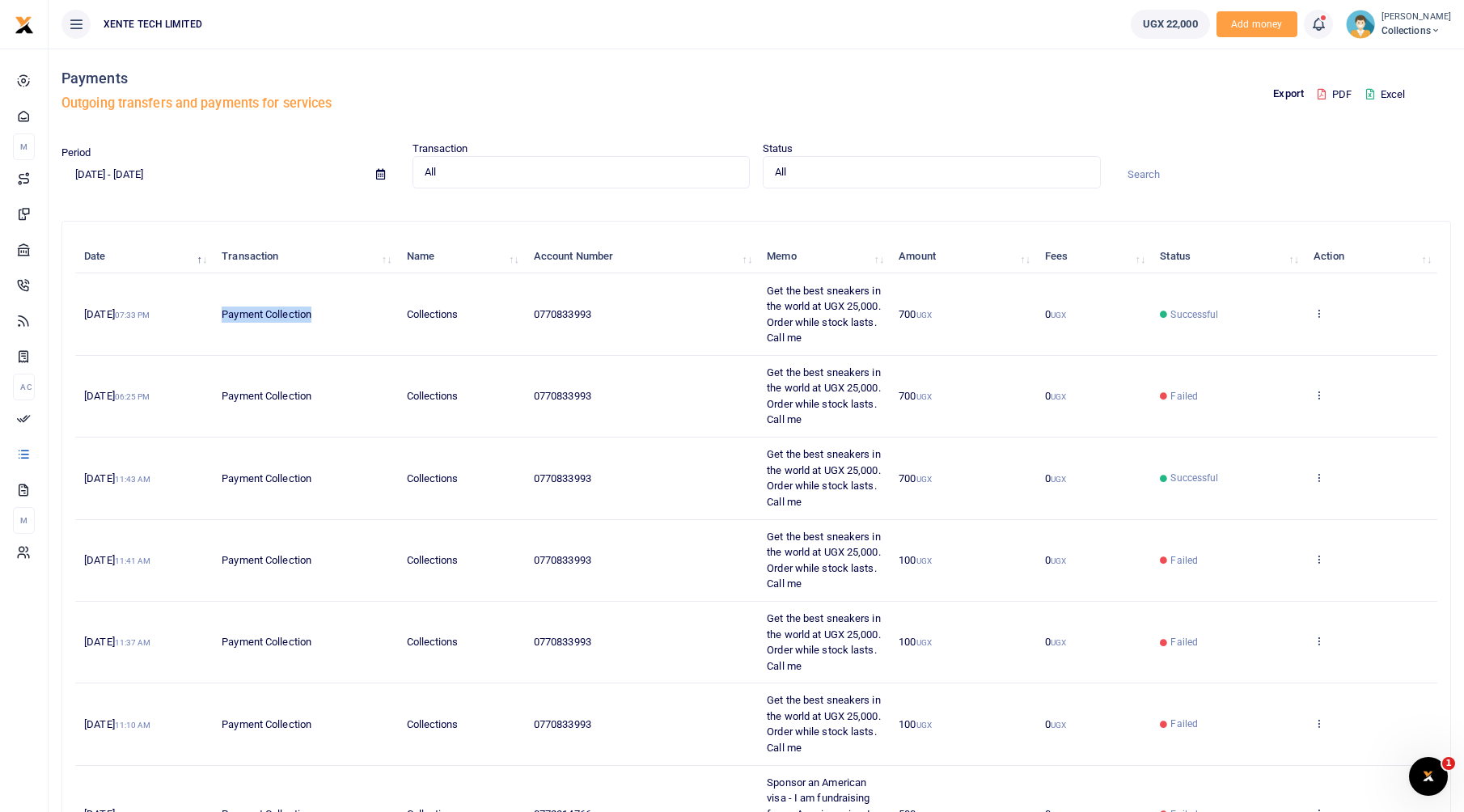
drag, startPoint x: 335, startPoint y: 315, endPoint x: 217, endPoint y: 319, distance: 118.1
click at [217, 319] on td "Payment Collection" at bounding box center [305, 314] width 185 height 82
click at [576, 186] on div "All Select an option... All Airtime Internet Utilities Invoices Mobile Money Pa…" at bounding box center [581, 172] width 338 height 33
click at [518, 173] on span "All" at bounding box center [575, 172] width 303 height 16
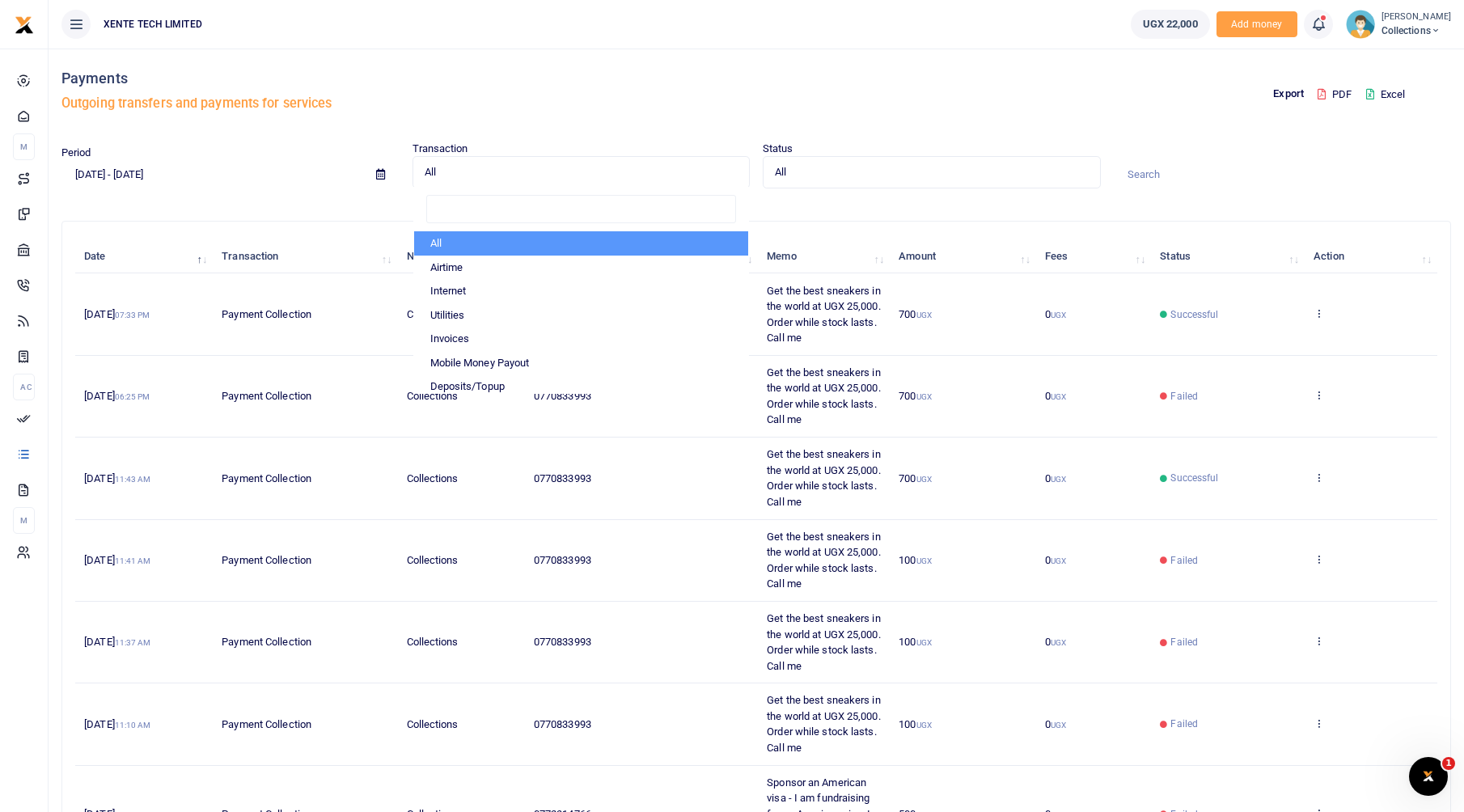
click at [633, 104] on h5 "Outgoing transfers and payments for services" at bounding box center [405, 103] width 688 height 16
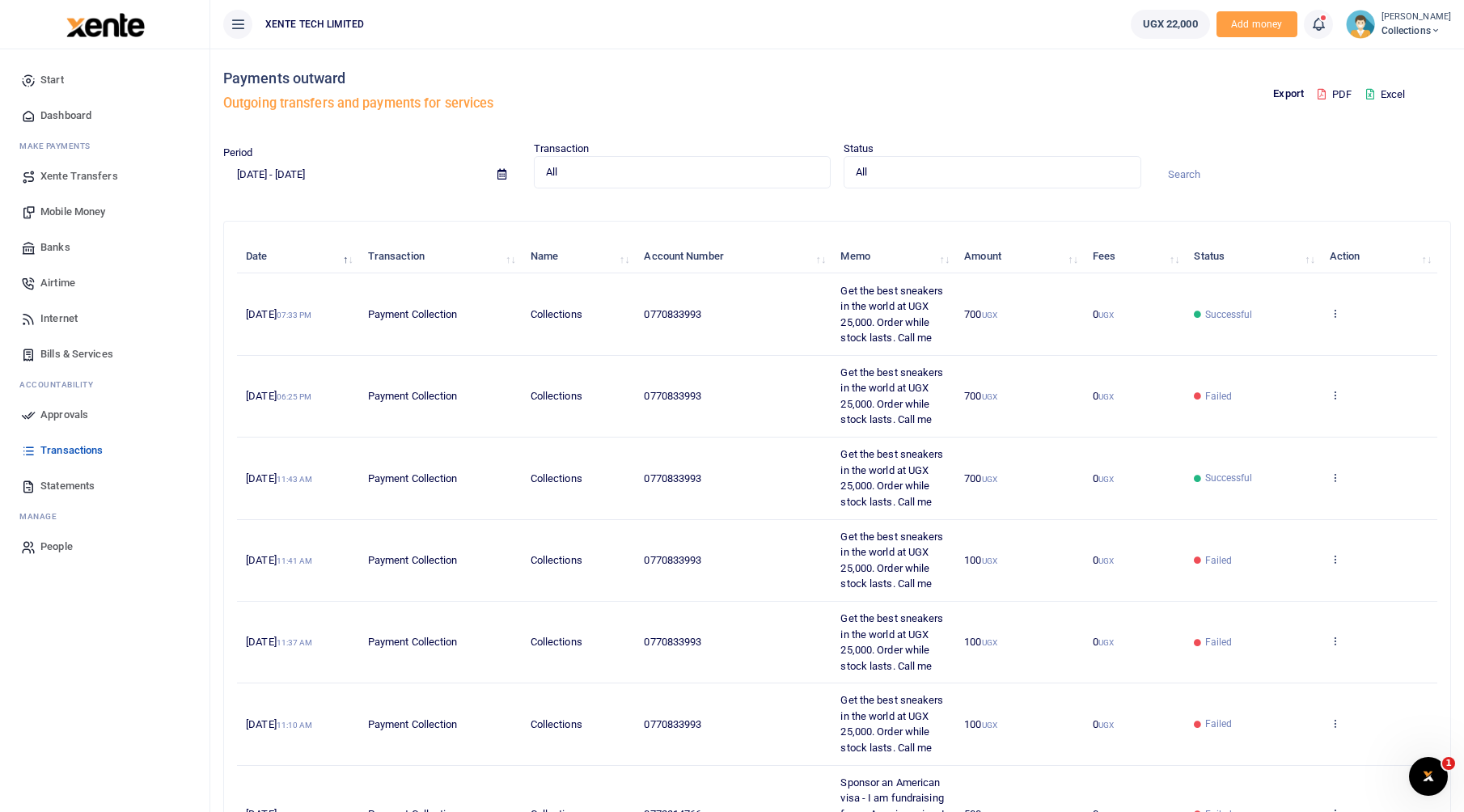
drag, startPoint x: 235, startPoint y: 28, endPoint x: 247, endPoint y: 102, distance: 75.0
click at [235, 28] on icon at bounding box center [237, 24] width 16 height 18
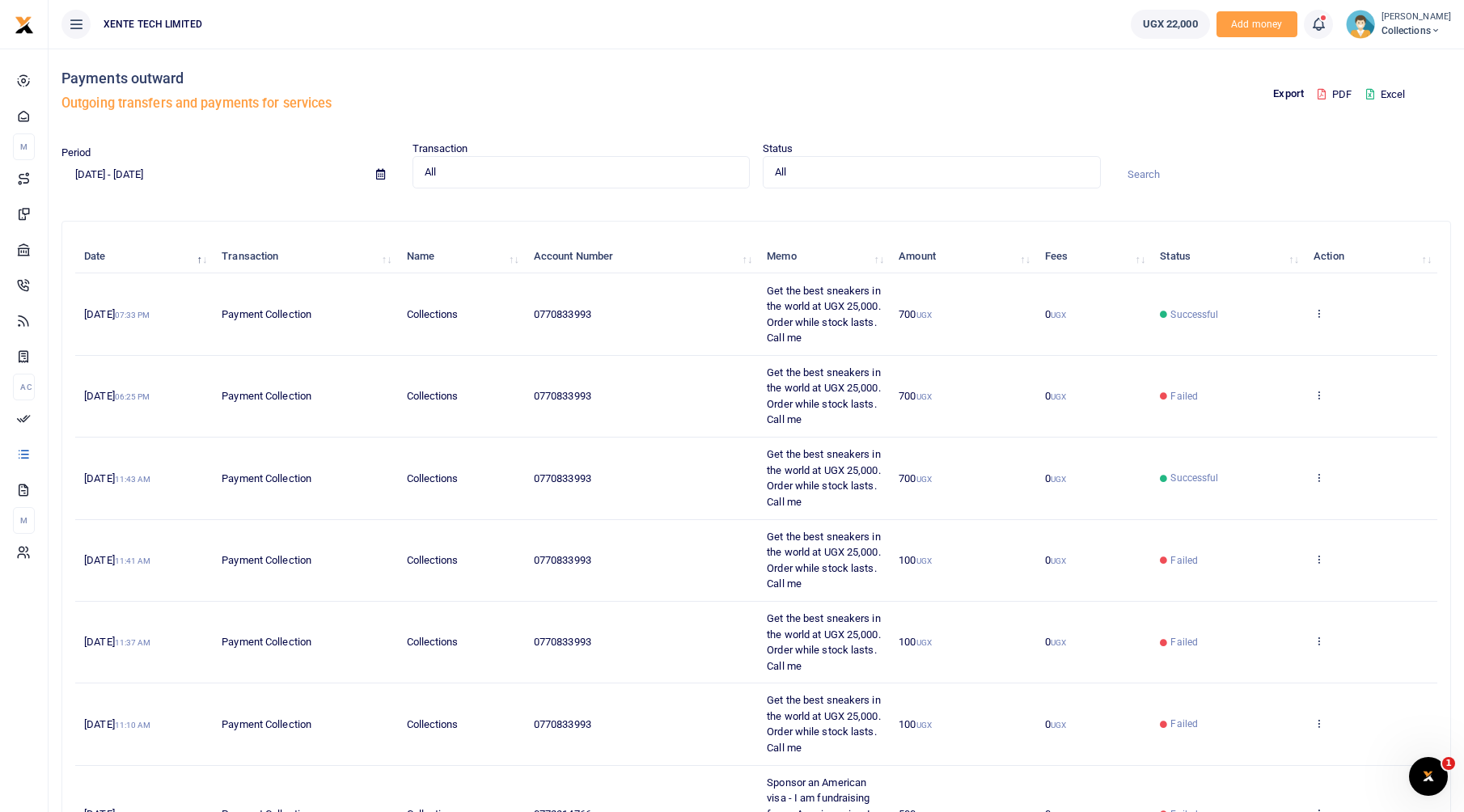
click at [1388, 37] on span "Collections" at bounding box center [1416, 30] width 70 height 15
click at [1387, 110] on link "Account Settings" at bounding box center [1384, 118] width 141 height 22
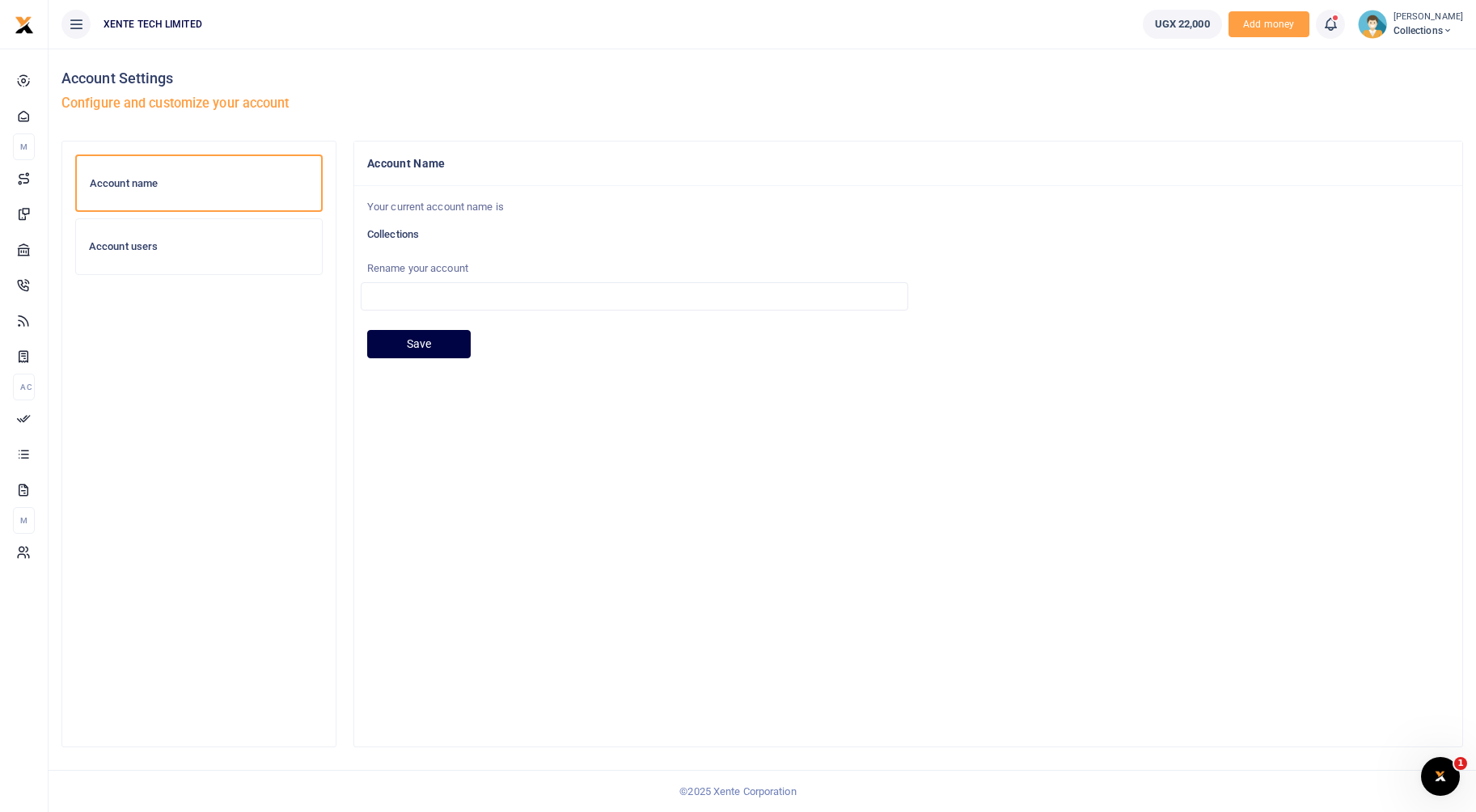
click at [134, 251] on h6 "Account users" at bounding box center [198, 247] width 220 height 13
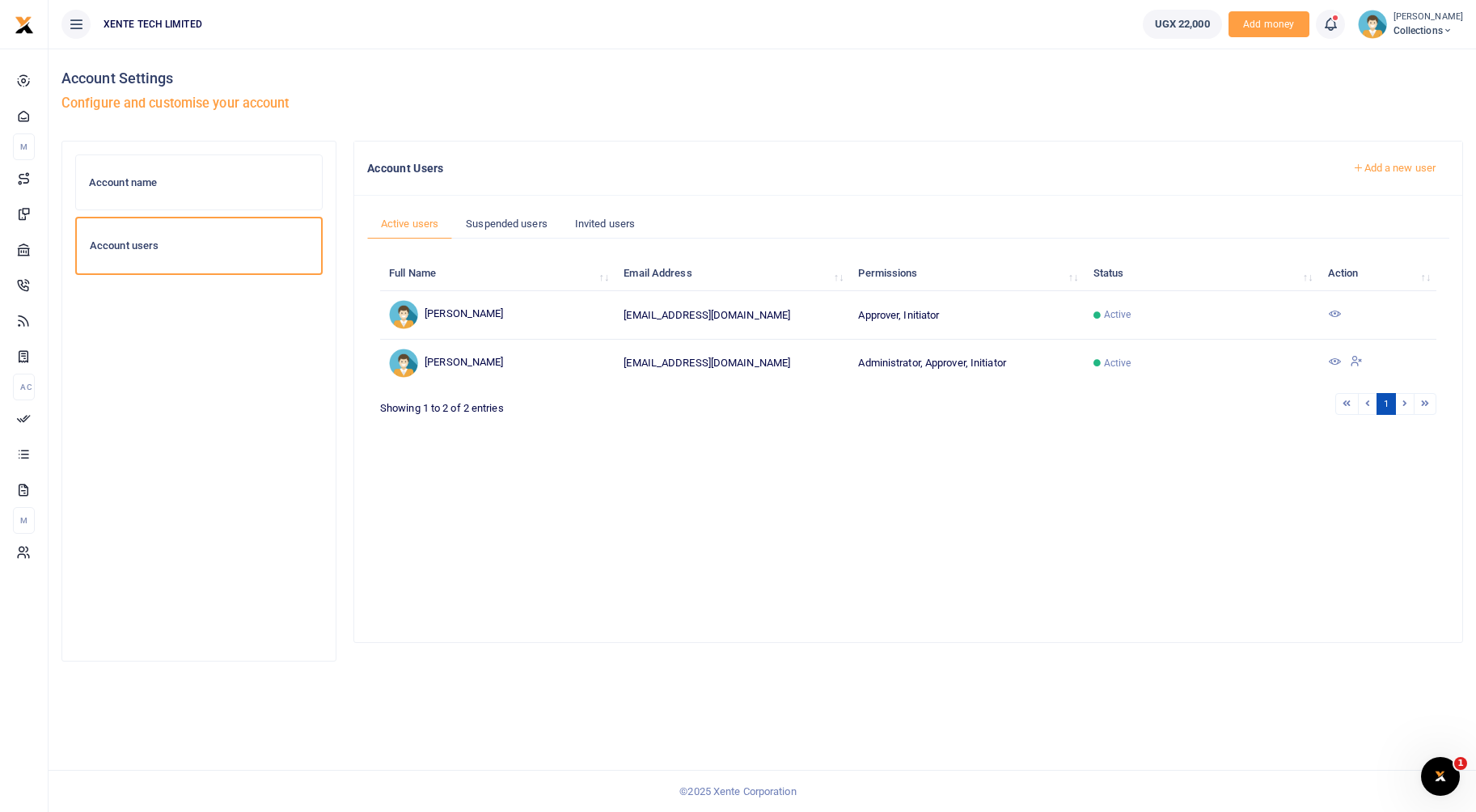
click at [1423, 163] on link "Add a new user" at bounding box center [1394, 168] width 110 height 28
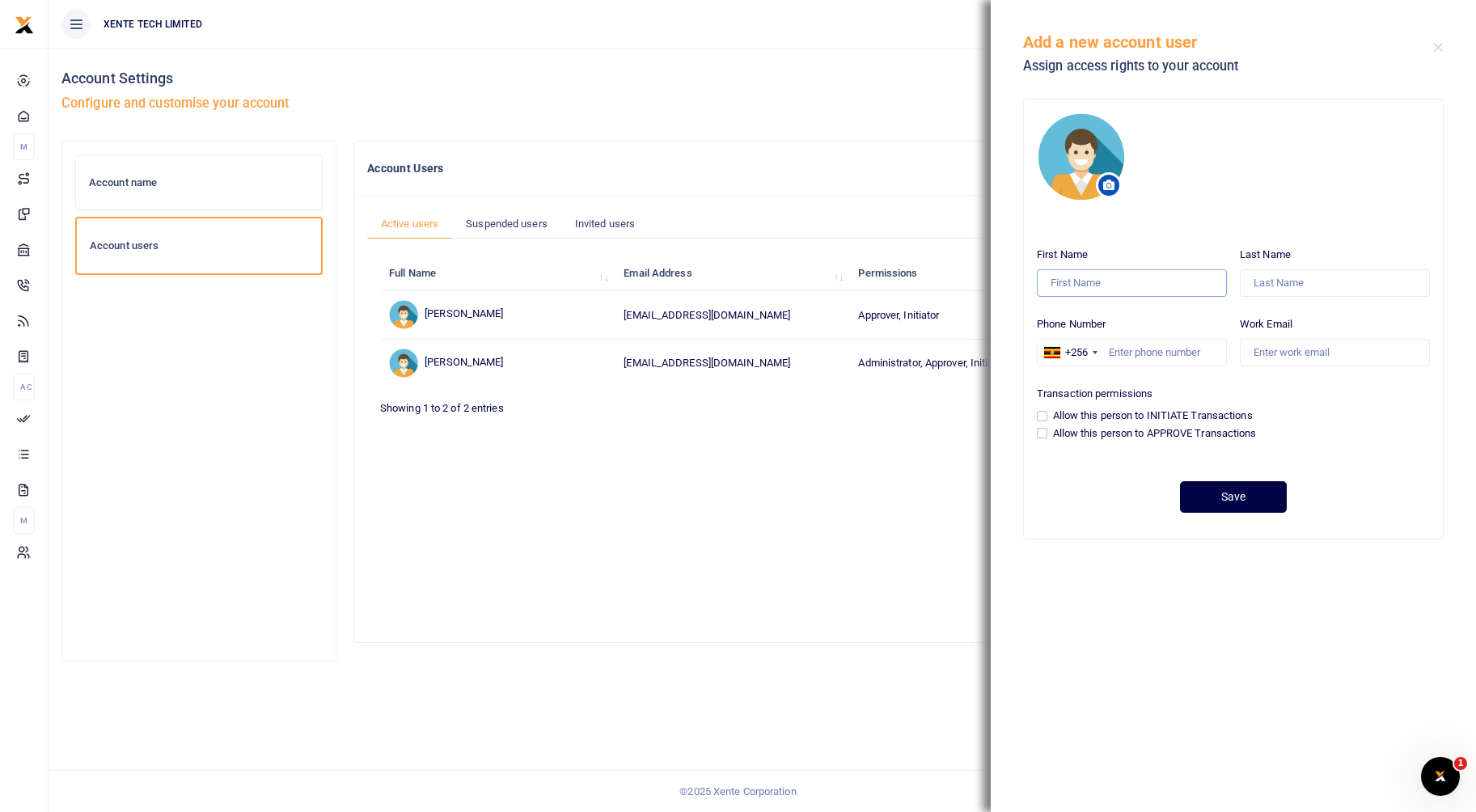
click at [1123, 287] on input "First Name" at bounding box center [1131, 283] width 190 height 28
type input "[PERSON_NAME]"
type input "Tuza"
type input "0785958670"
type input "[EMAIL_ADDRESS][DOMAIN_NAME]"
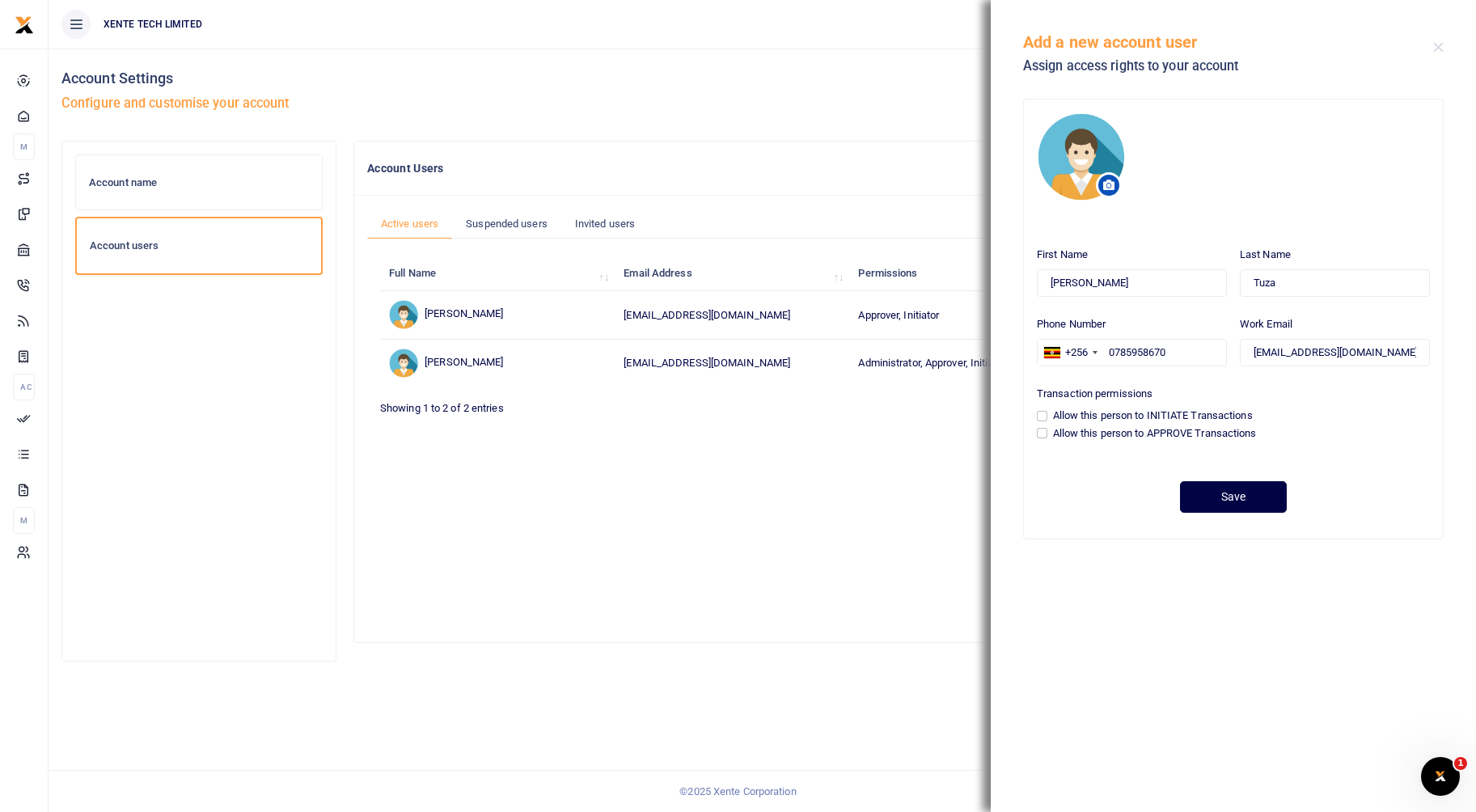
click at [1085, 417] on label "Allow this person to INITIATE Transactions" at bounding box center [1153, 415] width 200 height 16
click at [1048, 417] on input "Allow this person to INITIATE Transactions" at bounding box center [1041, 415] width 10 height 10
checkbox input "true"
click at [1073, 438] on label "Allow this person to APPROVE Transactions" at bounding box center [1154, 433] width 203 height 16
click at [1048, 438] on input "Allow this person to APPROVE Transactions" at bounding box center [1041, 433] width 10 height 10
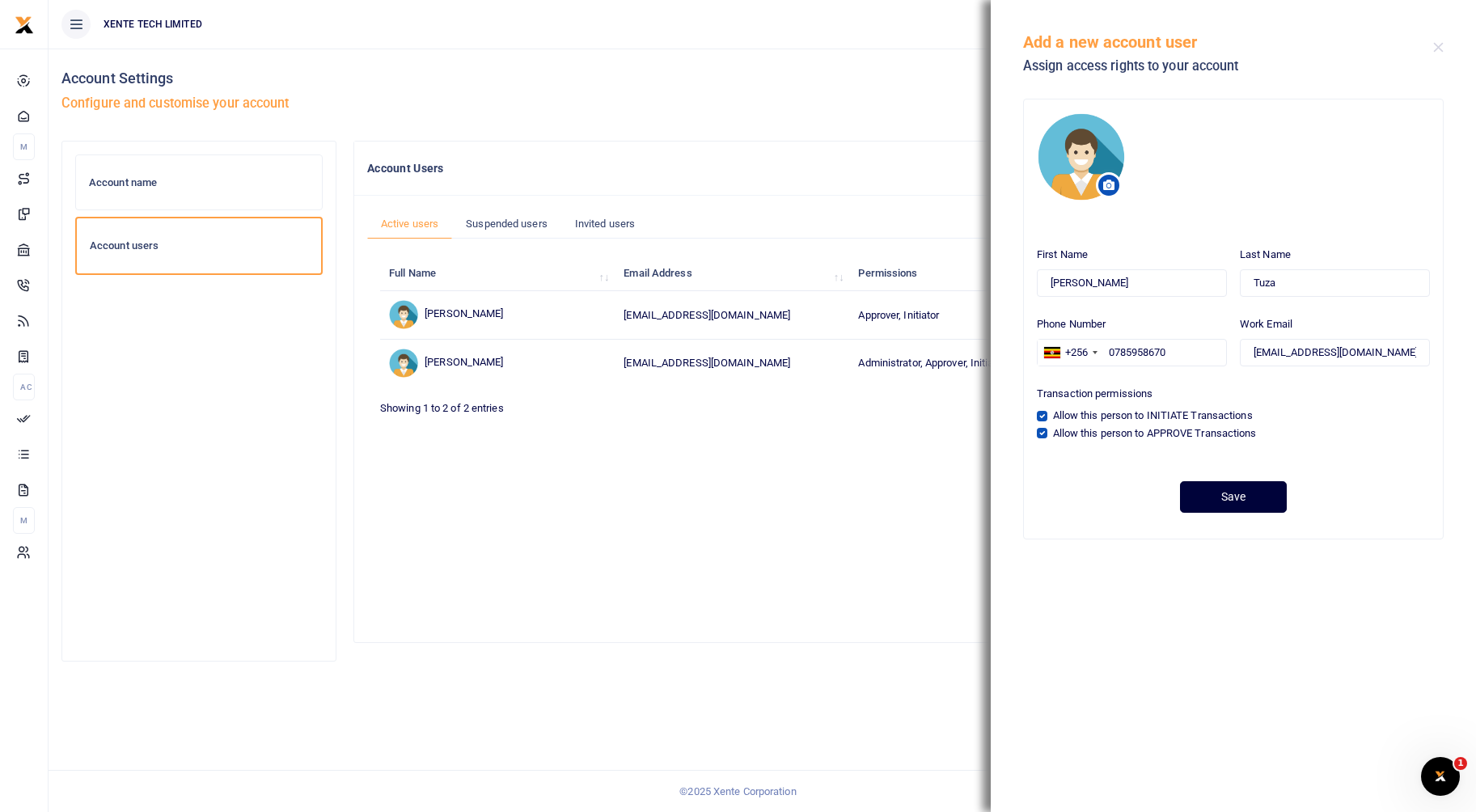
drag, startPoint x: 1231, startPoint y: 503, endPoint x: 1154, endPoint y: 455, distance: 90.7
click at [1154, 455] on form "First Name John Last Name Tuza Phone Number +256 United States +1 United Kingdo…" at bounding box center [1233, 377] width 393 height 272
click at [1161, 436] on label "Allow this person to APPROVE Transactions" at bounding box center [1154, 433] width 203 height 16
click at [1048, 436] on input "Allow this person to APPROVE Transactions" at bounding box center [1041, 433] width 10 height 10
checkbox input "false"
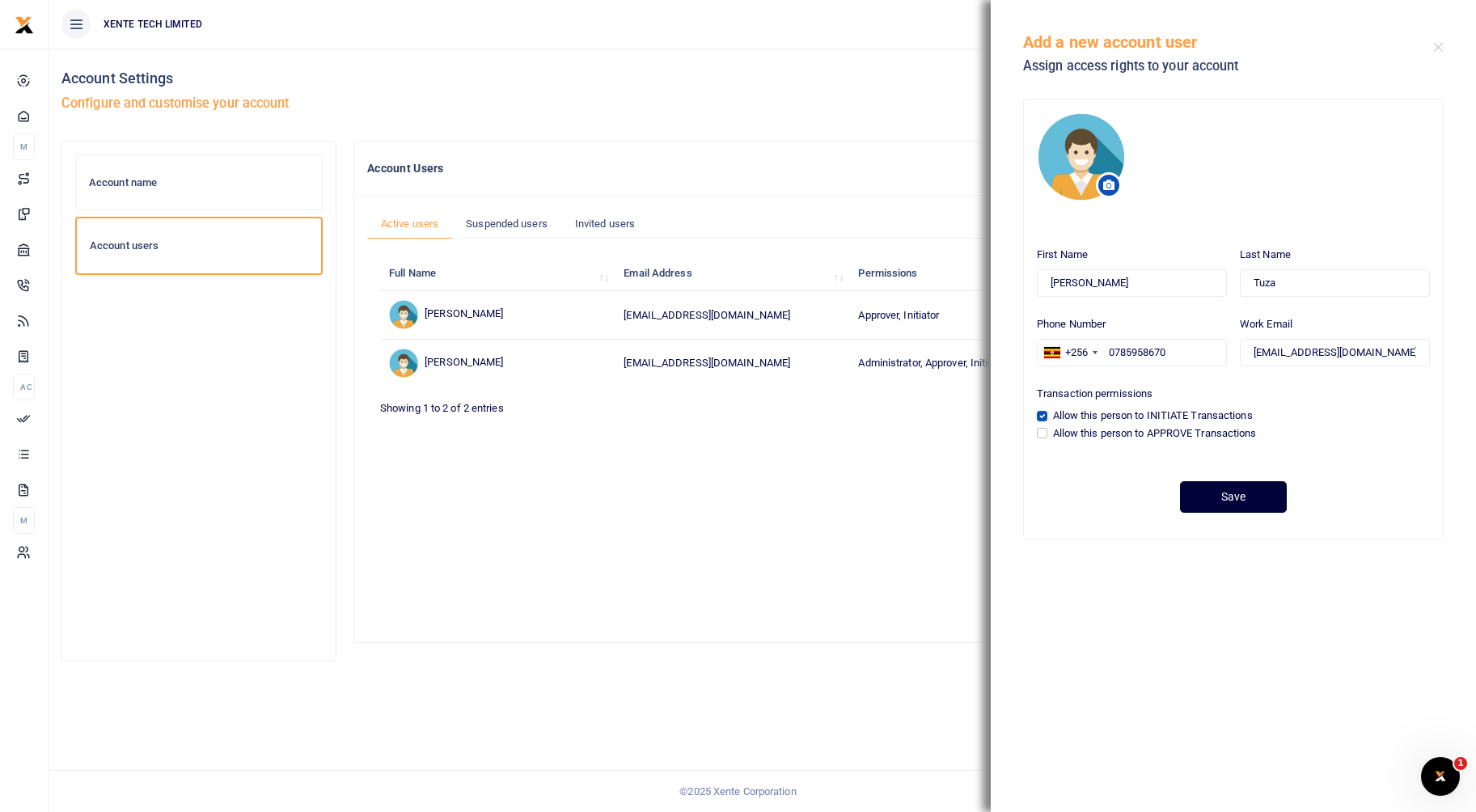
click at [1259, 497] on button "Save" at bounding box center [1233, 497] width 107 height 32
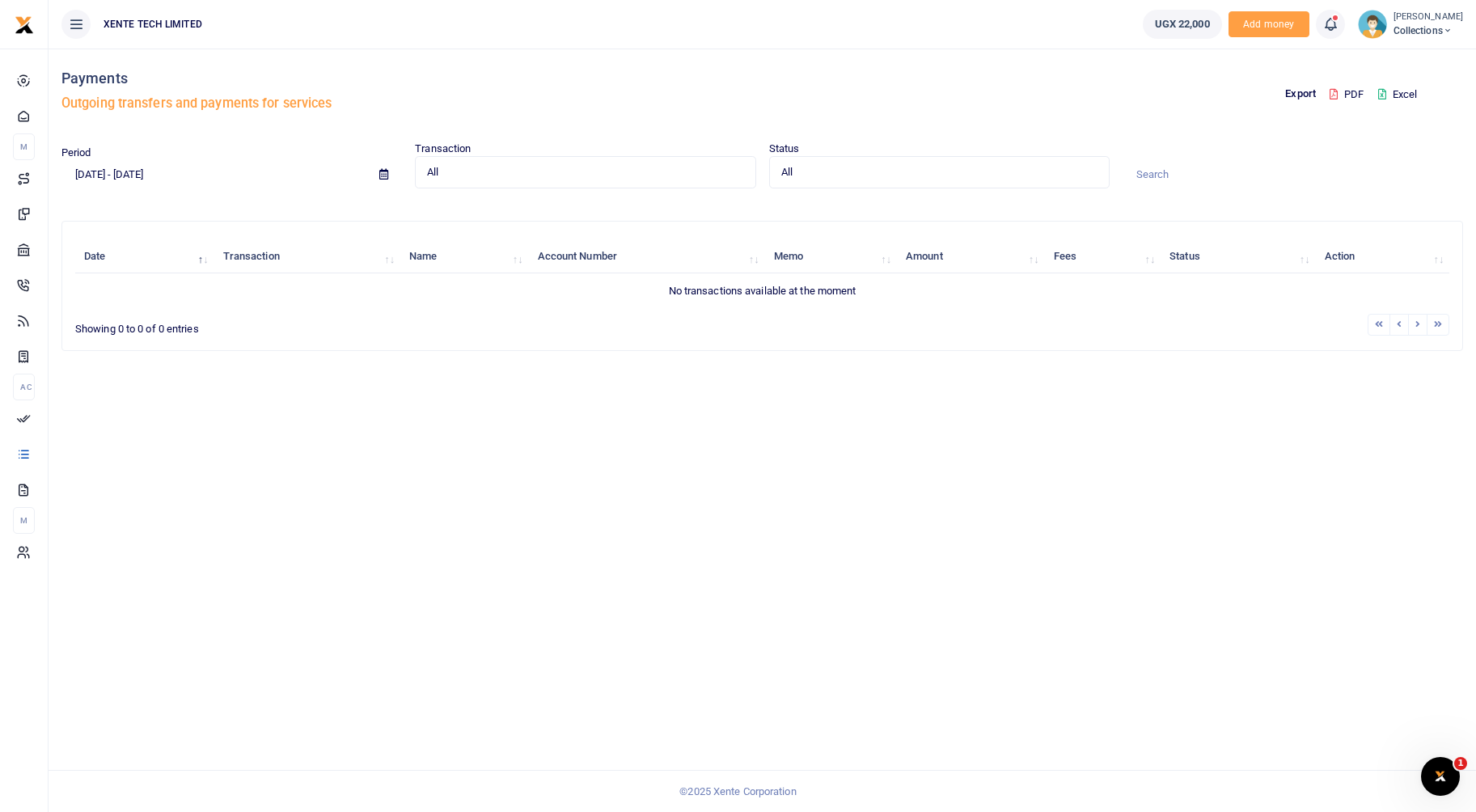
click at [185, 167] on input "11/01/2024 - 06/25/2025" at bounding box center [214, 174] width 305 height 28
click at [1153, 178] on input at bounding box center [1292, 174] width 341 height 28
click at [386, 169] on icon at bounding box center [384, 174] width 9 height 10
click at [110, 384] on li "Custom Range" at bounding box center [118, 382] width 113 height 25
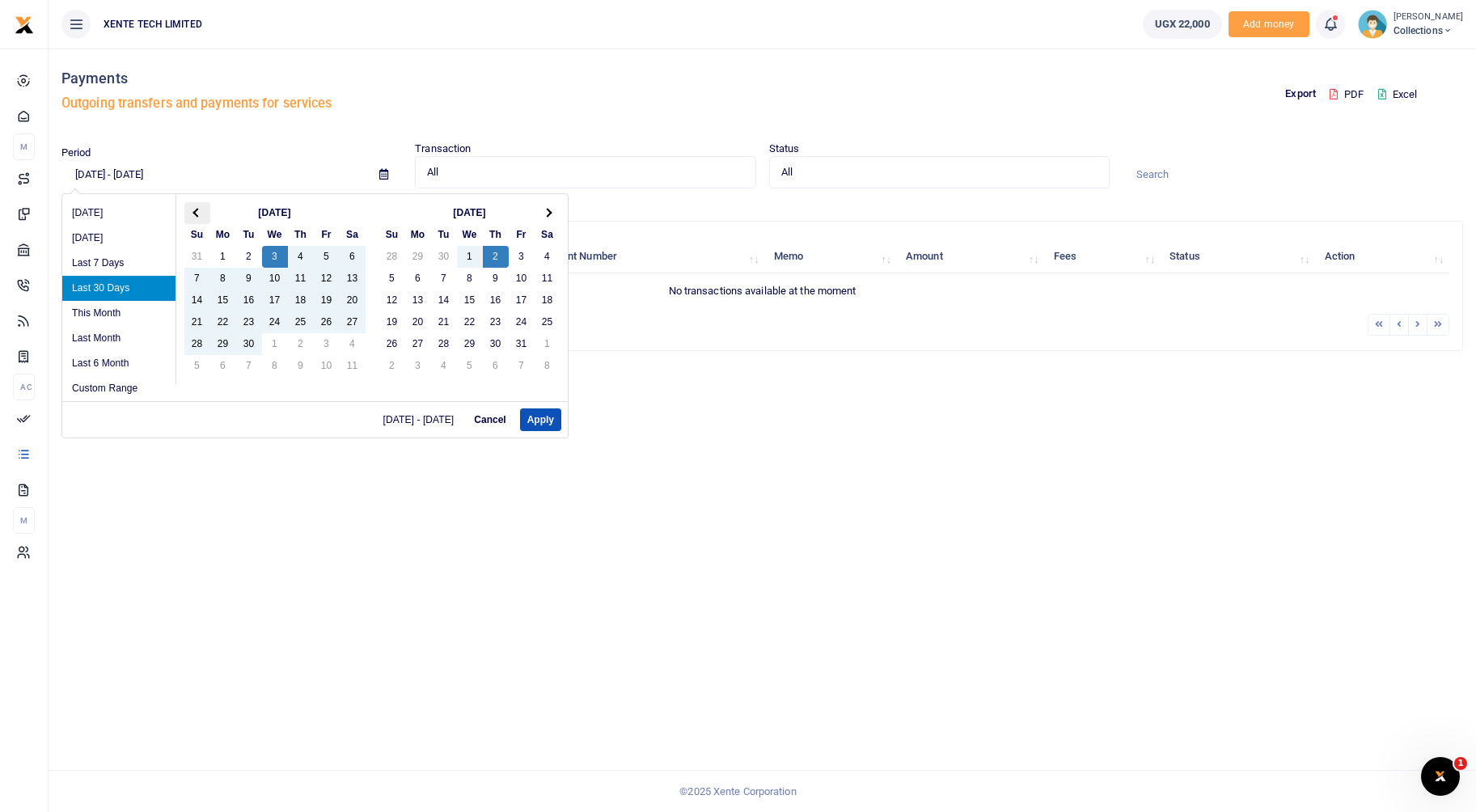
click at [191, 220] on th at bounding box center [197, 212] width 26 height 22
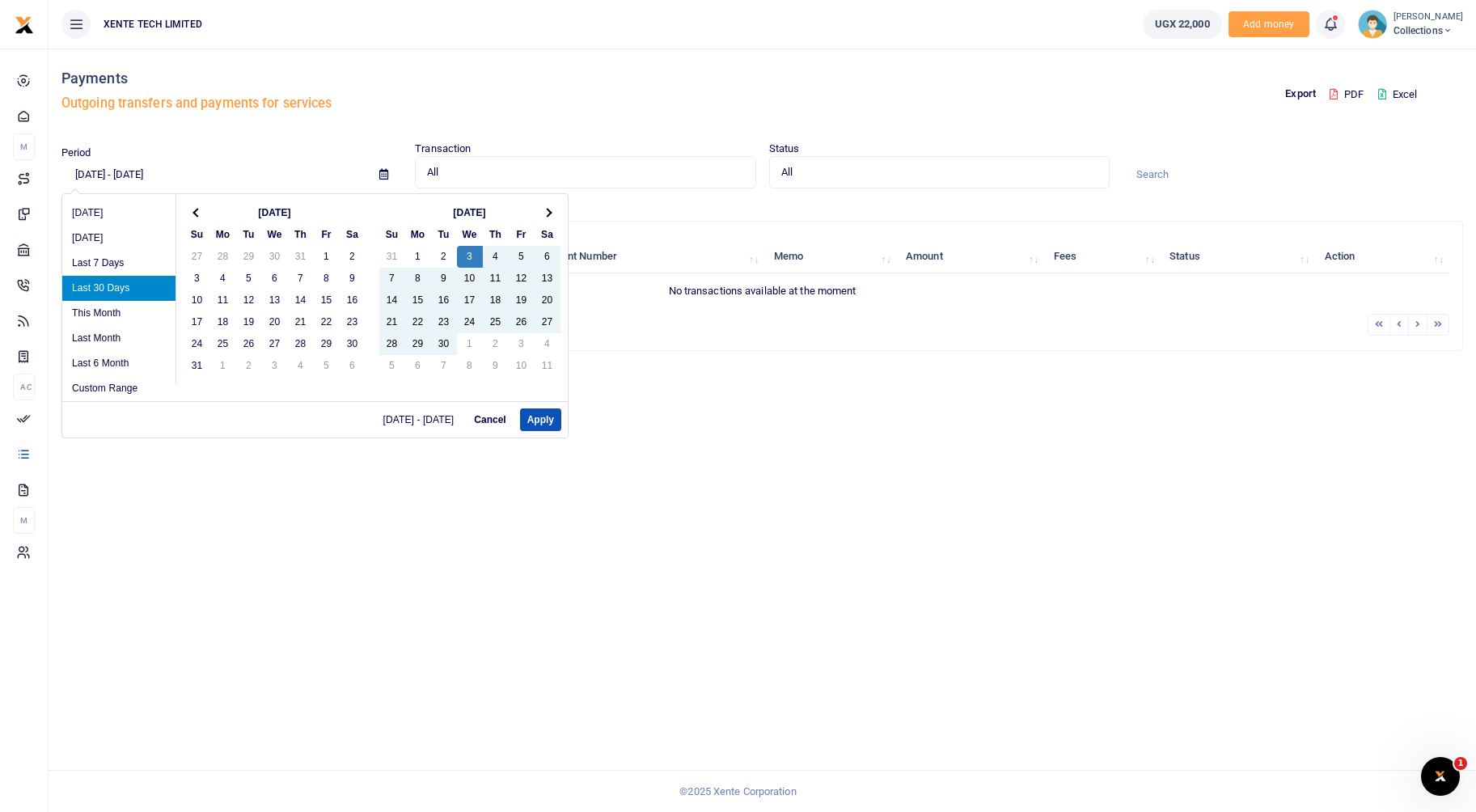
click at [191, 220] on th at bounding box center [197, 212] width 26 height 22
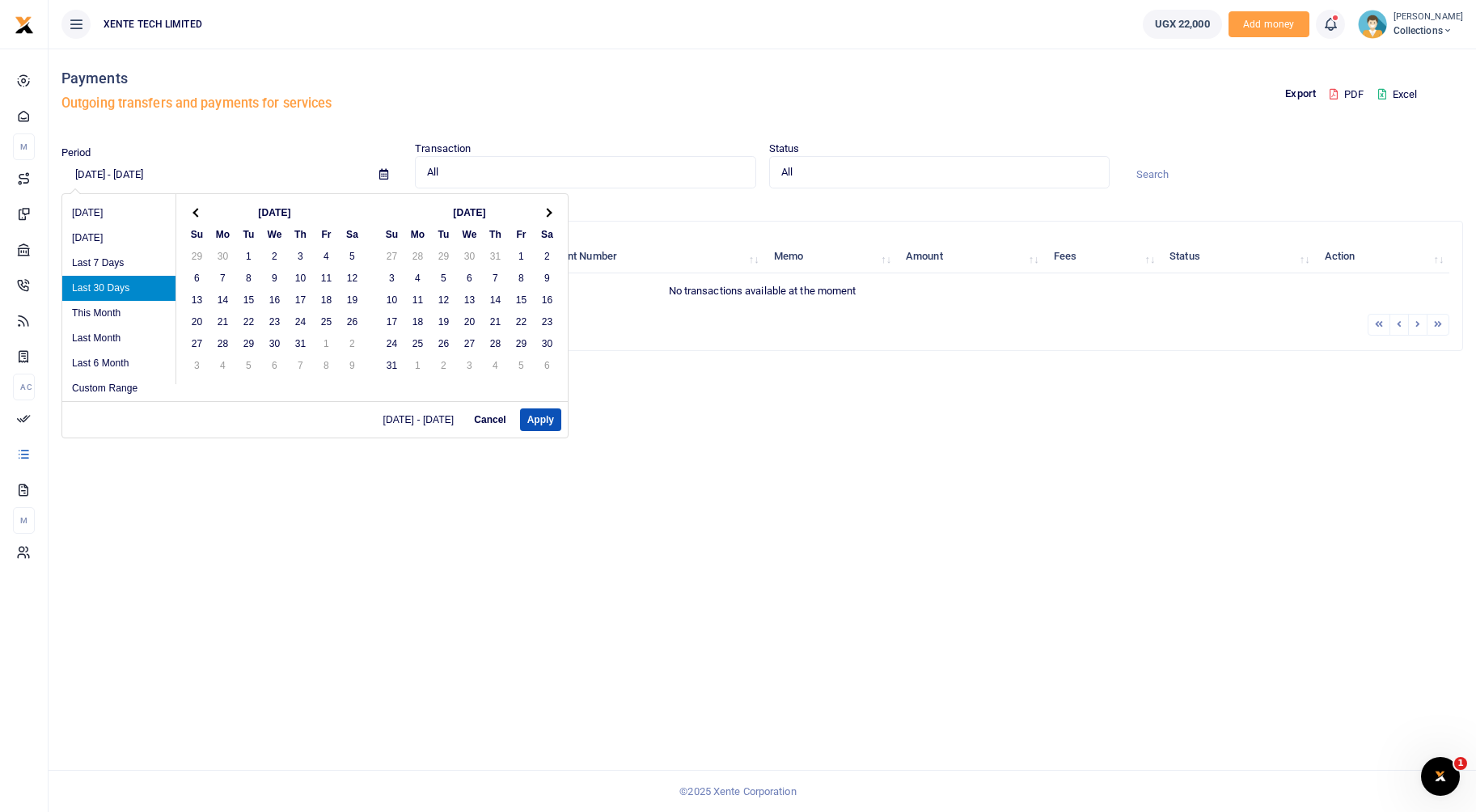
click at [191, 220] on th at bounding box center [197, 212] width 26 height 22
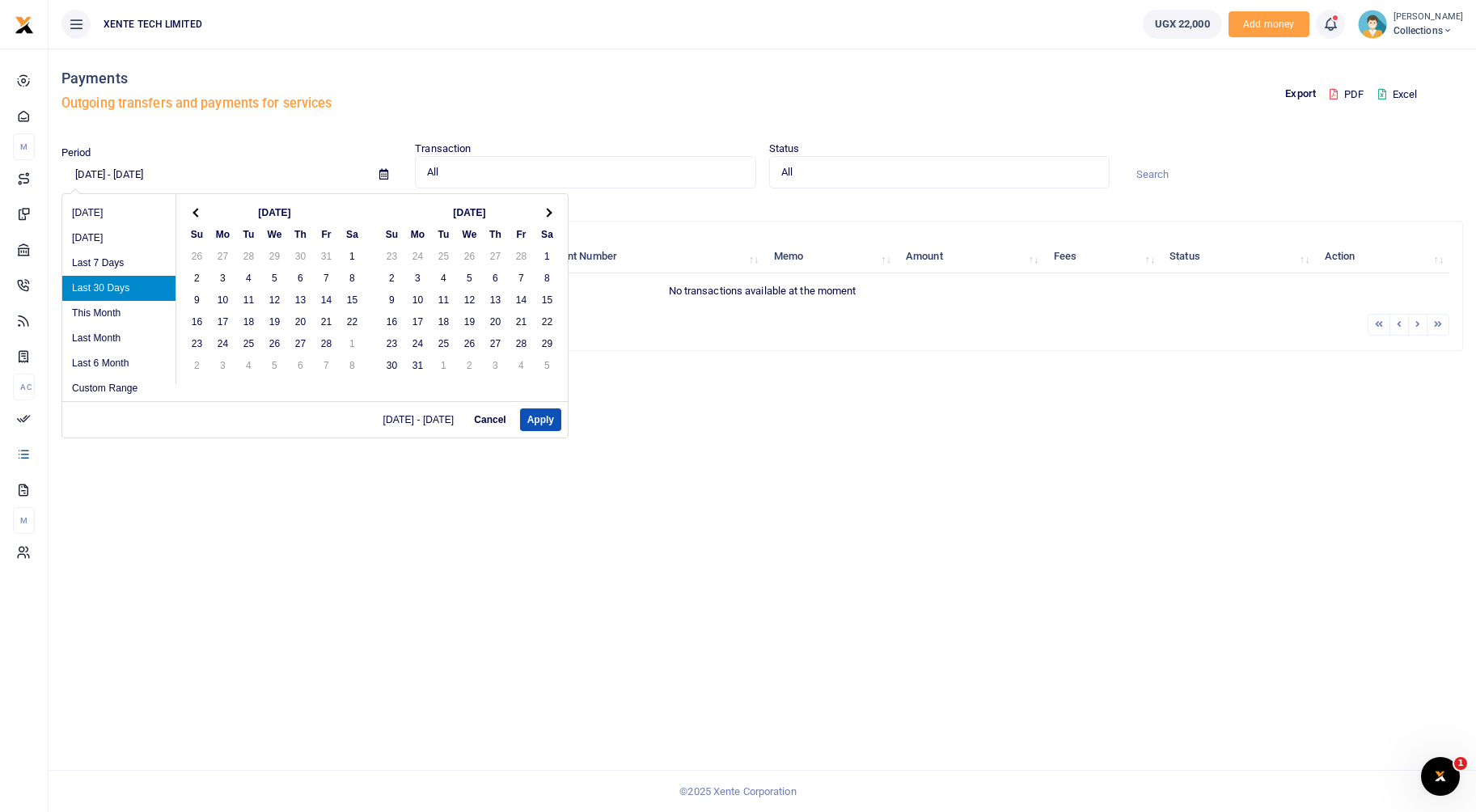
click at [191, 220] on th at bounding box center [197, 212] width 26 height 22
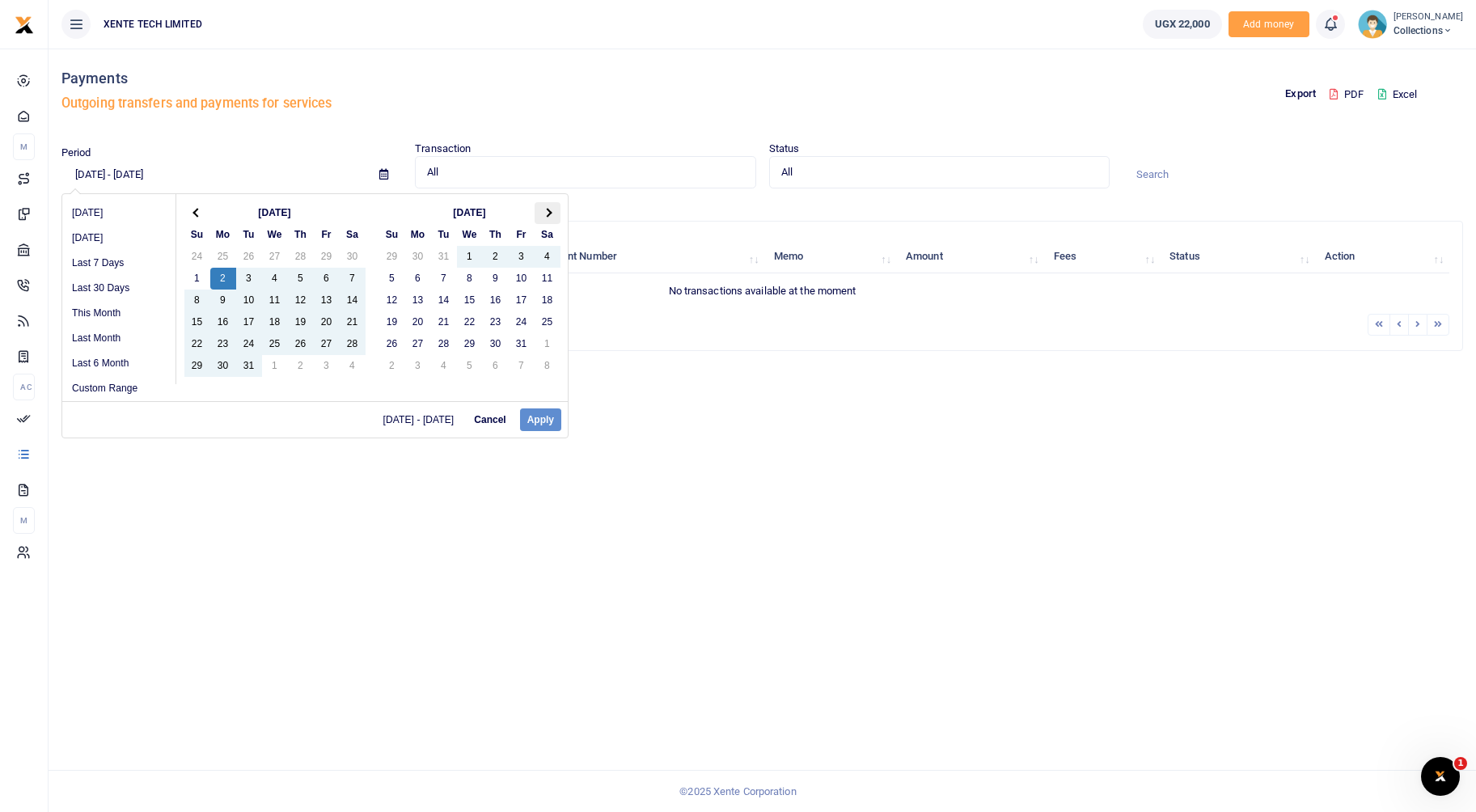
click at [549, 213] on span at bounding box center [547, 213] width 9 height 9
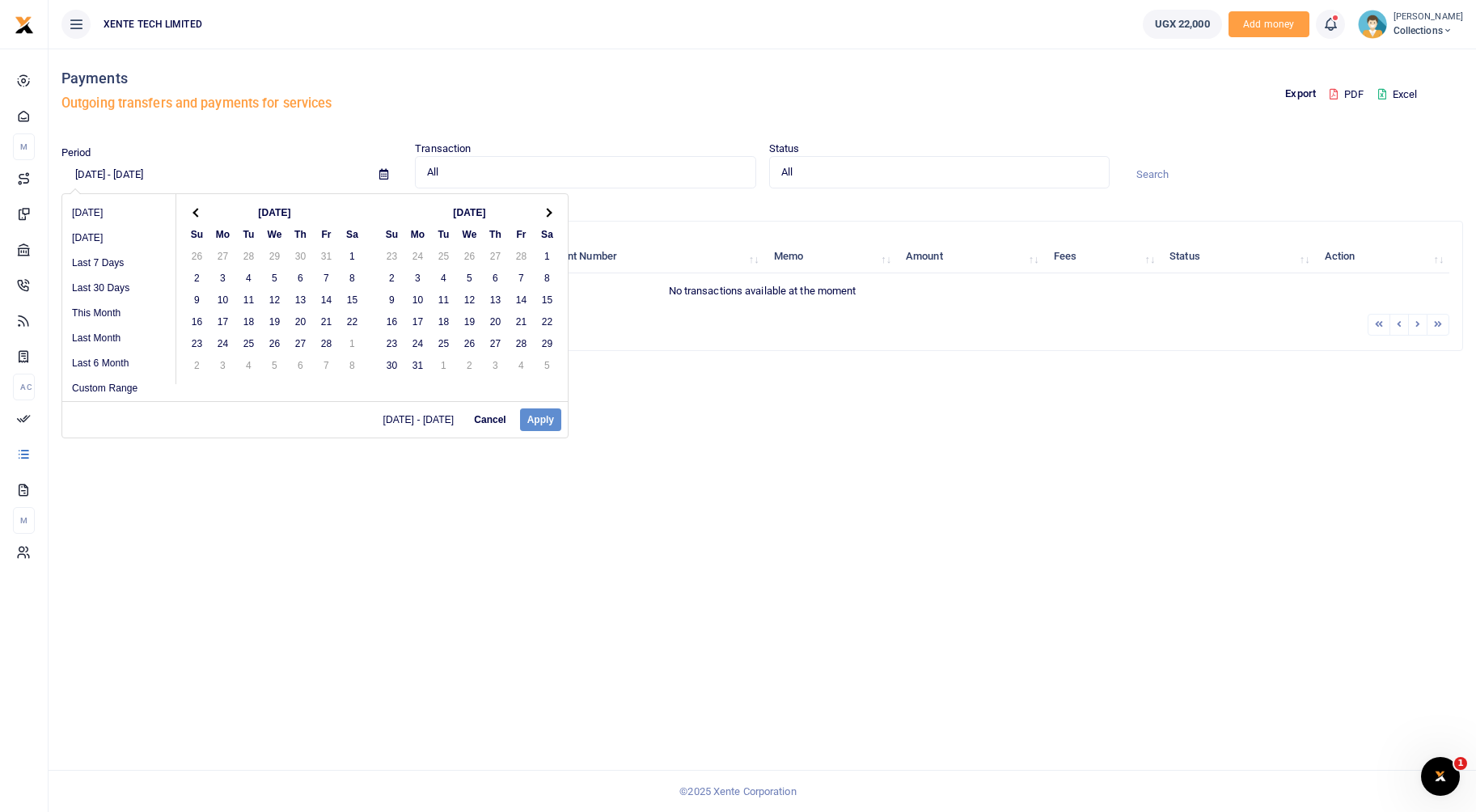
click at [549, 213] on span at bounding box center [547, 213] width 9 height 9
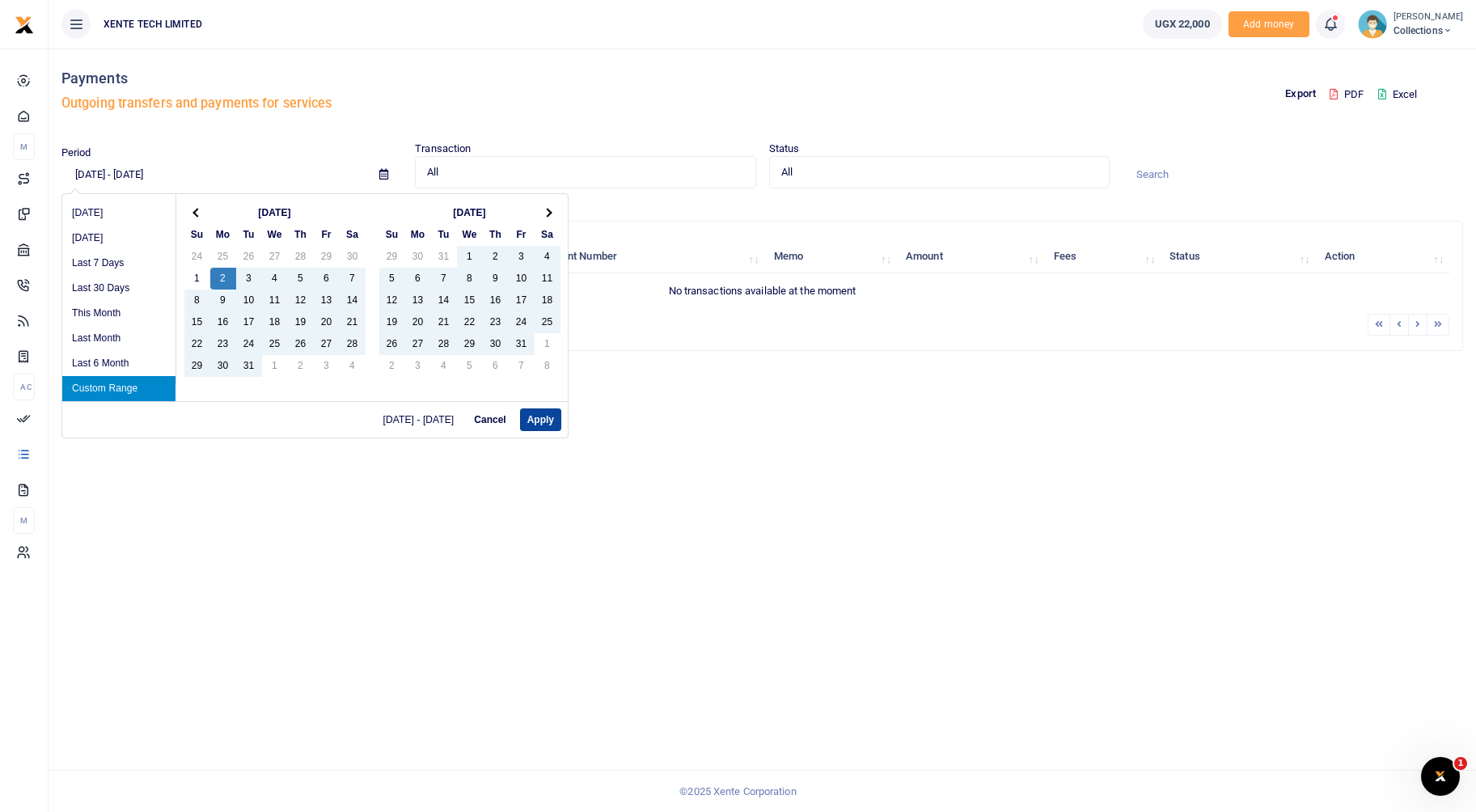
click at [543, 423] on button "Apply" at bounding box center [541, 420] width 41 height 22
type input "12/02/2024 - 05/20/2025"
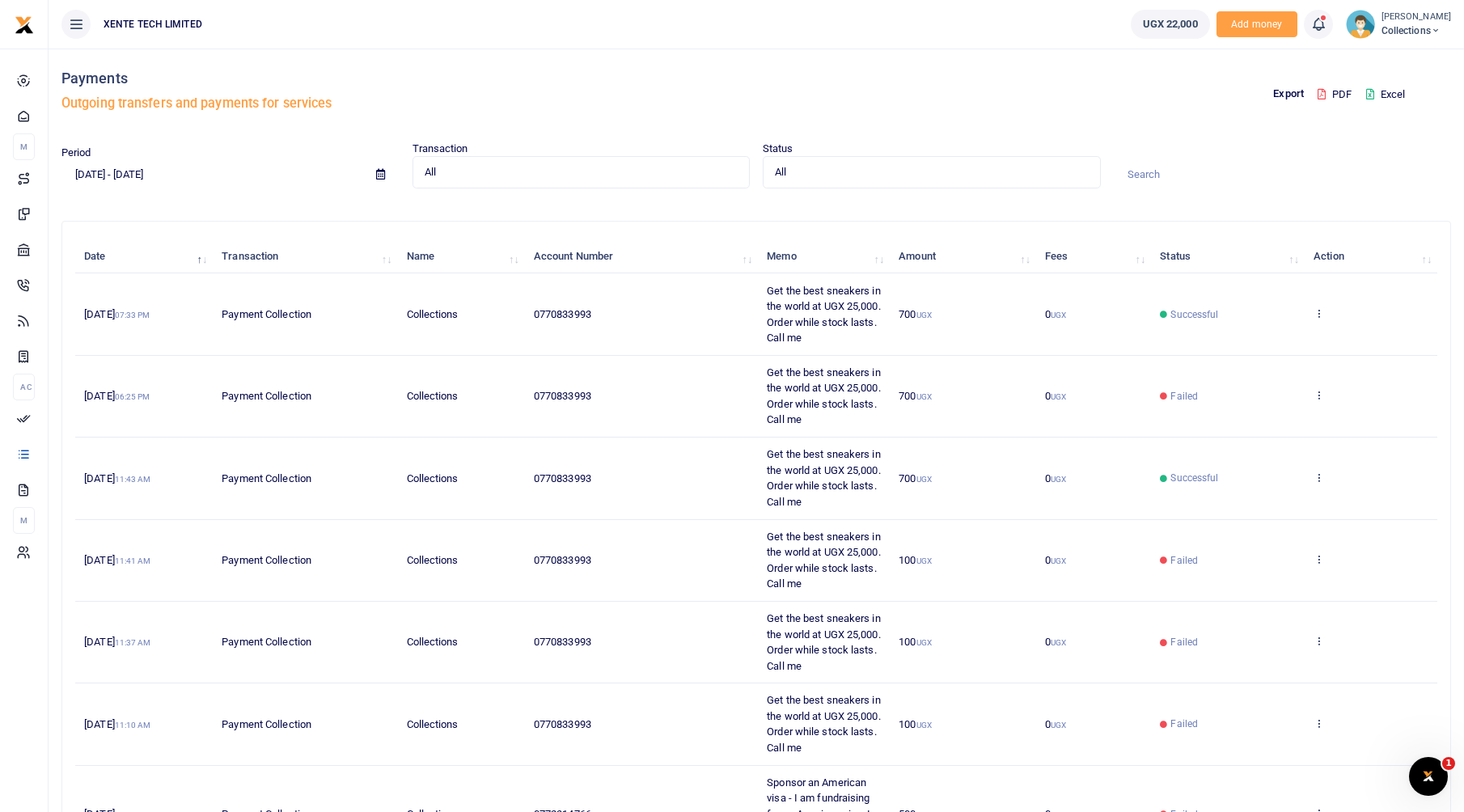
click at [1328, 312] on td "View details" at bounding box center [1371, 314] width 133 height 82
click at [1311, 309] on td "View details" at bounding box center [1371, 314] width 133 height 82
click at [1324, 309] on td "View details" at bounding box center [1371, 314] width 133 height 82
click at [1323, 309] on icon at bounding box center [1318, 312] width 10 height 11
click at [1286, 340] on link "View details" at bounding box center [1259, 340] width 128 height 22
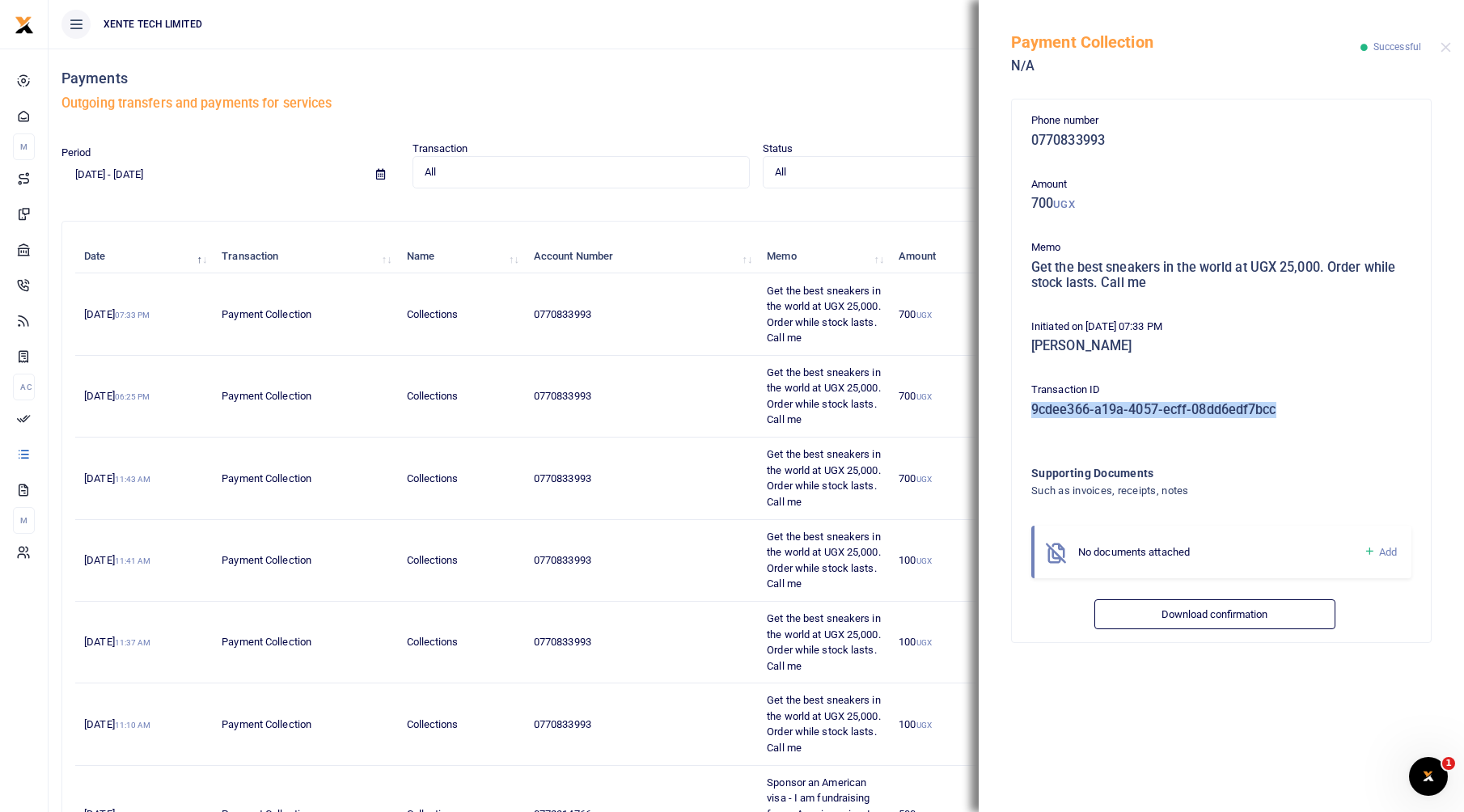
drag, startPoint x: 1307, startPoint y: 408, endPoint x: 1031, endPoint y: 417, distance: 276.1
click at [1031, 417] on h5 "9cdee366-a19a-4057-ecff-08dd6edf7bcc" at bounding box center [1221, 409] width 380 height 16
copy h5 "9cdee366-a19a-4057-ecff-08dd6edf7bcc"
click at [1448, 39] on div "Payment Collection N/A Successful" at bounding box center [1221, 45] width 485 height 90
click at [1447, 46] on button "Close" at bounding box center [1445, 47] width 10 height 10
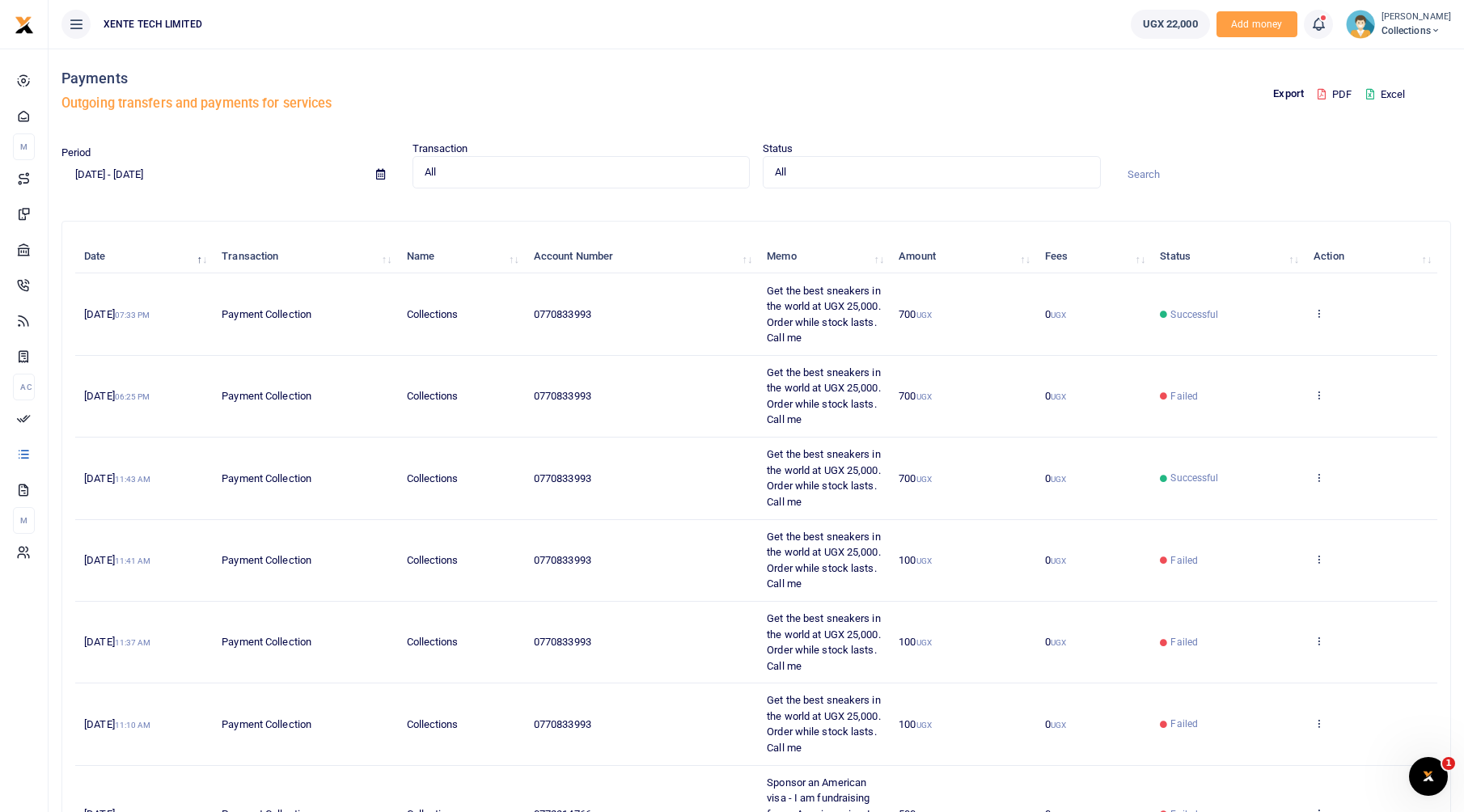
click at [1395, 24] on span "Collections" at bounding box center [1416, 30] width 70 height 15
click at [1360, 54] on link "Switch accounts" at bounding box center [1384, 59] width 141 height 22
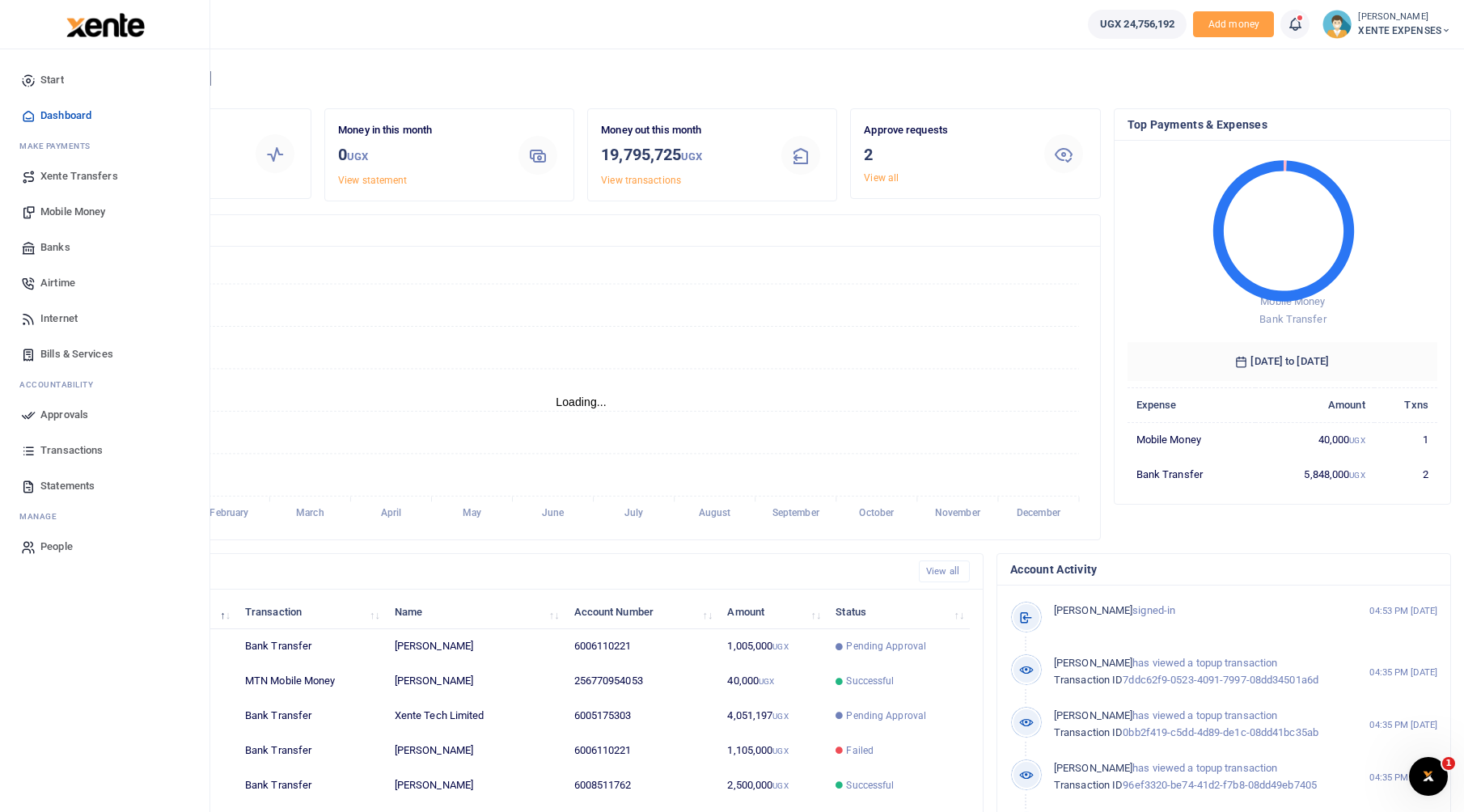
scroll to position [13, 13]
click at [53, 413] on span "Approvals" at bounding box center [64, 415] width 47 height 16
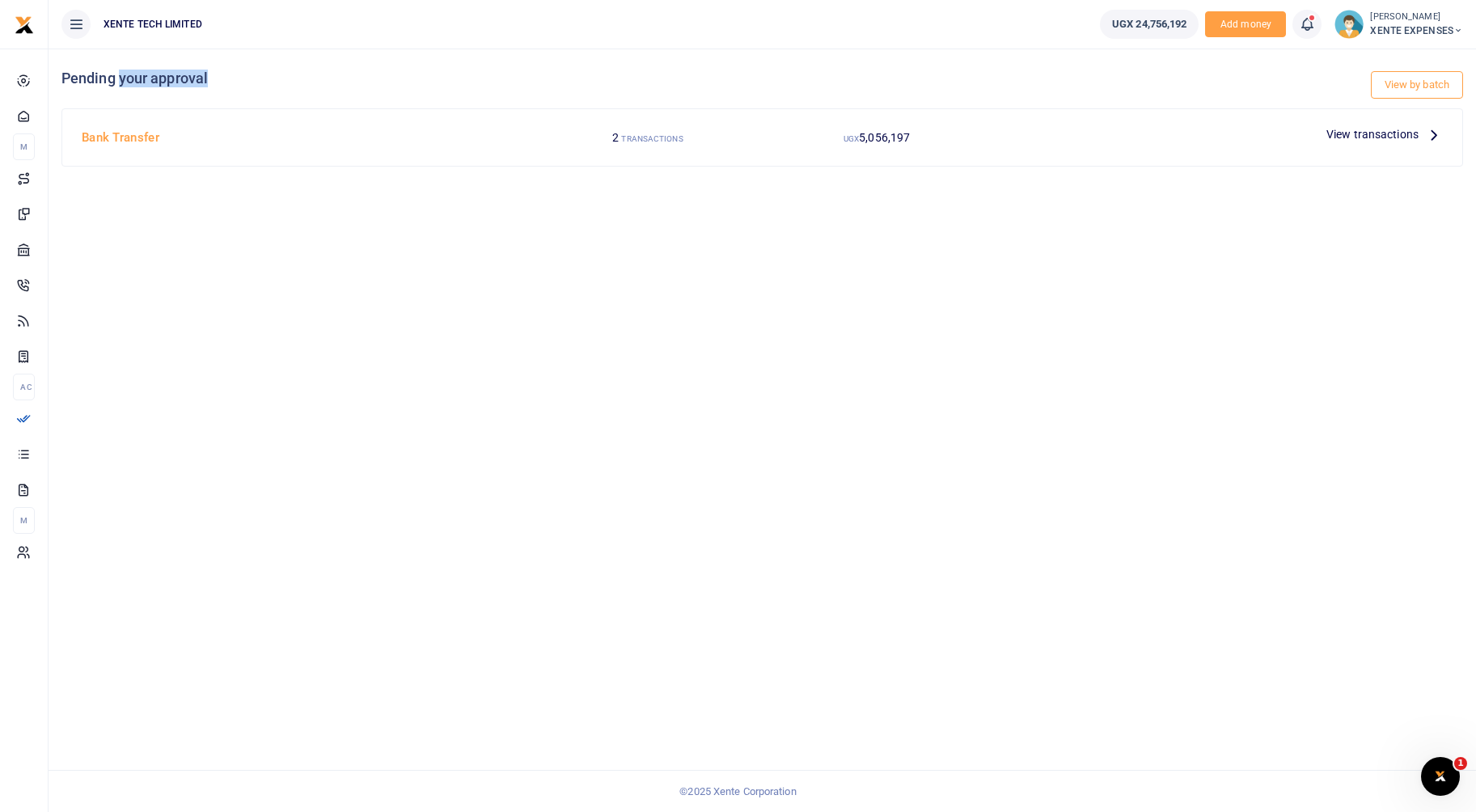
drag, startPoint x: 122, startPoint y: 73, endPoint x: 271, endPoint y: 57, distance: 149.9
click at [271, 57] on div "View by batch Pending your approval" at bounding box center [761, 78] width 1401 height 59
click at [361, 277] on div "View by batch Pending your approval Bank Transfer 2 TRANSACTIONS UGX 5,056,197 …" at bounding box center [761, 429] width 1427 height 763
click at [1407, 131] on span "View transactions" at bounding box center [1372, 134] width 92 height 18
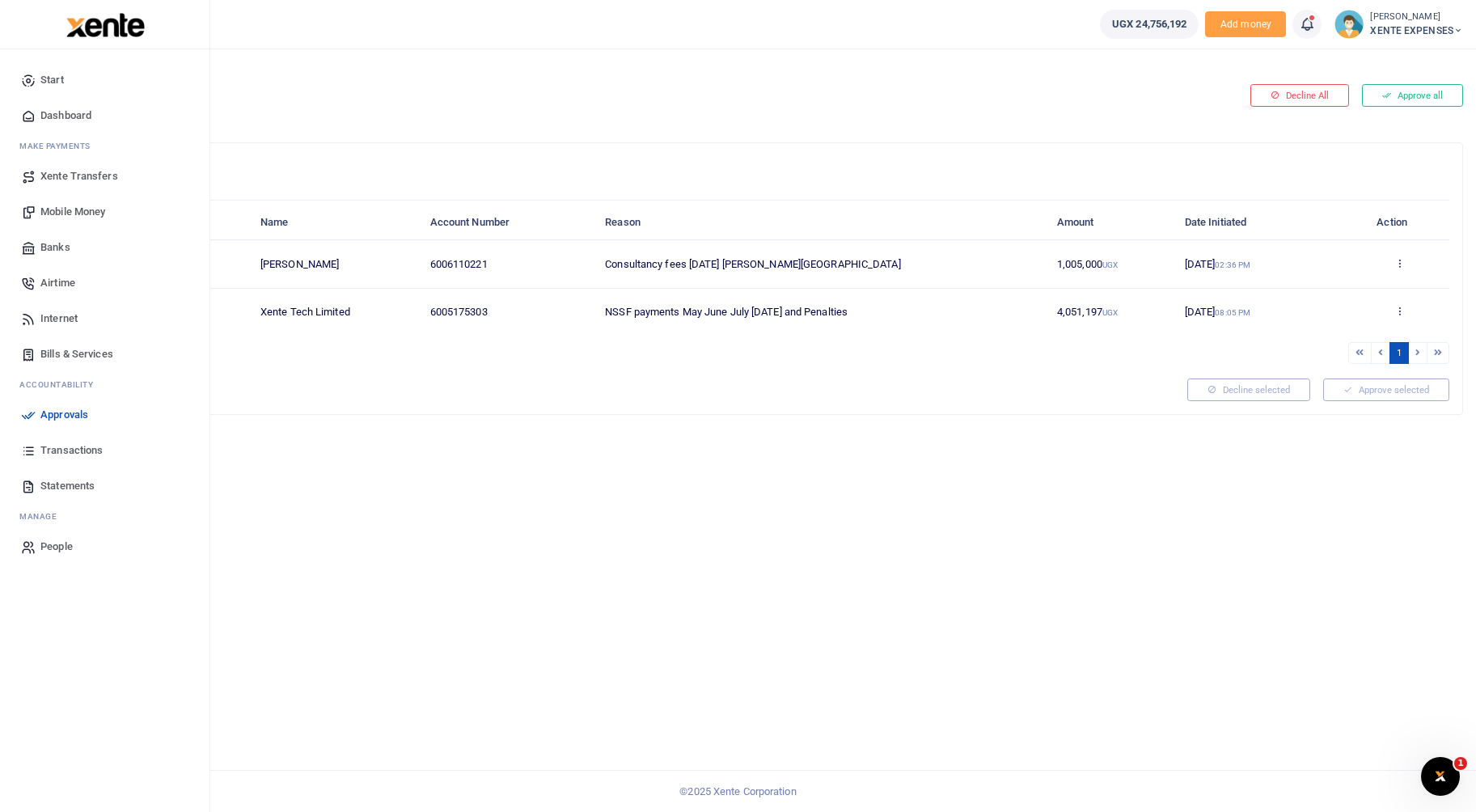
click at [49, 447] on span "Transactions" at bounding box center [72, 450] width 62 height 16
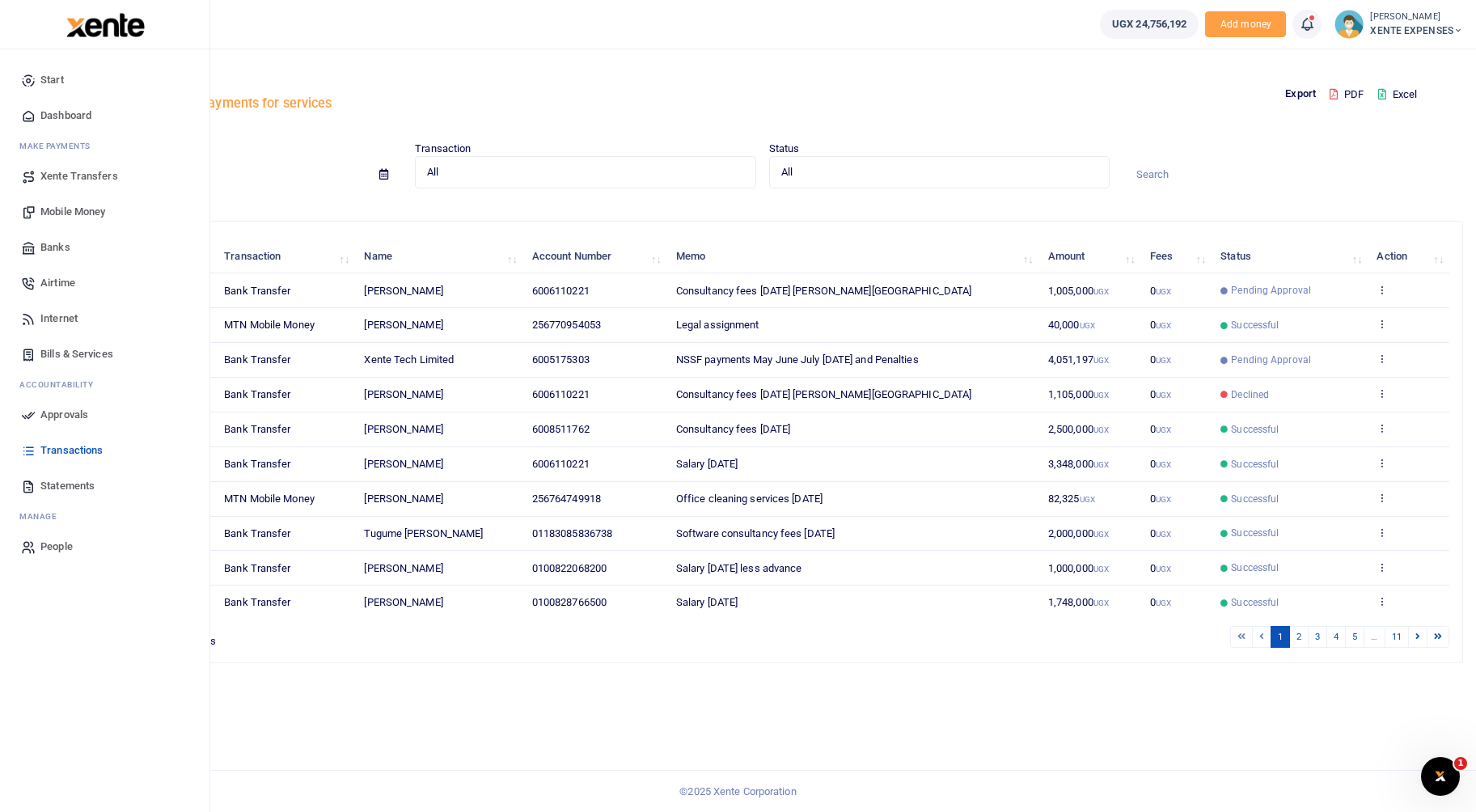
click at [31, 408] on icon at bounding box center [28, 415] width 15 height 15
